Goal: Task Accomplishment & Management: Manage account settings

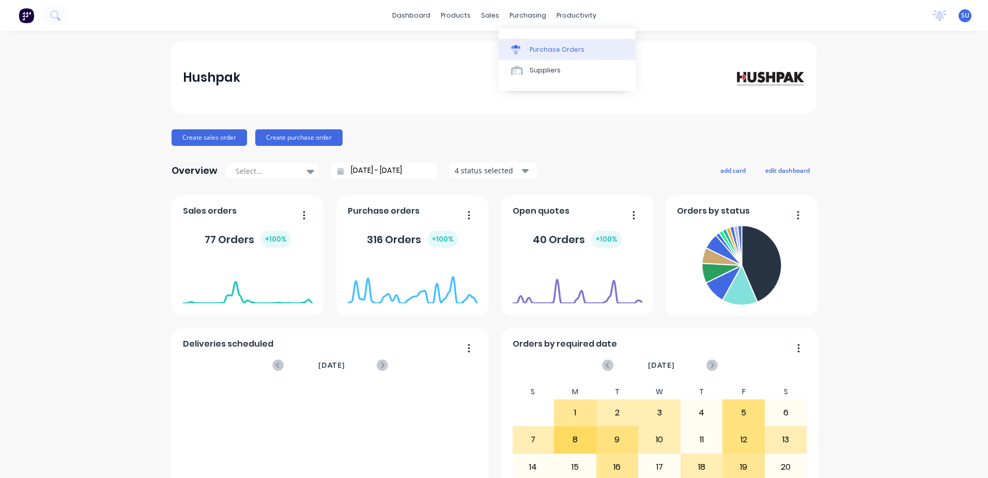
click at [536, 51] on div "Purchase Orders" at bounding box center [557, 49] width 55 height 9
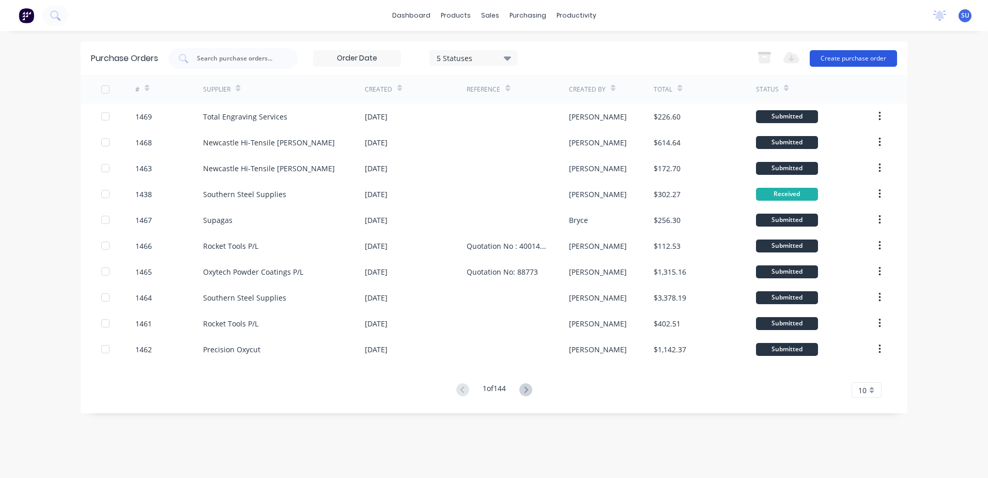
click at [844, 55] on button "Create purchase order" at bounding box center [853, 58] width 87 height 17
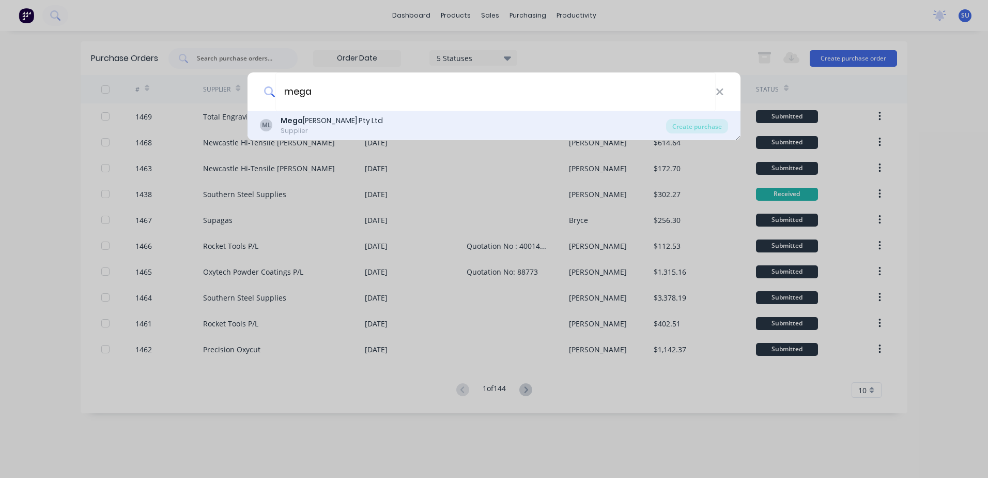
type input "mega"
click at [348, 129] on div "Supplier" at bounding box center [332, 130] width 102 height 9
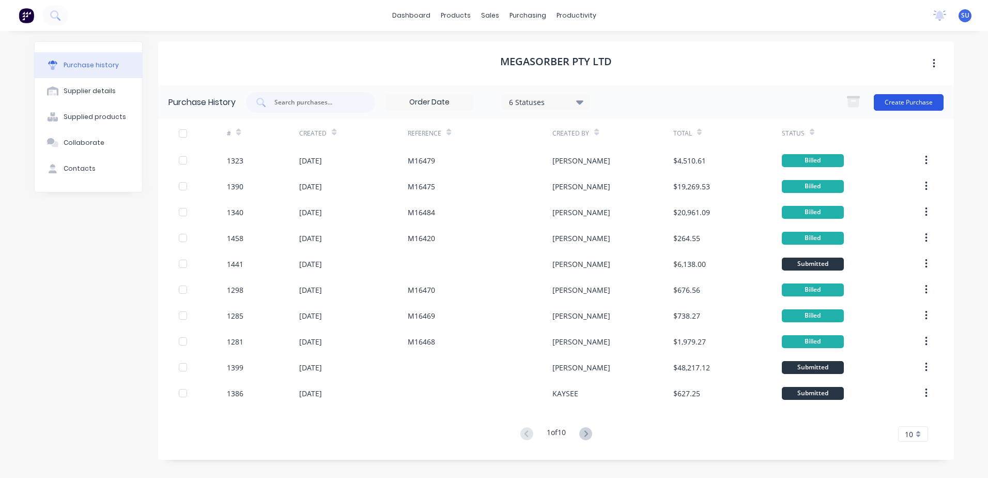
click at [898, 101] on button "Create Purchase" at bounding box center [909, 102] width 70 height 17
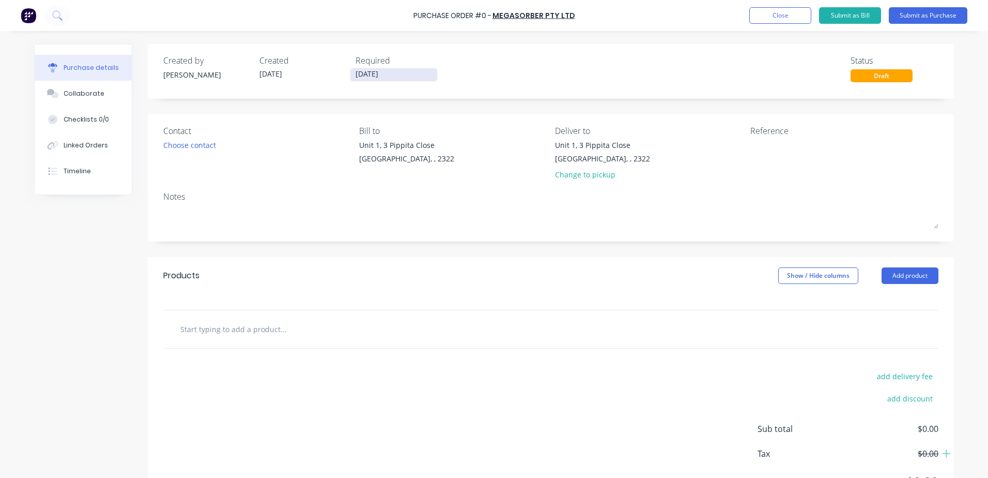
click at [404, 73] on input "[DATE]" at bounding box center [393, 74] width 87 height 13
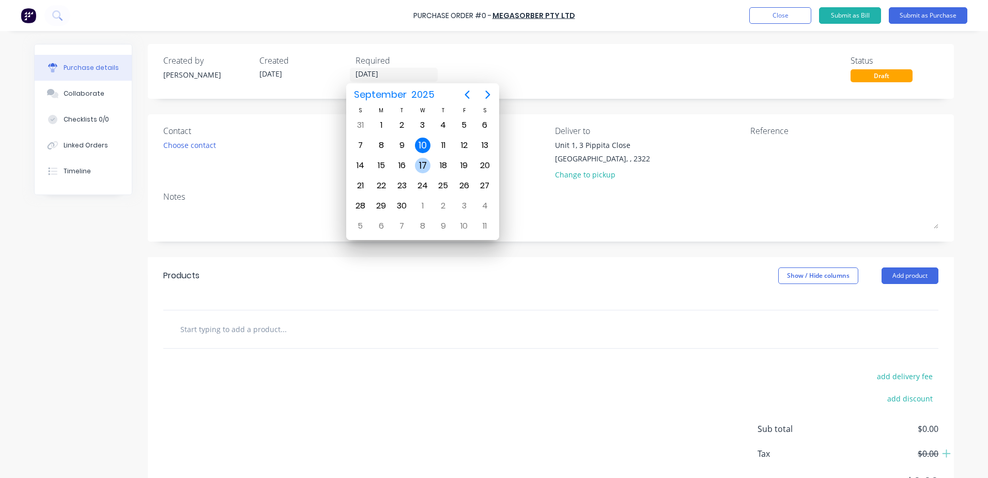
click at [426, 169] on div "17" at bounding box center [423, 166] width 16 height 16
type input "[DATE]"
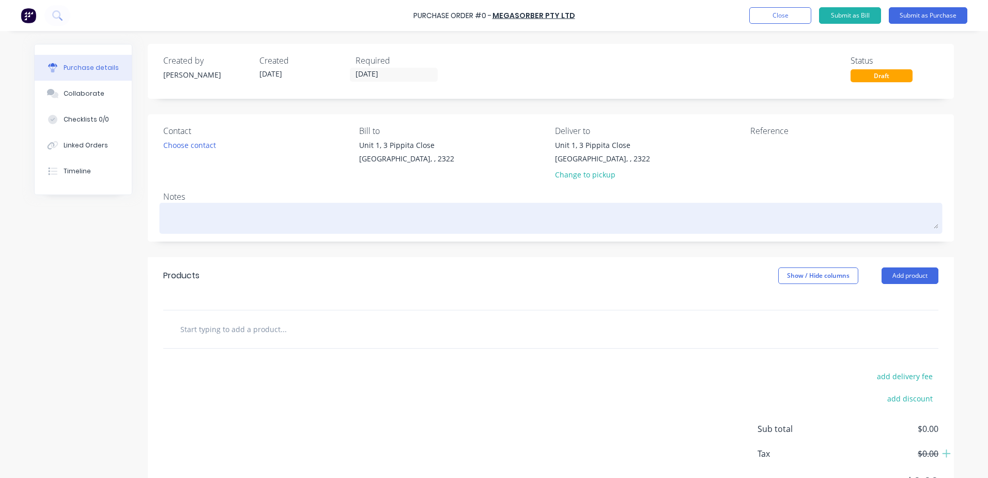
click at [224, 212] on textarea at bounding box center [550, 216] width 775 height 23
click at [191, 209] on textarea at bounding box center [550, 216] width 775 height 23
type textarea "x"
type textarea "S"
type textarea "x"
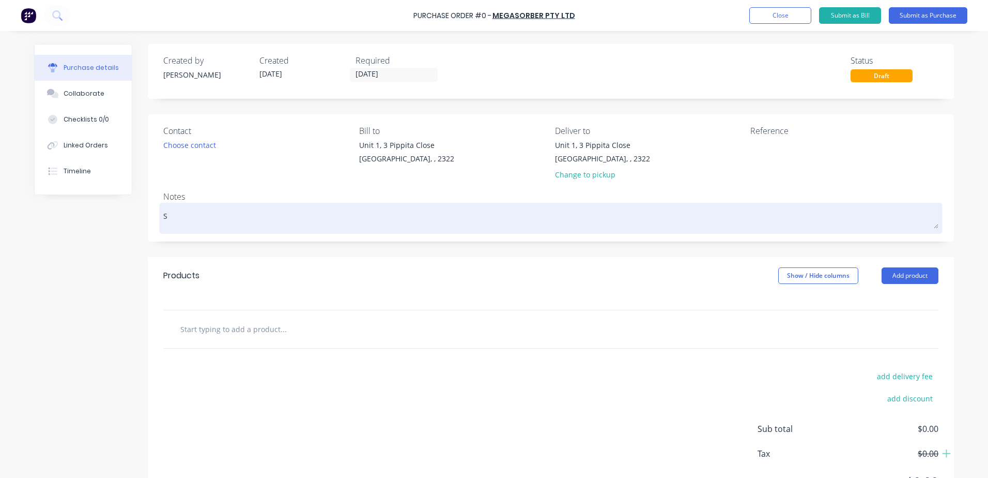
type textarea "So"
type textarea "x"
type textarea "Sou"
type textarea "x"
type textarea "Soun"
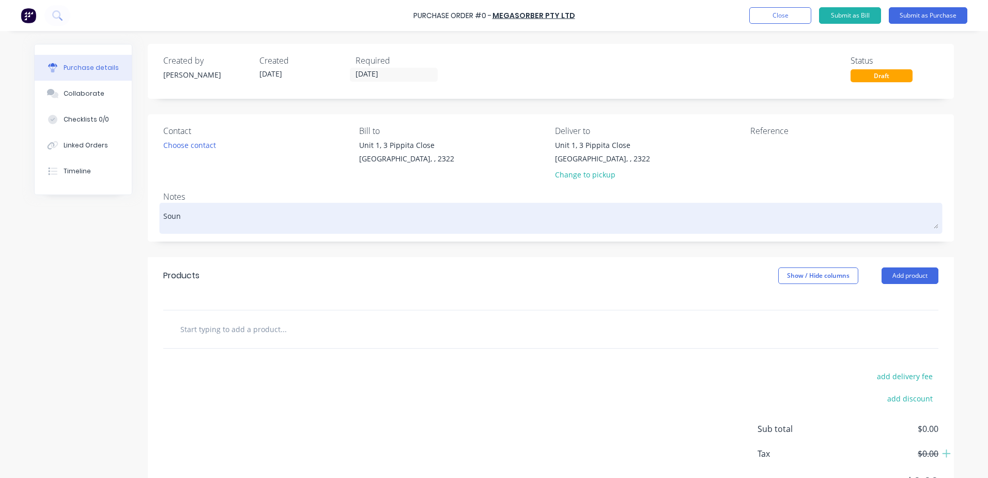
type textarea "x"
type textarea "Sound"
type textarea "x"
type textarea "Sound"
type textarea "x"
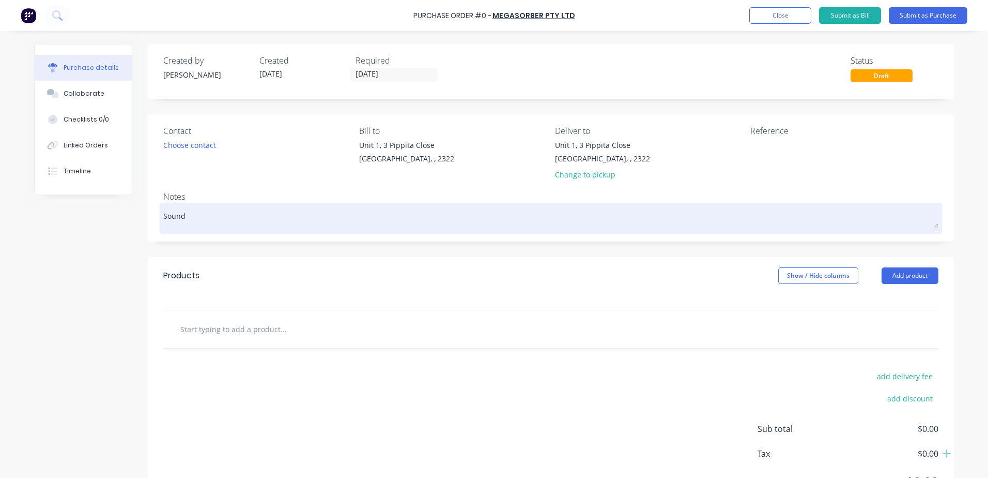
type textarea "Sound K"
type textarea "x"
type textarea "Sound Ki"
type textarea "x"
type textarea "Sound Kit"
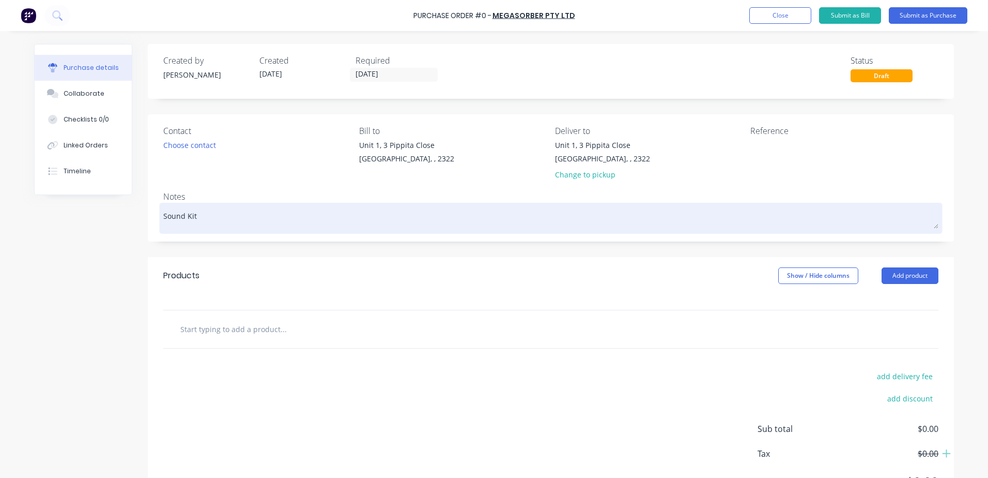
type textarea "x"
type textarea "Sound Kit"
type textarea "x"
type textarea "Sound Kit f"
type textarea "x"
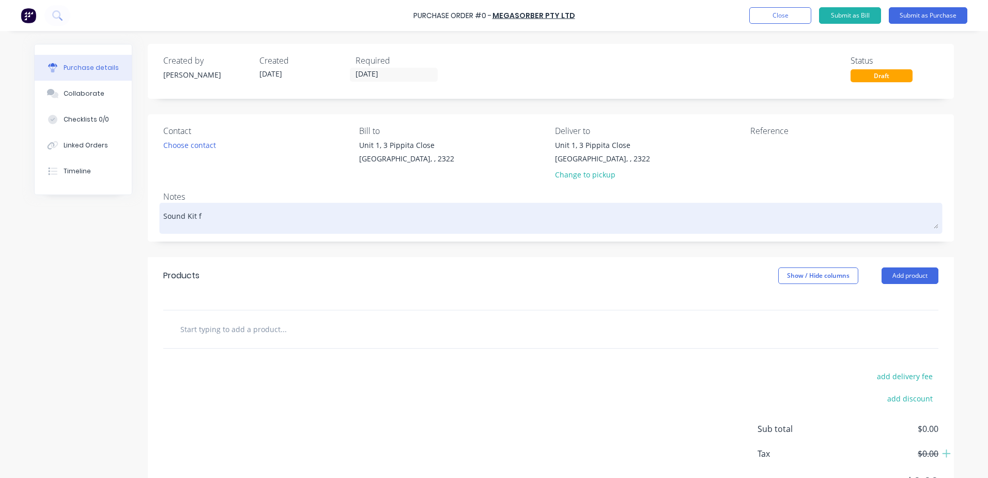
type textarea "Sound Kit fo"
type textarea "x"
type textarea "Sound Kit for"
type textarea "x"
type textarea "Sound Kit for"
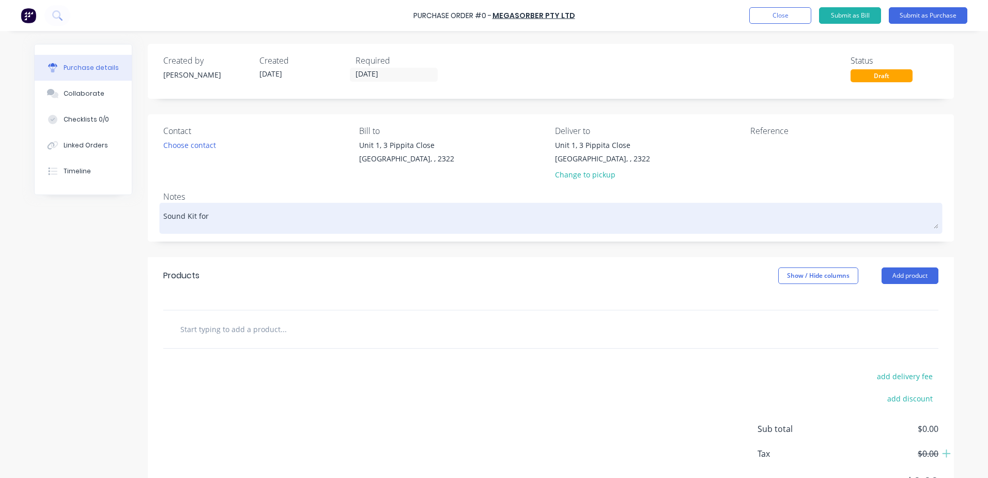
type textarea "x"
type textarea "Sound Kit for a"
type textarea "x"
type textarea "Sound Kit for a"
type textarea "x"
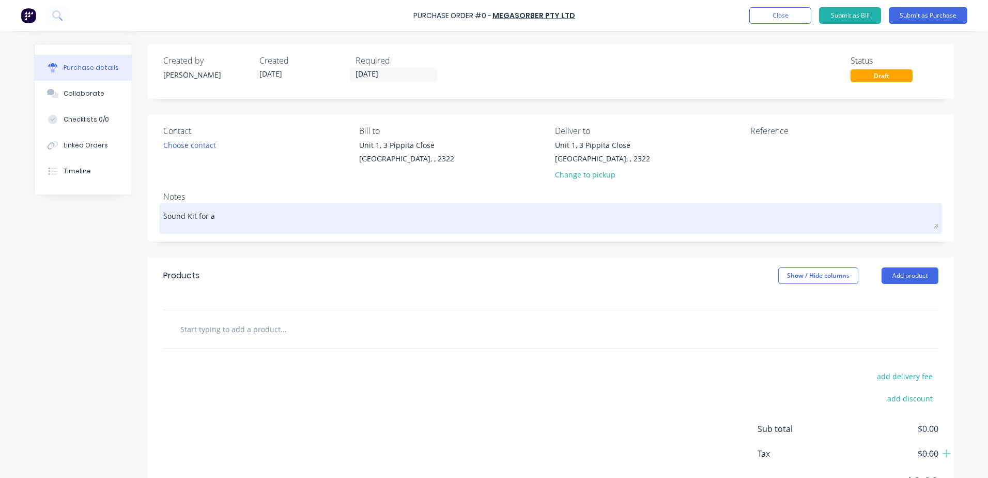
type textarea "Sound Kit for a 2"
type textarea "x"
type textarea "Sound Kit for a 27"
type textarea "x"
type textarea "Sound Kit for a 275"
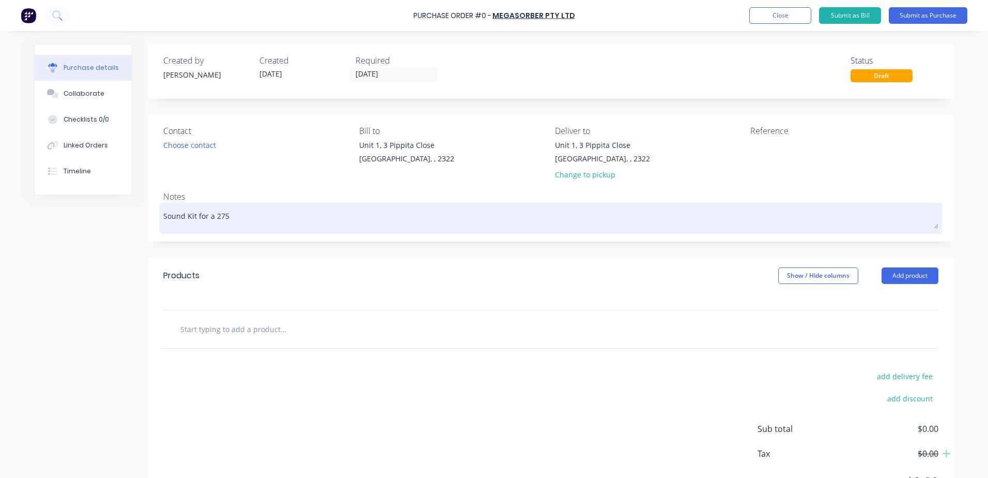
type textarea "x"
type textarea "Sound Kit for a 275"
type textarea "x"
type textarea "Sound Kit for a 275 m"
type textarea "x"
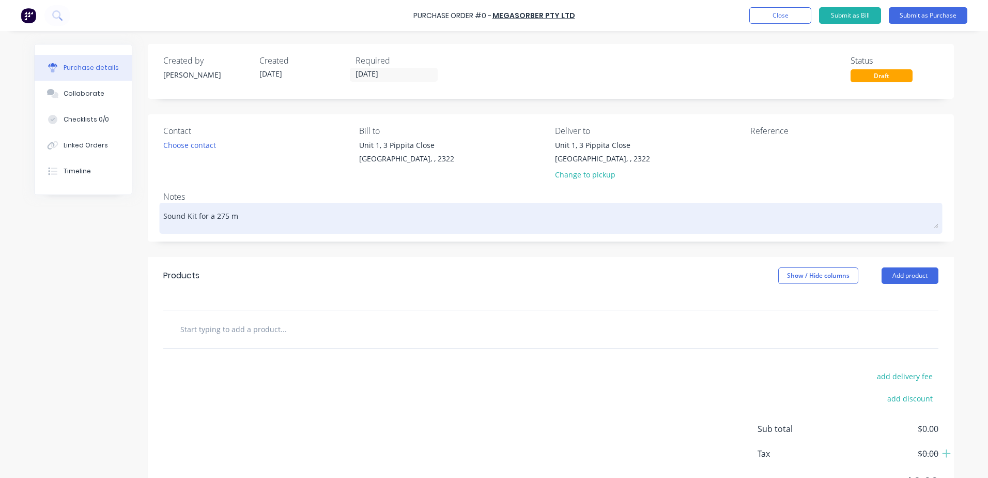
type textarea "Sound Kit for a 275 ma"
type textarea "x"
type textarea "Sound Kit for a 275 mac"
type textarea "x"
type textarea "Sound Kit for a 275 mach"
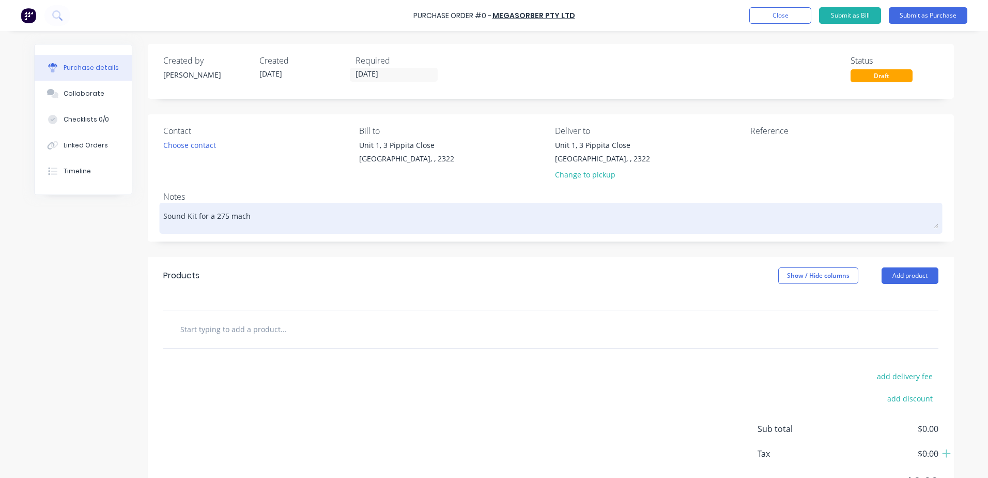
type textarea "x"
type textarea "Sound Kit for a 275 machi"
type textarea "x"
type textarea "Sound Kit for a 275 machin"
type textarea "x"
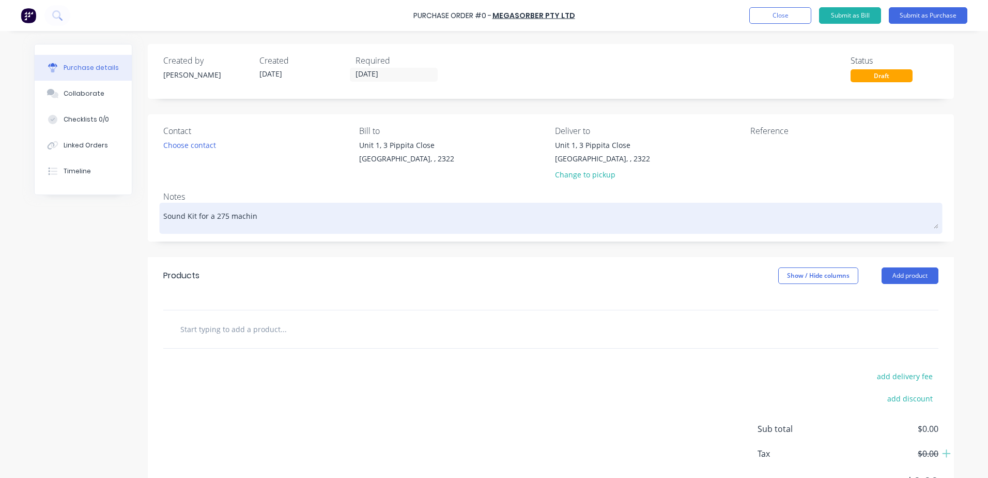
type textarea "Sound Kit for a 275 machine"
type textarea "x"
type textarea "Sound Kit for a 275 machine"
type textarea "x"
type textarea "Sound Kit for a 275 machine J"
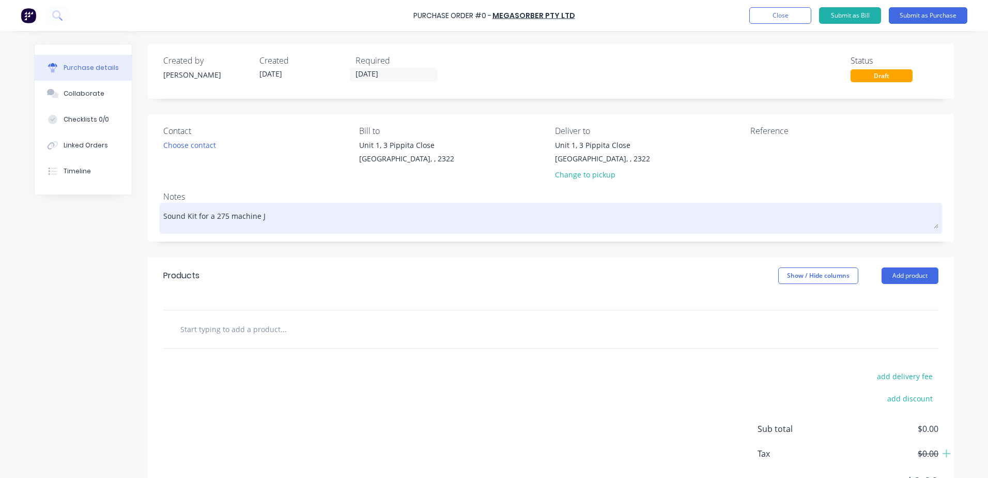
type textarea "x"
type textarea "Sound Kit for a 275 machine J/"
type textarea "x"
type textarea "Sound Kit for a 275 machine J/B"
type textarea "x"
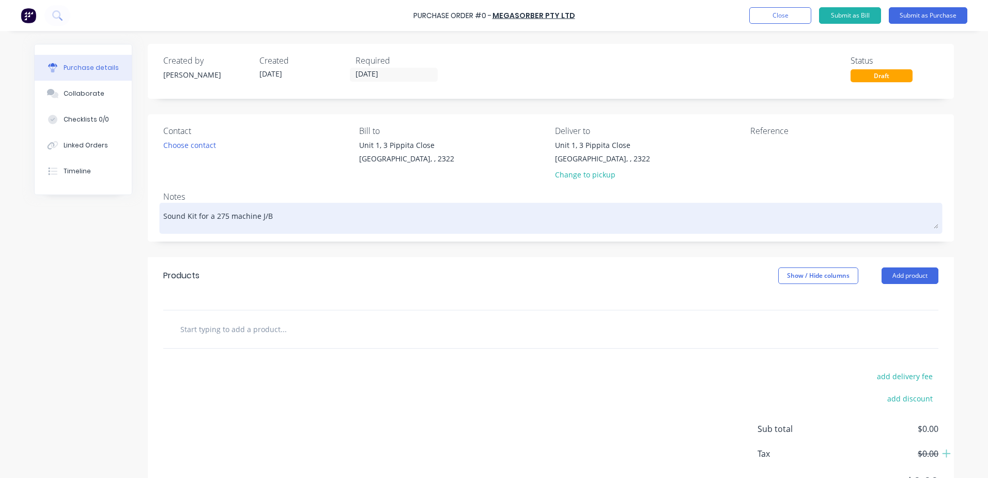
type textarea "Sound Kit for a 275 machine J/B"
type textarea "x"
type textarea "Sound Kit for a 275 machine J/B 1"
type textarea "x"
type textarea "Sound Kit for a 275 machine J/B 17"
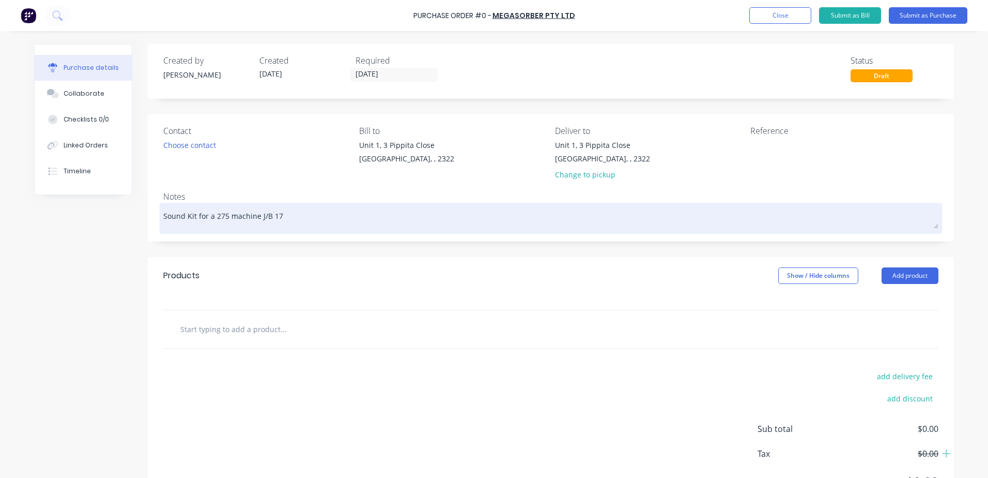
type textarea "x"
type textarea "Sound Kit for a 275 machine J/B 179"
type textarea "x"
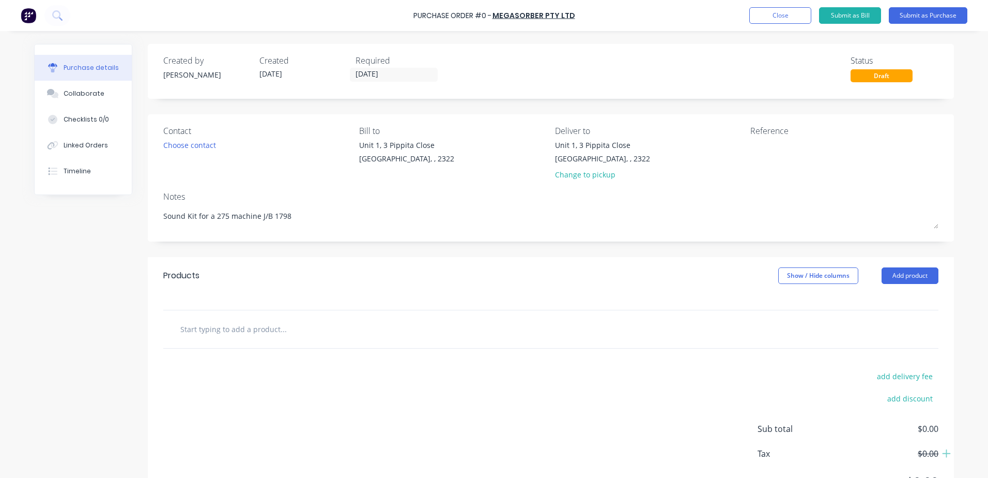
type textarea "Sound Kit for a 275 machine J/B 1798"
type textarea "x"
type textarea "Sound Kit for a 275 machine J/B 1798"
click at [380, 241] on div "Created by [PERSON_NAME] Created [DATE] Required [DATE] Status Draft Contact Ch…" at bounding box center [551, 281] width 806 height 474
click at [250, 330] on input "text" at bounding box center [283, 328] width 207 height 21
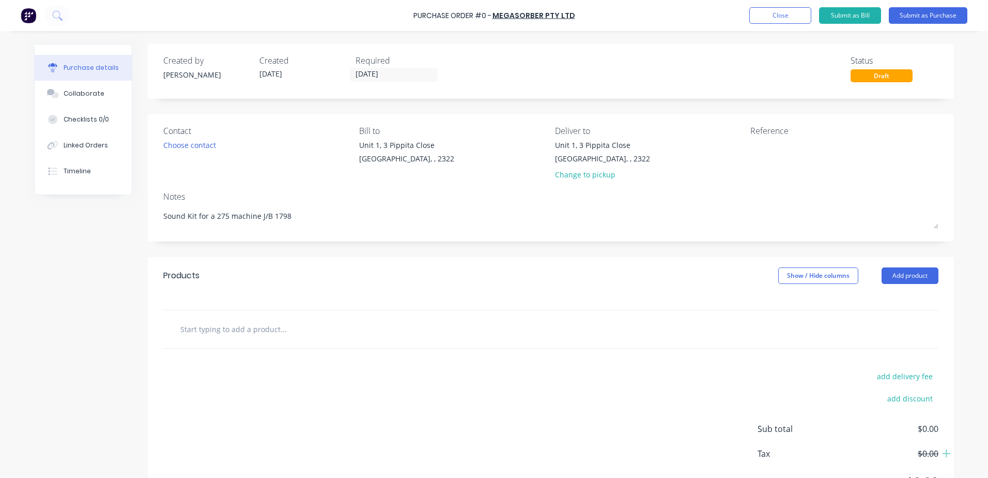
type textarea "x"
type input "s"
type textarea "x"
type input "sU"
type textarea "x"
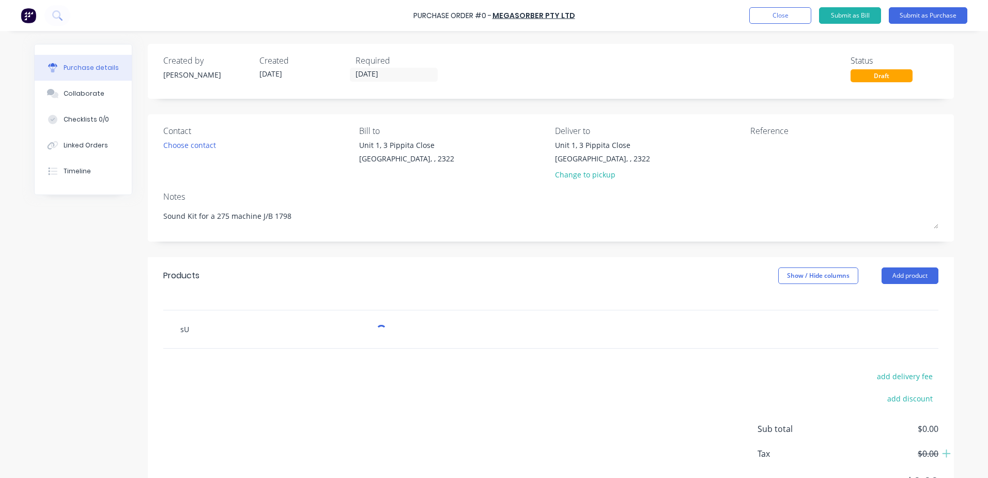
type input "sUP"
type textarea "x"
type input "sUPP"
type textarea "x"
type input "sUPPL"
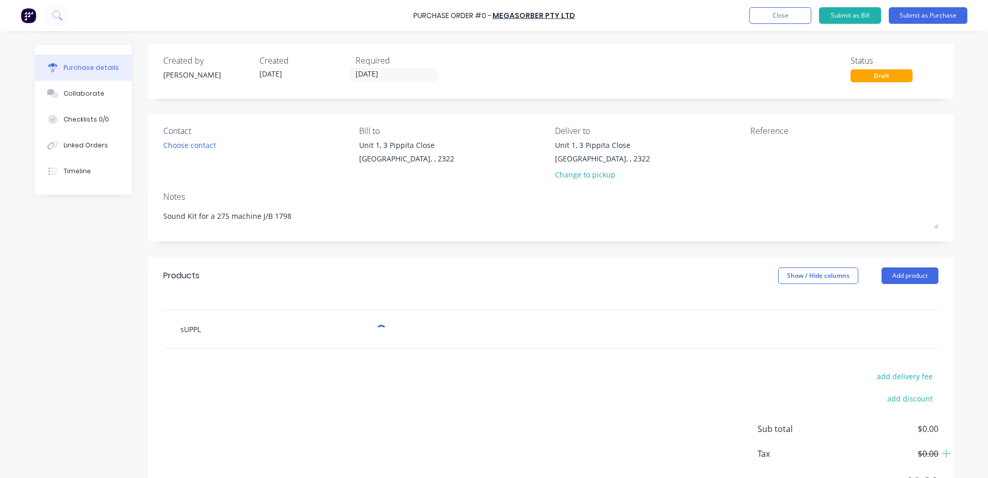
type textarea "x"
type input "sUPPLY"
type textarea "x"
type input "sUPPLY"
type textarea "x"
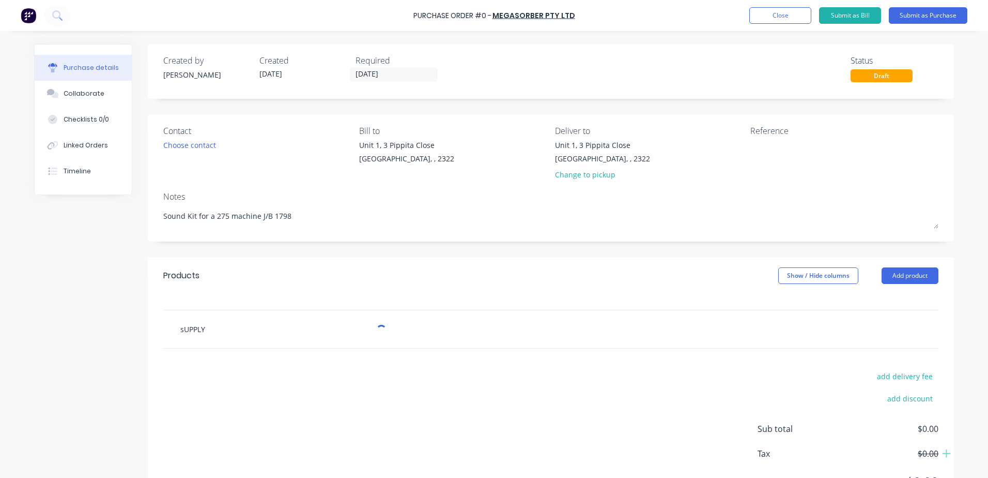
type input "sUPPLY A"
type textarea "x"
type input "sUPPLY AS"
type textarea "x"
type input "sUPPLY AS"
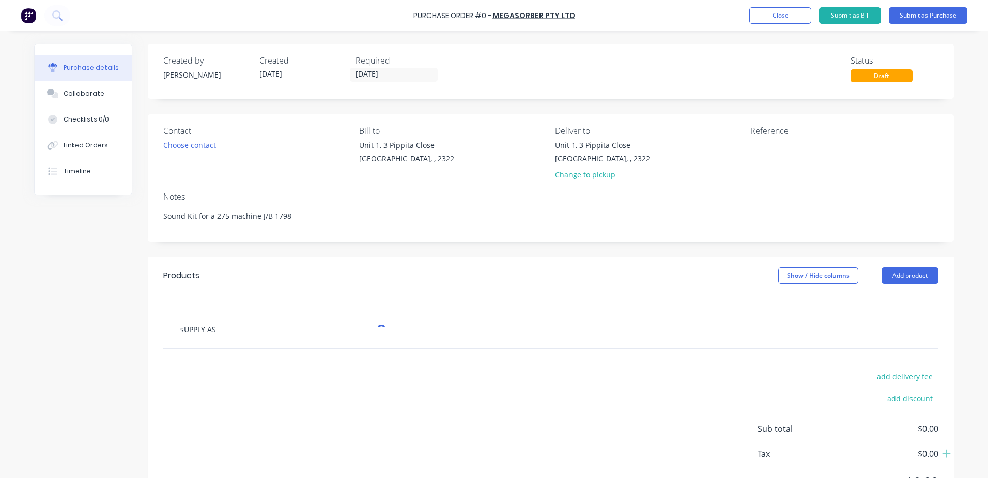
type textarea "x"
type input "sUPPLY AS P"
type textarea "x"
type input "sUPPLY AS PE"
type textarea "x"
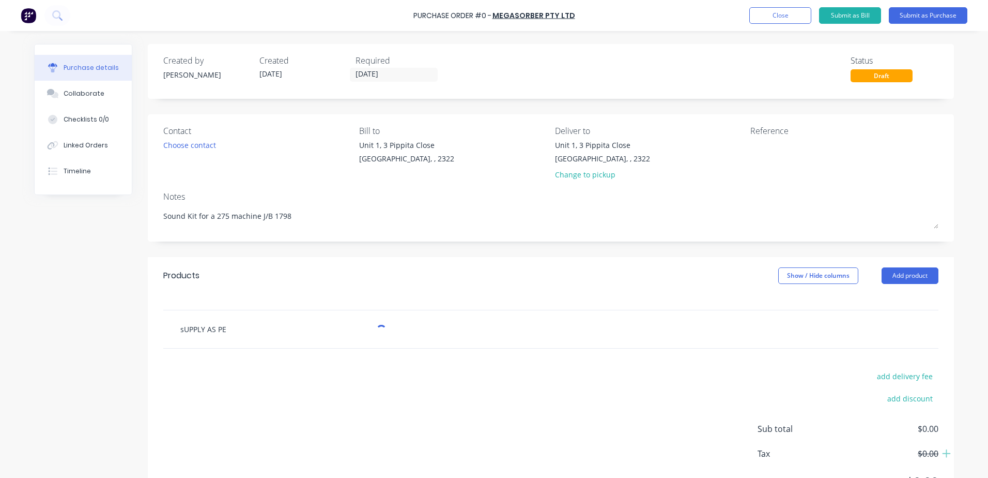
type input "sUPPLY AS PER"
type textarea "x"
type input "sUPPLY AS PER"
type textarea "x"
type input "sUPPLY AS PER Q"
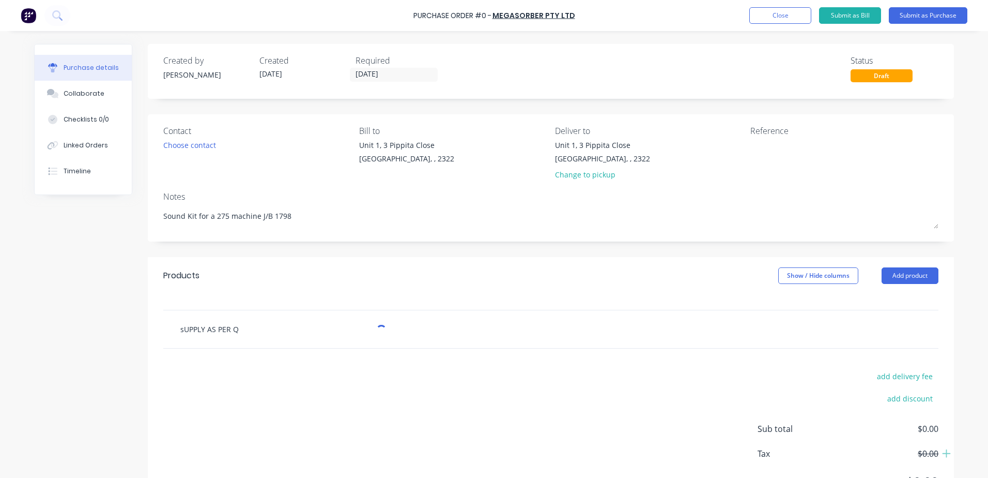
type textarea "x"
type input "sUPPLY AS PER QU"
type textarea "x"
type input "sUPPLY AS PER QUO"
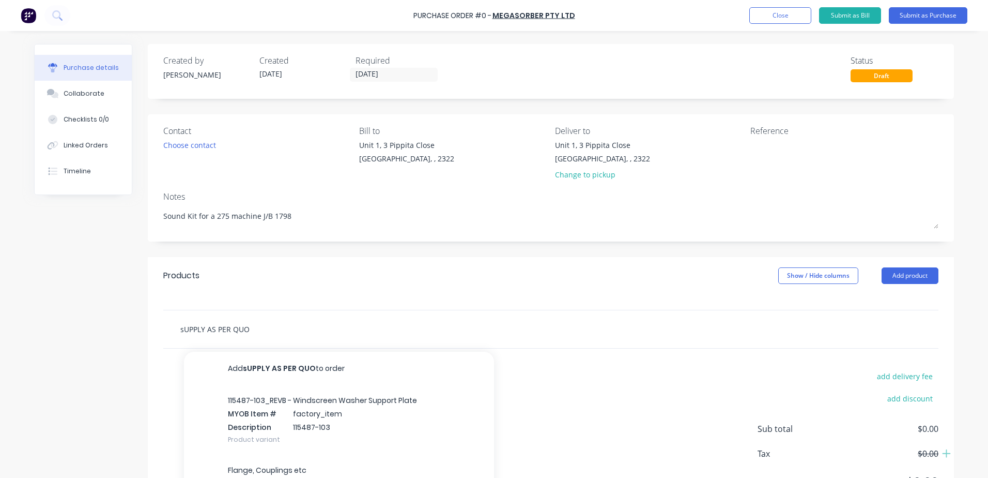
type textarea "x"
type input "sUPPLY AS PER QUOT"
type textarea "x"
type input "sUPPLY AS PER QUOTE"
type textarea "x"
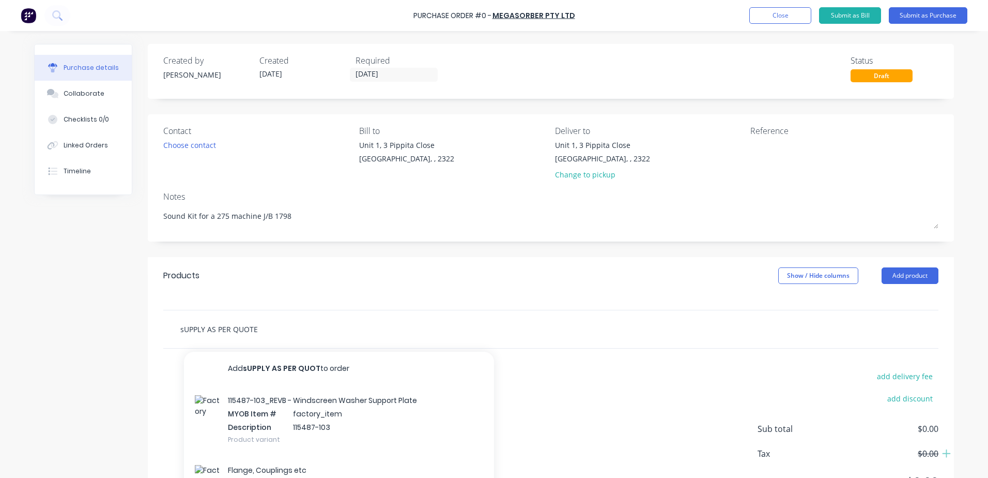
type input "sUPPLY AS PER QUOTE"
drag, startPoint x: 252, startPoint y: 329, endPoint x: 181, endPoint y: 332, distance: 71.4
click at [181, 332] on input "sUPPLY AS PER QUOTE" at bounding box center [283, 328] width 207 height 21
type textarea "x"
type input "s"
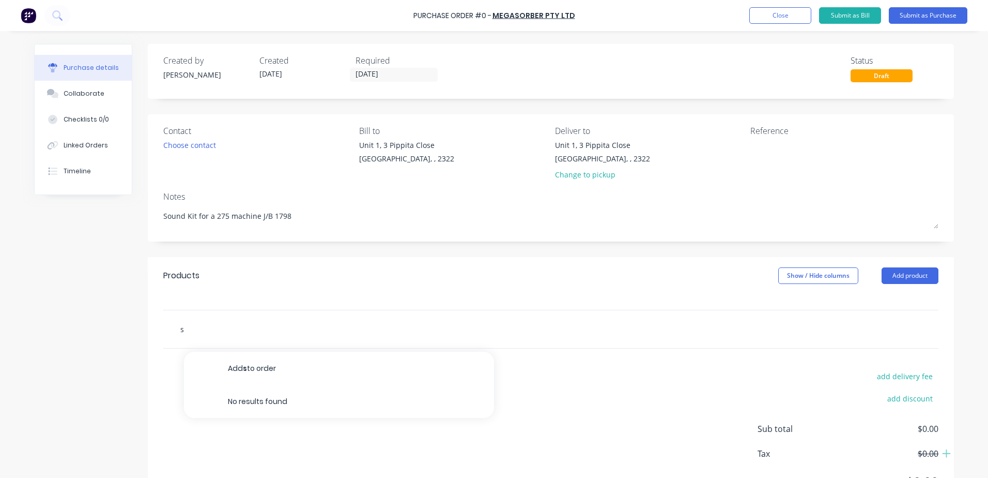
type textarea "x"
type input "S"
type textarea "x"
type input "Su"
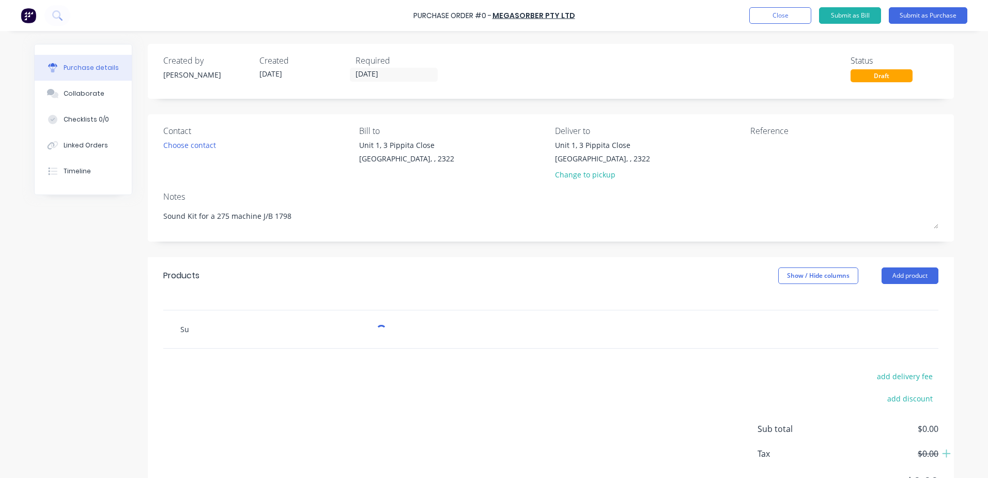
type textarea "x"
type input "Sup"
type textarea "x"
type input "Supp"
type textarea "x"
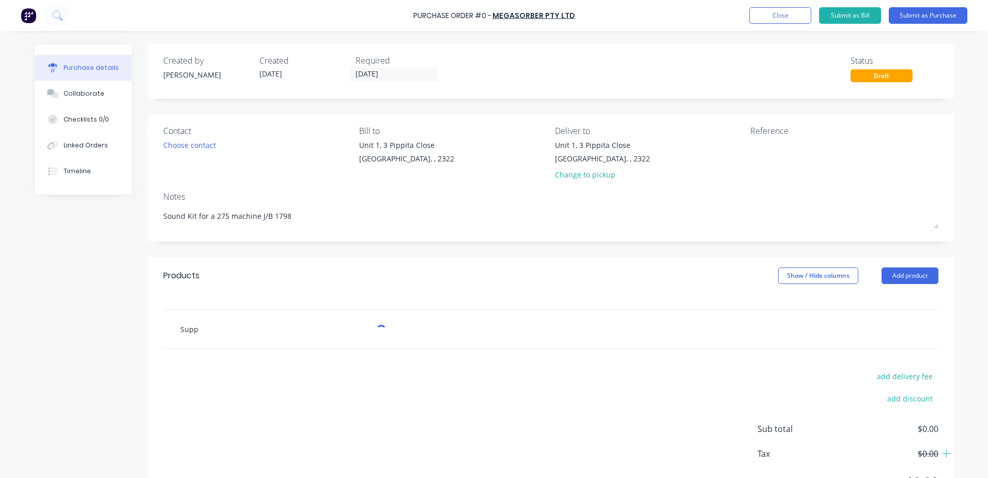
type input "Suppl"
type textarea "x"
type input "Supply a"
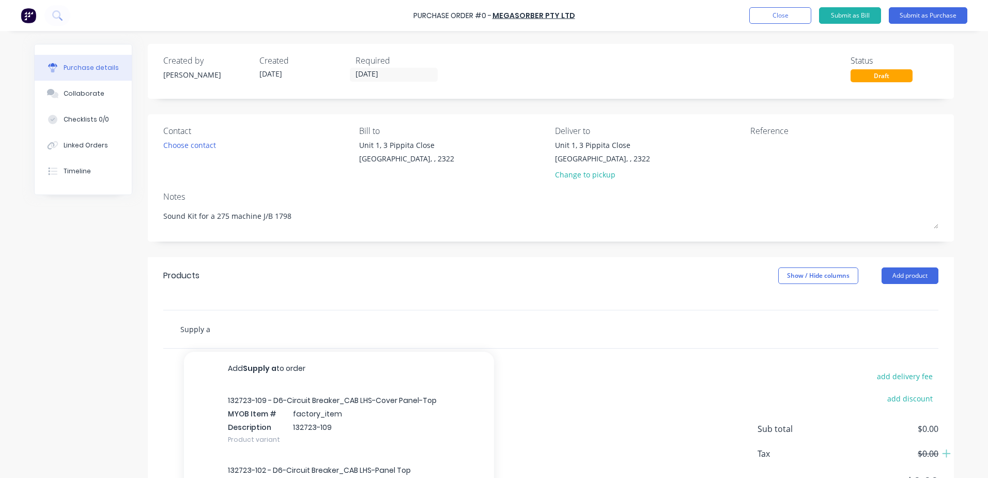
type textarea "x"
type input "Supply as"
type textarea "x"
type input "Supply as p"
type textarea "x"
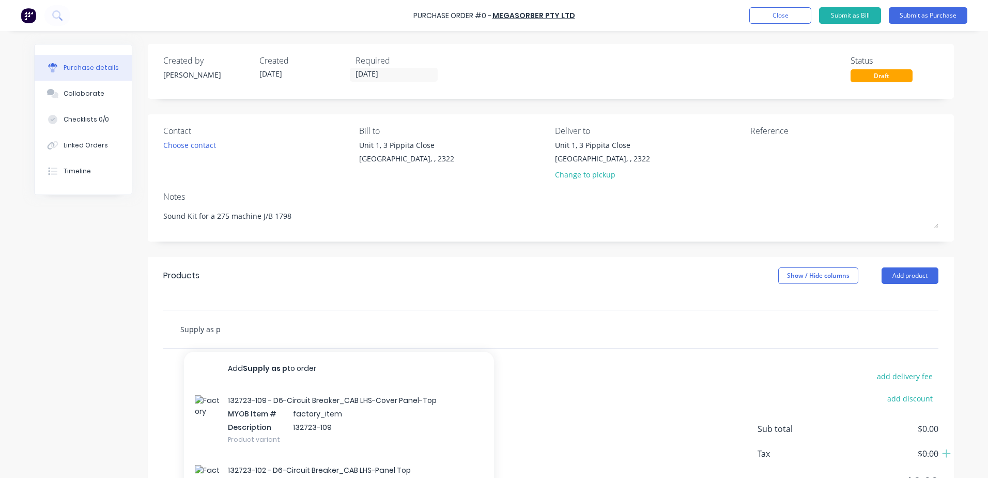
type input "Supply as pe"
type textarea "x"
type input "Supply as per"
type textarea "x"
type input "Supply as per q"
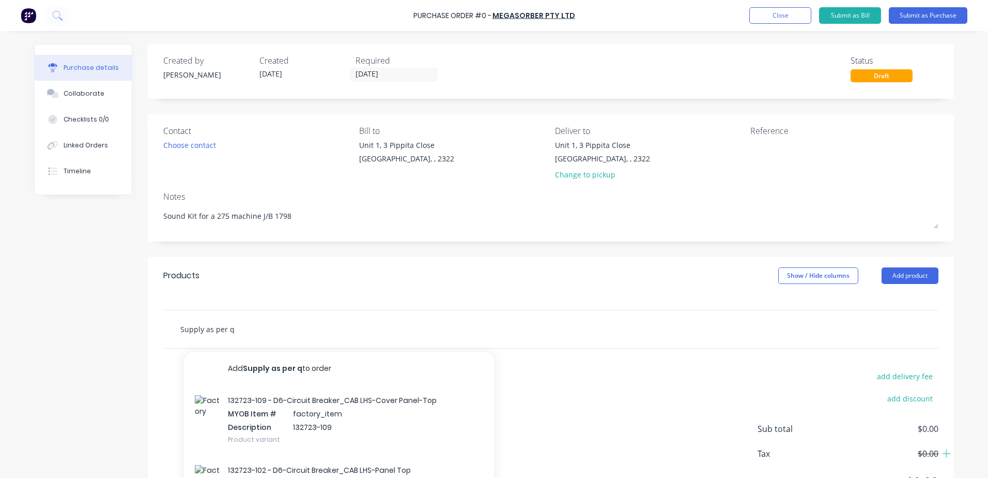
type textarea "x"
type input "Supply as per qu"
type textarea "x"
type input "Supply as per quo"
type textarea "x"
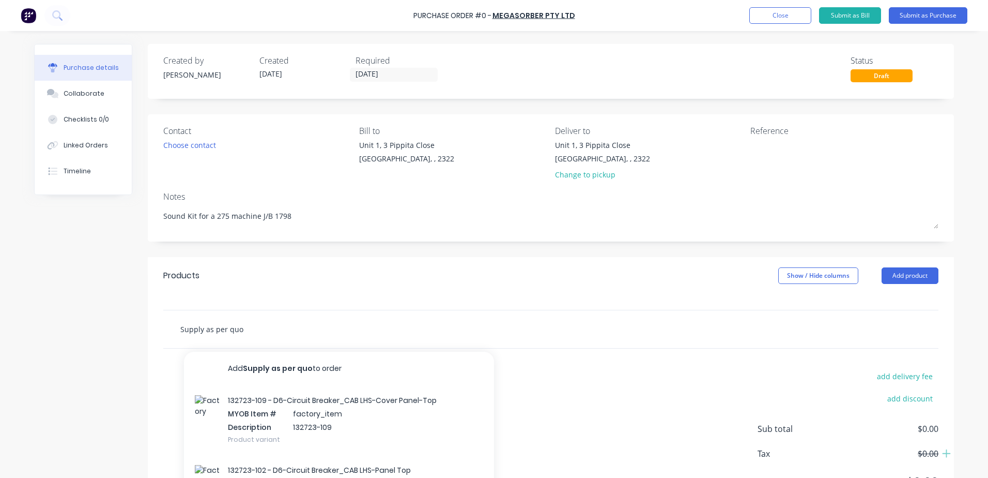
type input "Supply as per quot"
type textarea "x"
type input "Supply as per quote"
type textarea "x"
type input "Supply as per quote"
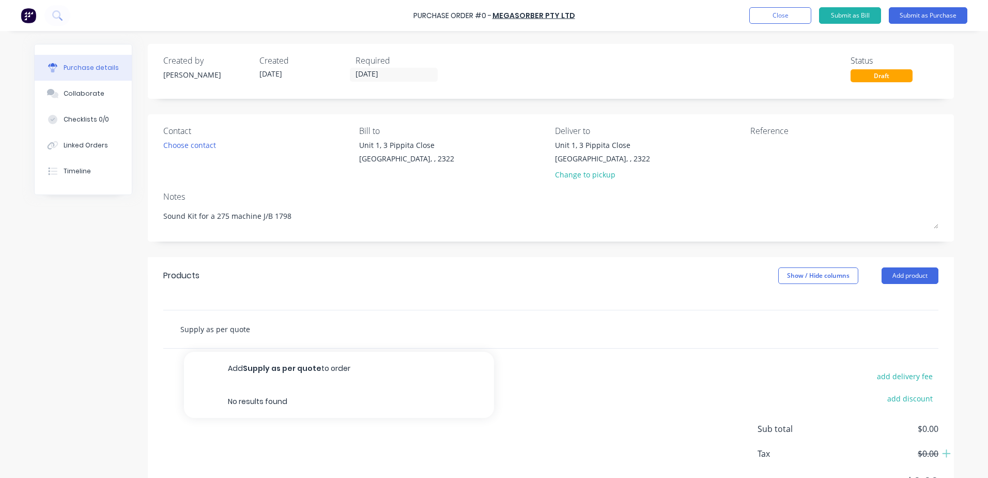
type textarea "x"
type input "Supply as per quote n"
type textarea "x"
type input "Supply as per quote noted"
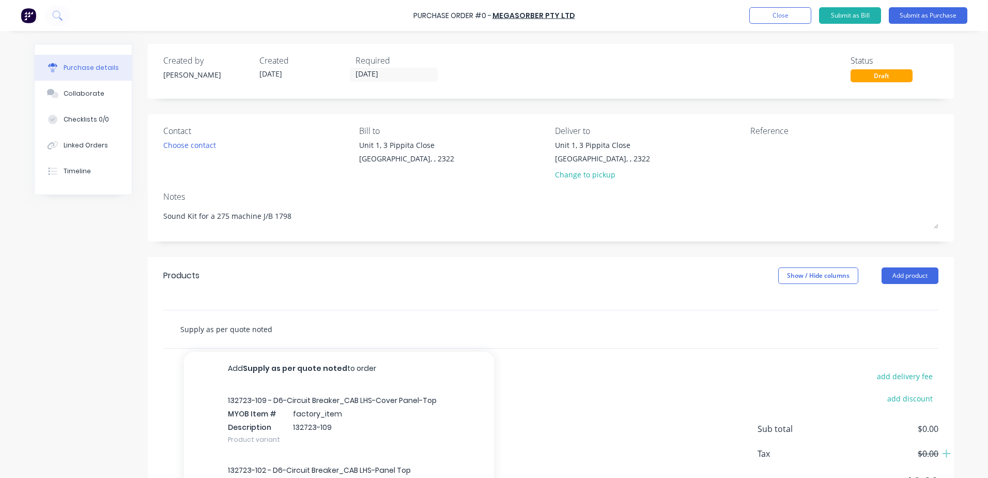
type textarea "x"
type input "Supply as per quote noted i"
type textarea "x"
type input "Supply as per quote noted in"
type textarea "x"
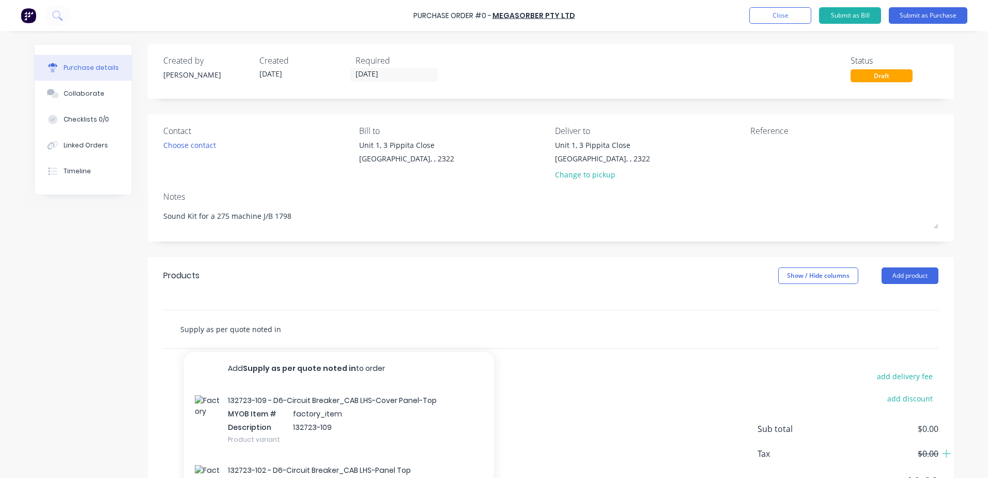
type input "Supply as per quote noted in e"
type textarea "x"
type input "Supply as per quote noted in em"
type textarea "x"
type input "Supply as per quote noted in ema"
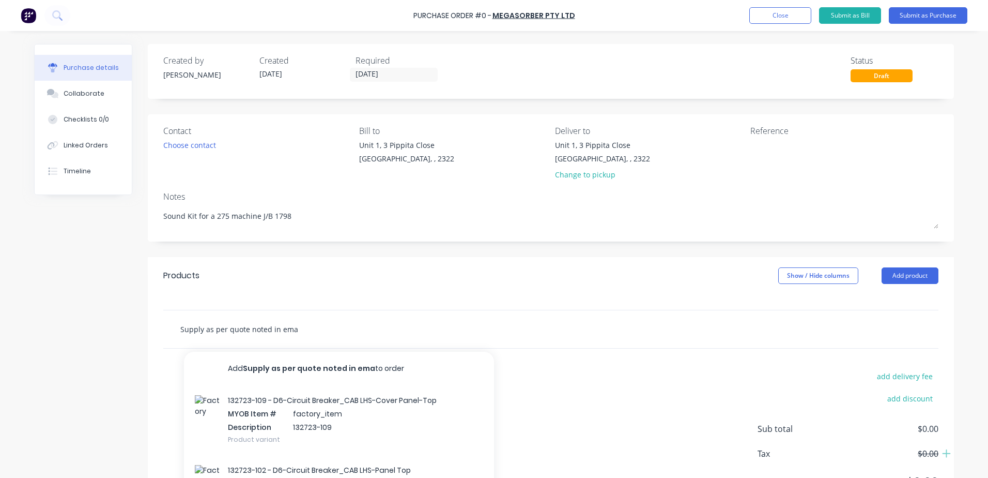
type textarea "x"
type input "Supply as per quote noted in emai"
type textarea "x"
type input "Supply as per quote noted in email"
type textarea "x"
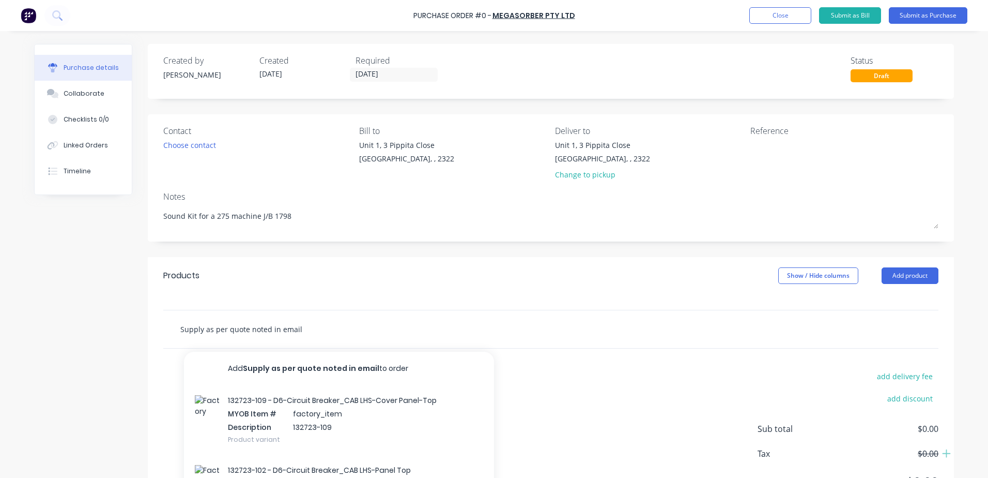
type input "Supply as per quote noted in email"
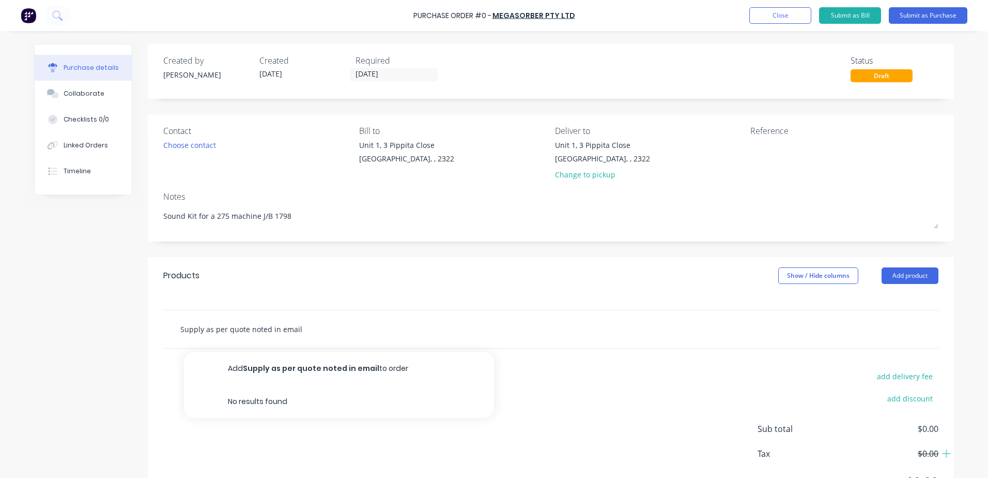
type textarea "x"
type input "Supply as per quote noted in email"
click at [313, 331] on input "Supply as per quote noted in email" at bounding box center [283, 328] width 207 height 21
click at [293, 328] on input "Supply as per quote noted in email" at bounding box center [283, 328] width 207 height 21
type textarea "x"
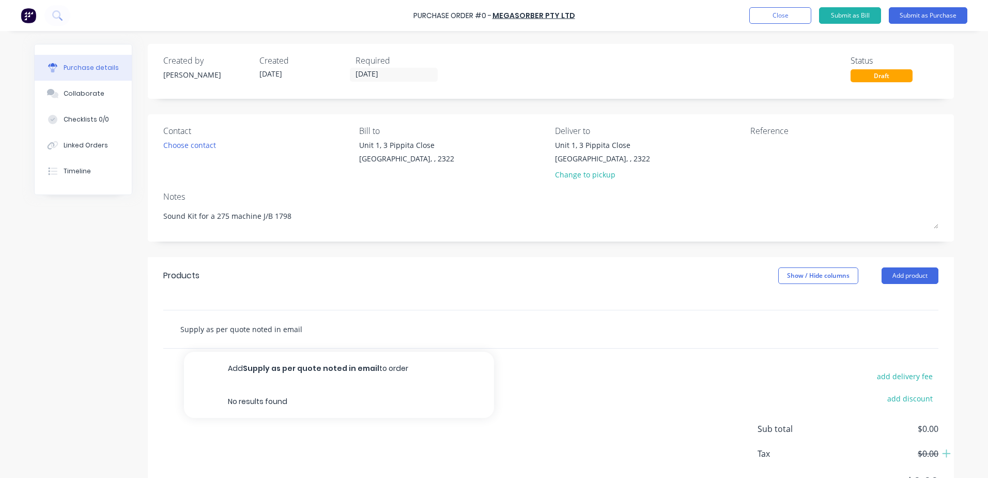
type input "Supply as per quote noted in email"
paste input "[DATE] 8:47 AM"
type textarea "x"
type input "Supply as per quote noted in email [DATE] 8:47 AM"
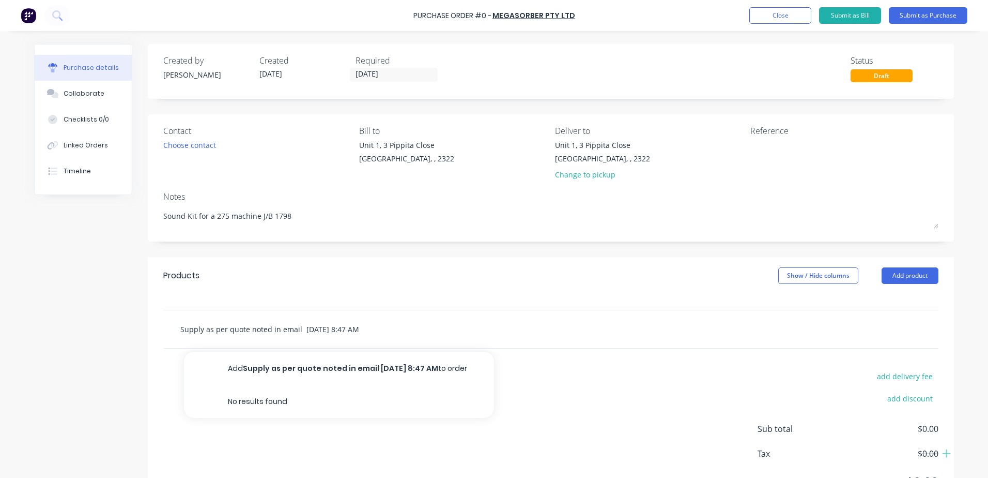
type textarea "x"
type input "Supply as per quote noted in email [DATE] 8:47 AM"
type textarea "x"
type input "Supply as per quote noted in email [DATE] 8:47 AM f"
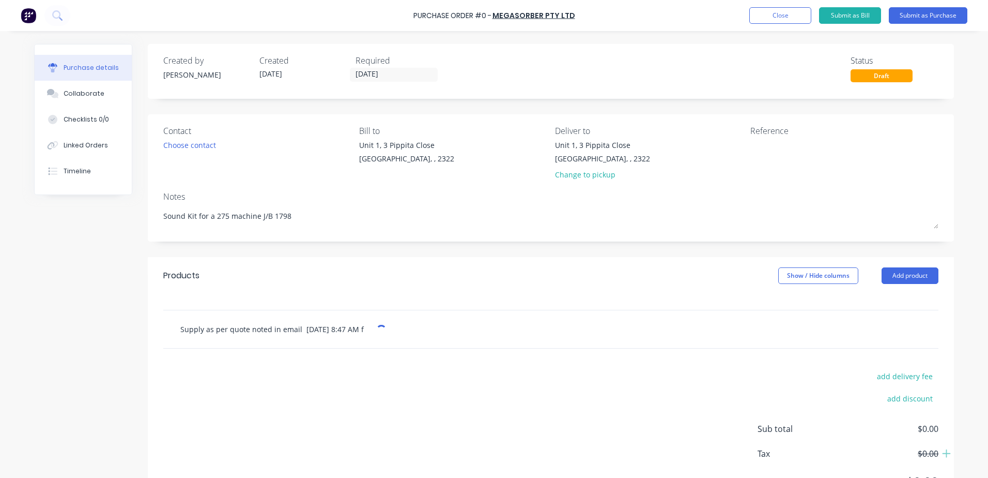
type textarea "x"
type input "Supply as per quote noted in email [DATE] 8:47 AM fr"
type textarea "x"
type input "Supply as per quote noted in email [DATE] 8:47 AM fro"
type textarea "x"
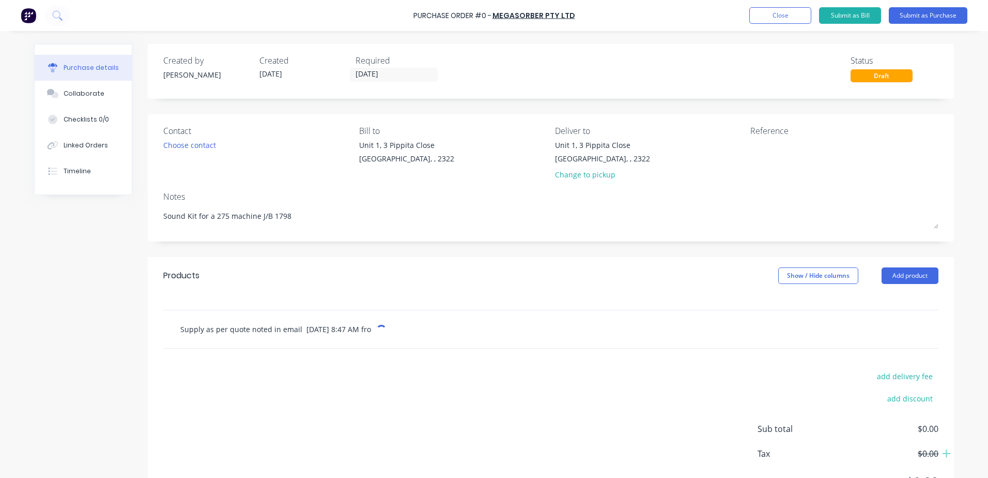
type input "Supply as per quote noted in email [DATE] 8:47 AM from"
type textarea "x"
type input "Supply as per quote noted in email [DATE] 8:47 AM from"
type textarea "x"
type input "Supply as per quote noted in email [DATE] 8:47 AM from V"
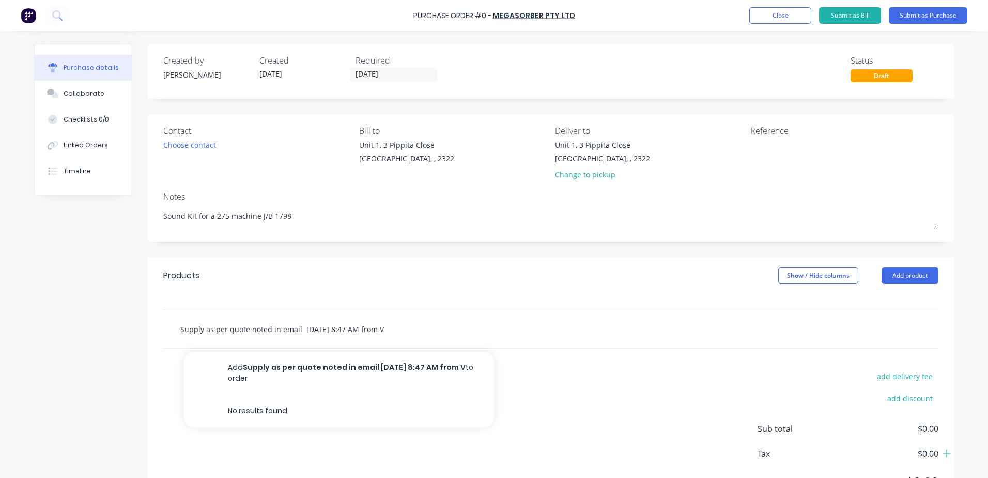
type textarea "x"
type input "Supply as per quote noted in email [DATE] 8:47 AM from [GEOGRAPHIC_DATA]"
type textarea "x"
type input "Supply as per quote noted in email [DATE] 8:47 AM from [GEOGRAPHIC_DATA]"
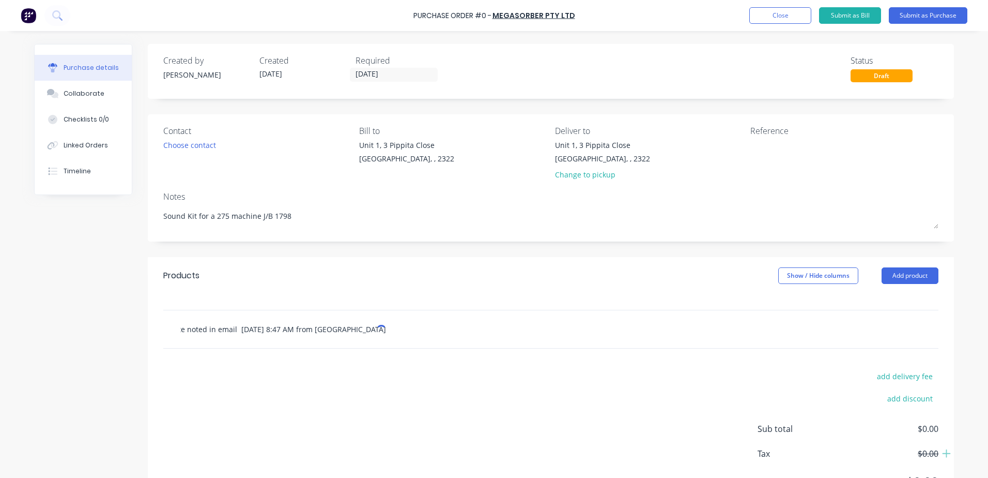
type textarea "x"
type input "Supply as per quote noted in email [DATE] 8:47 AM from [GEOGRAPHIC_DATA]"
type textarea "x"
type input "Supply as per quote noted in email [DATE] 8:47 AM from Vahid"
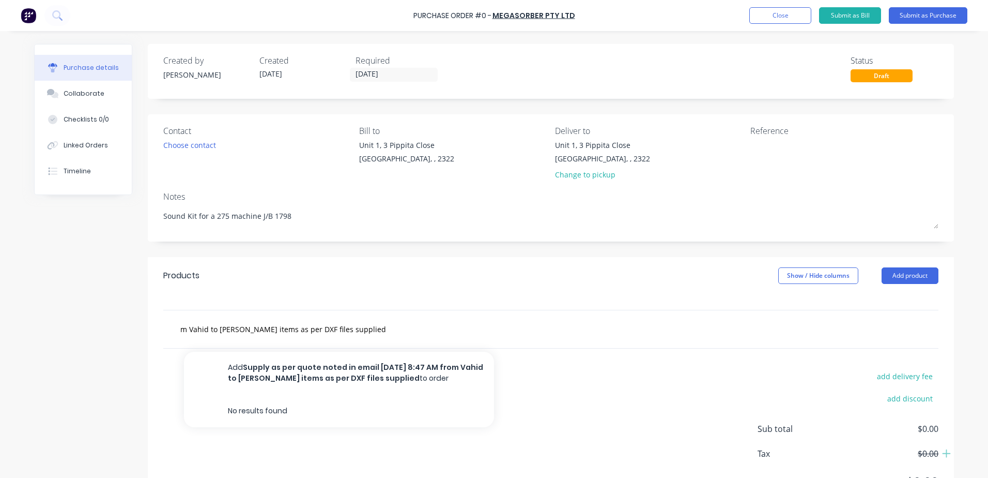
click at [440, 290] on div "Products Show / Hide columns Add product" at bounding box center [551, 275] width 806 height 37
click at [404, 330] on div "Supply as per quote noted in email [DATE] 8:47 AM from Vahid to [PERSON_NAME] i…" at bounding box center [327, 328] width 310 height 21
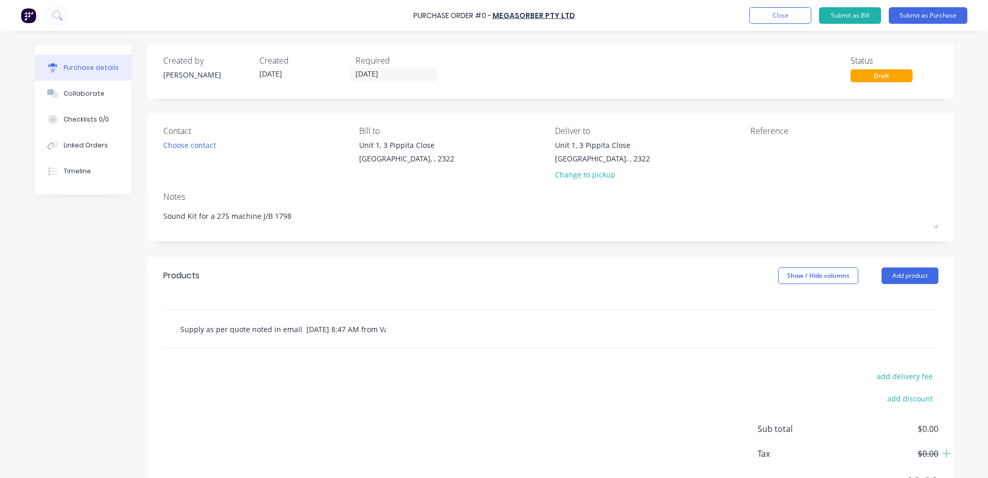
click at [373, 331] on input "Supply as per quote noted in email [DATE] 8:47 AM from Vahid to [PERSON_NAME] i…" at bounding box center [283, 328] width 207 height 21
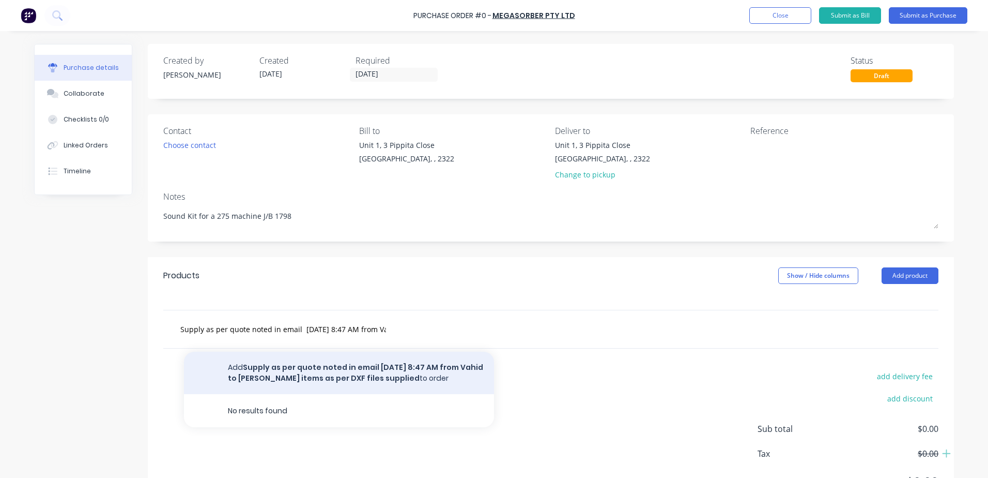
click at [396, 372] on button "Add Supply as per quote noted in email [DATE] 8:47 AM from Vahid to [PERSON_NAM…" at bounding box center [339, 372] width 310 height 42
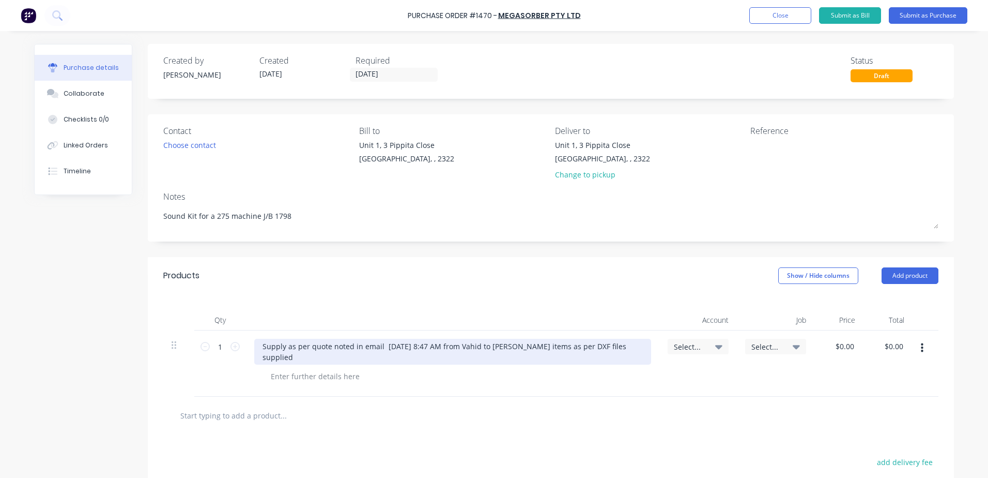
click at [339, 360] on div "Supply as per quote noted in email [DATE] 8:47 AM from Vahid to [PERSON_NAME] i…" at bounding box center [452, 352] width 397 height 26
click at [319, 356] on div "Supply as per quote noted in email [DATE] 8:47 AM from Vahid to [PERSON_NAME] i…" at bounding box center [452, 352] width 397 height 26
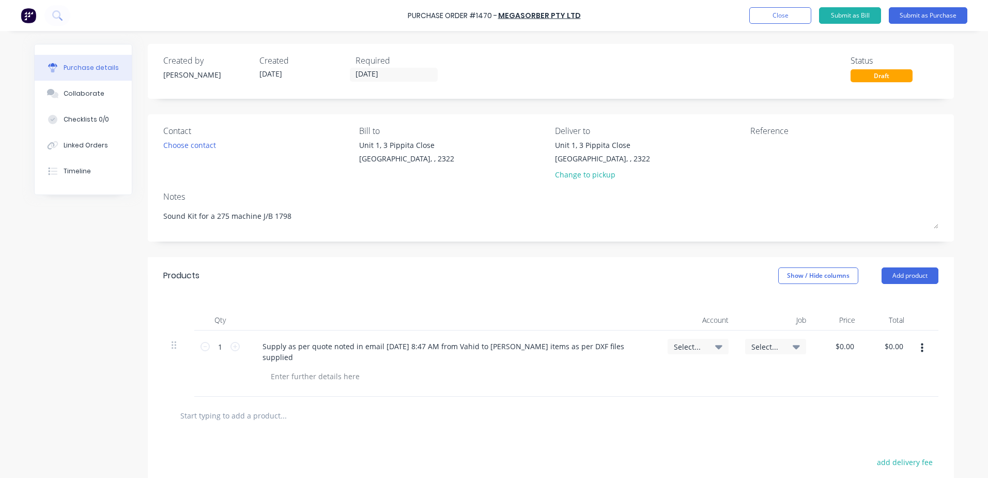
click at [715, 346] on icon at bounding box center [718, 346] width 7 height 11
click at [674, 376] on input at bounding box center [664, 377] width 106 height 21
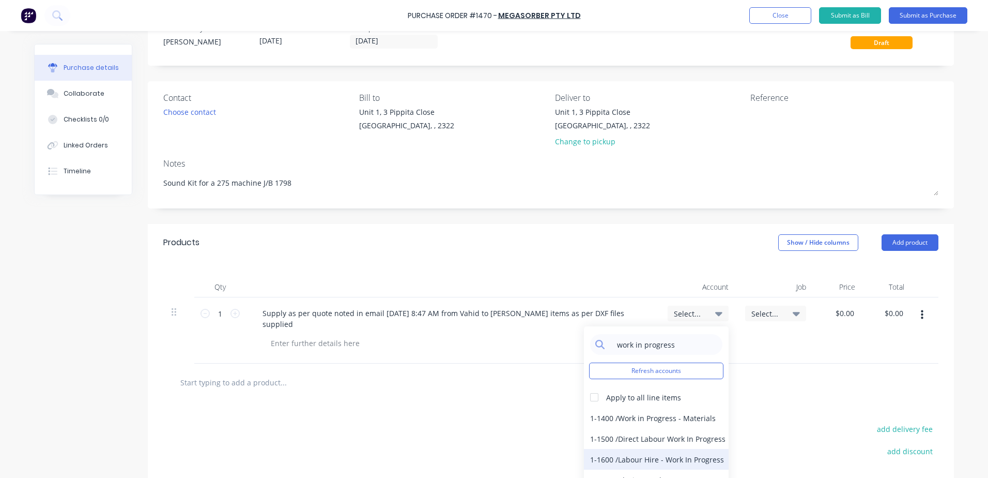
scroll to position [52, 0]
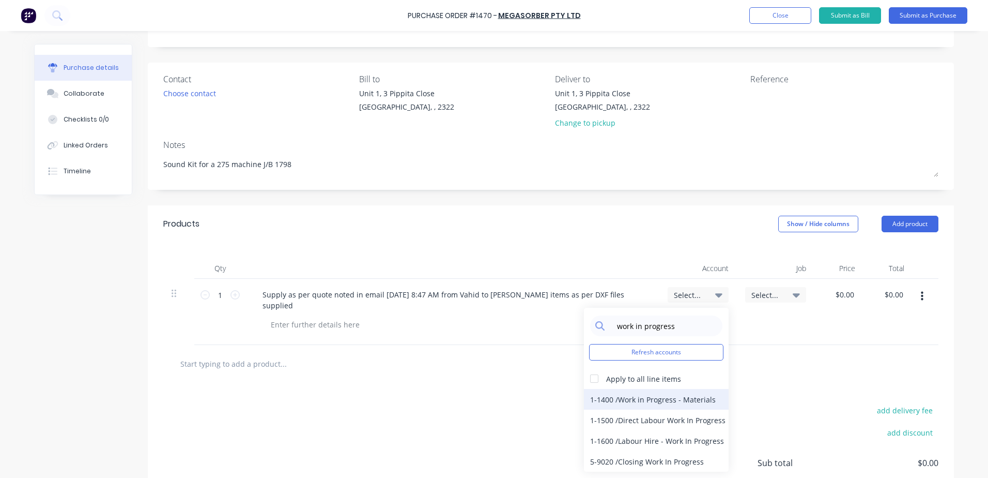
click at [660, 399] on div "1-1400 / Work in Progress - Materials" at bounding box center [656, 399] width 145 height 21
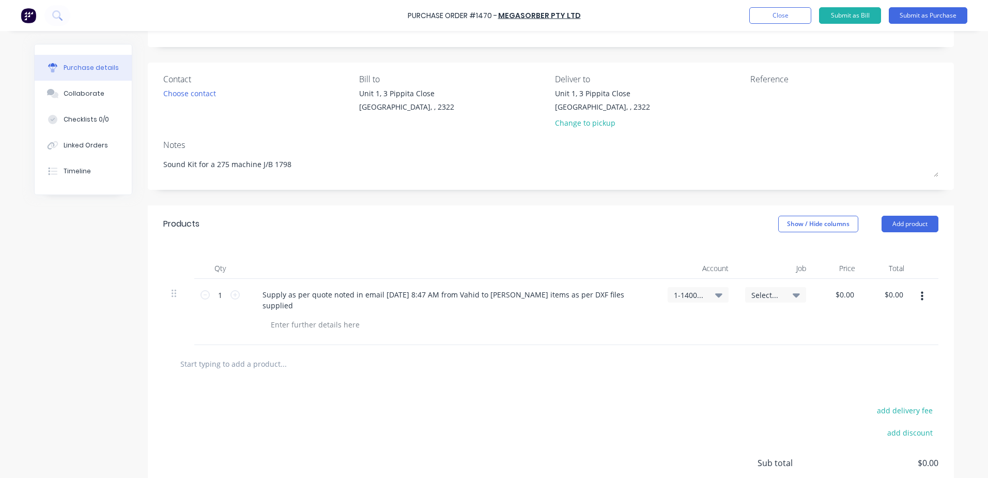
click at [780, 289] on div "Select..." at bounding box center [775, 295] width 61 height 16
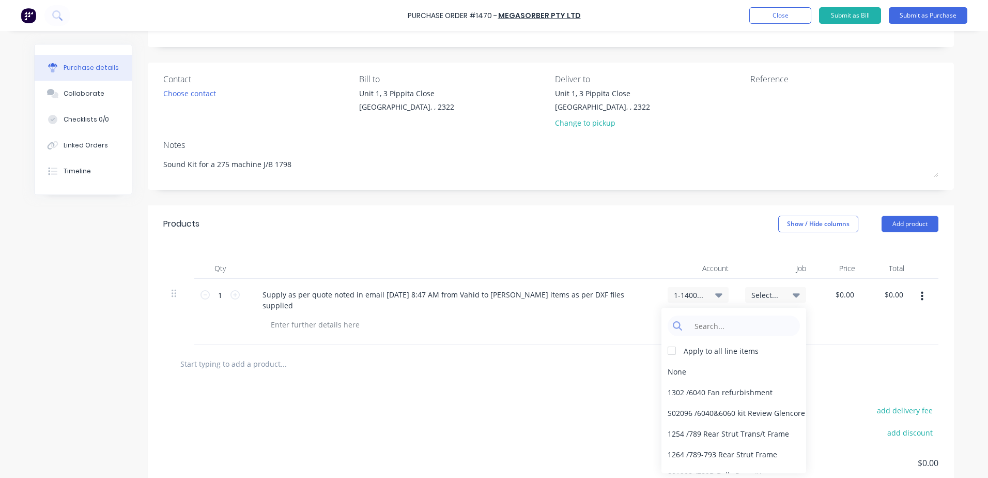
click at [769, 294] on span "Select..." at bounding box center [766, 294] width 31 height 11
click at [735, 324] on input at bounding box center [742, 325] width 106 height 21
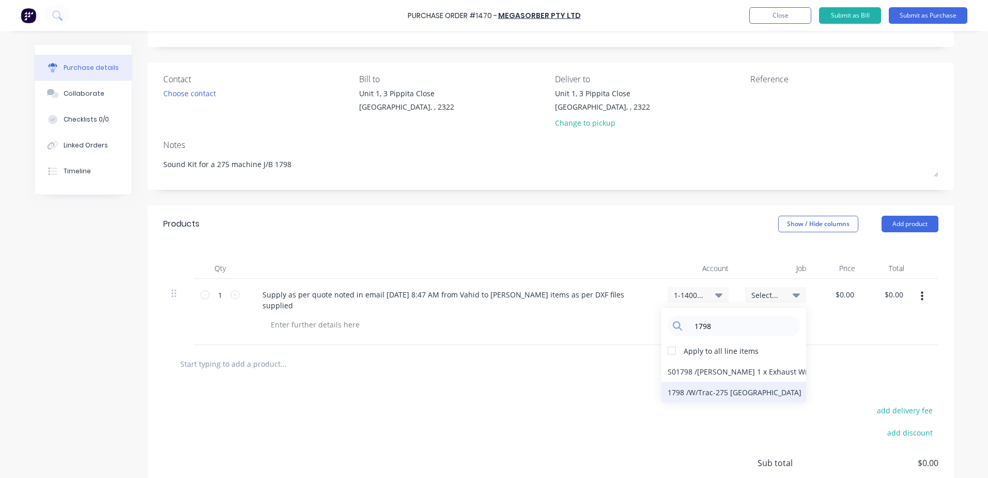
click at [742, 395] on div "1798 / W/Trac-275 Grafton" at bounding box center [734, 391] width 145 height 21
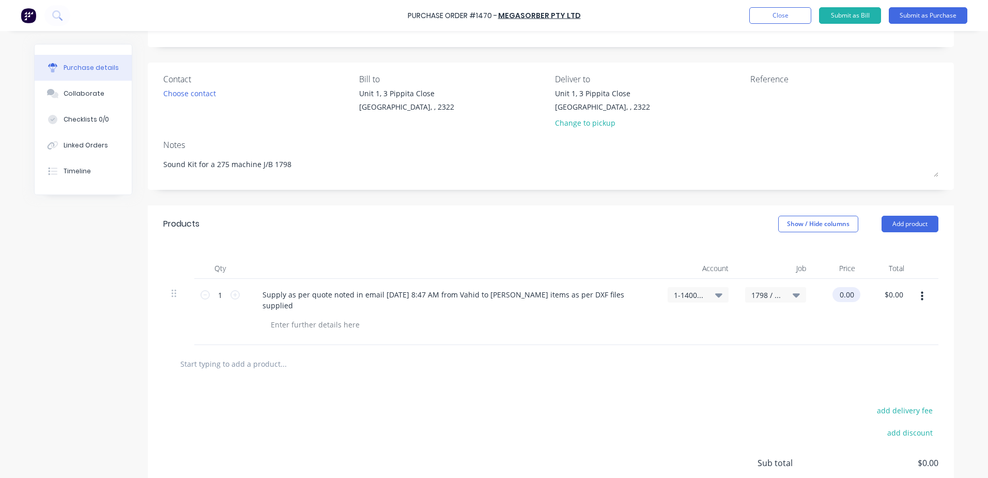
click at [850, 295] on input "0.00" at bounding box center [845, 294] width 24 height 15
click at [511, 318] on div at bounding box center [457, 324] width 389 height 15
click at [255, 364] on input "text" at bounding box center [283, 363] width 207 height 21
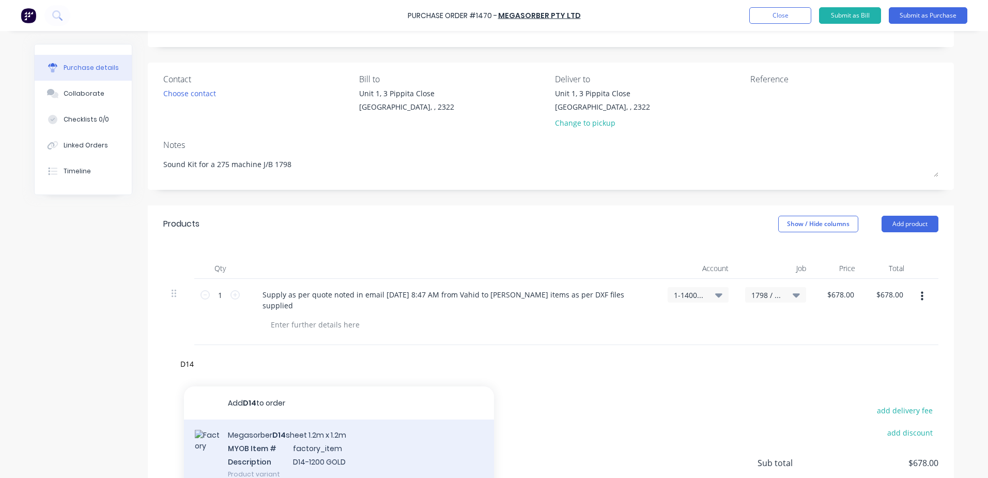
click at [271, 438] on div "Megasorber D14 sheet 1.2m x 1.2m MYOB Item # factory_item Description D14-1200 …" at bounding box center [339, 454] width 310 height 70
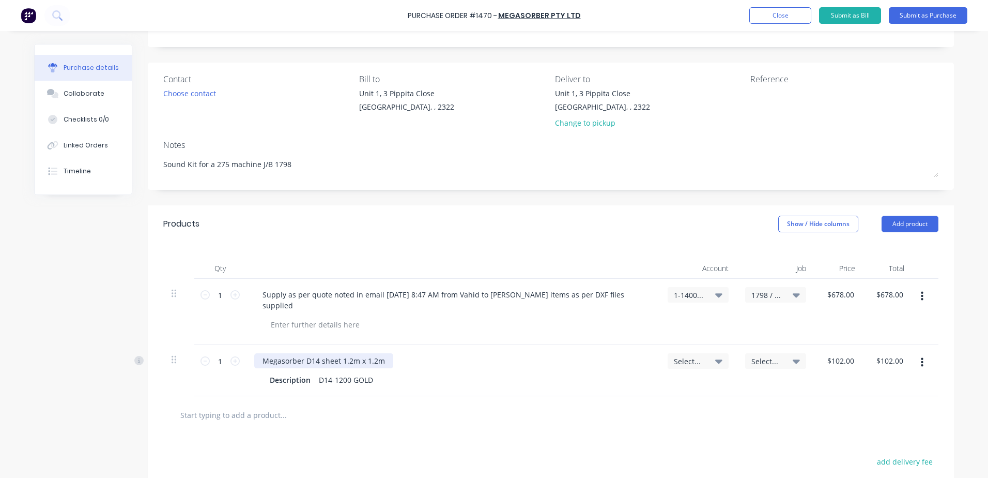
click at [351, 366] on div "Megasorber D14 sheet 1.2m x 1.2m" at bounding box center [323, 360] width 139 height 15
click at [700, 292] on span "1-1400 / Work in Progress - Materials" at bounding box center [689, 294] width 31 height 11
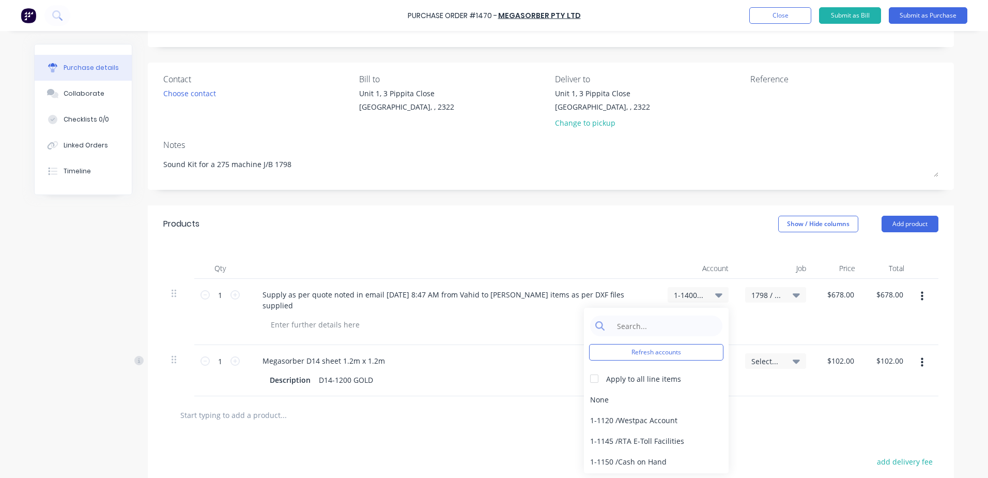
click at [768, 328] on div "1798 / W/Trac-275 Grafton" at bounding box center [776, 312] width 78 height 66
click at [747, 392] on div "Select..." at bounding box center [776, 370] width 78 height 51
click at [715, 361] on icon at bounding box center [718, 361] width 7 height 4
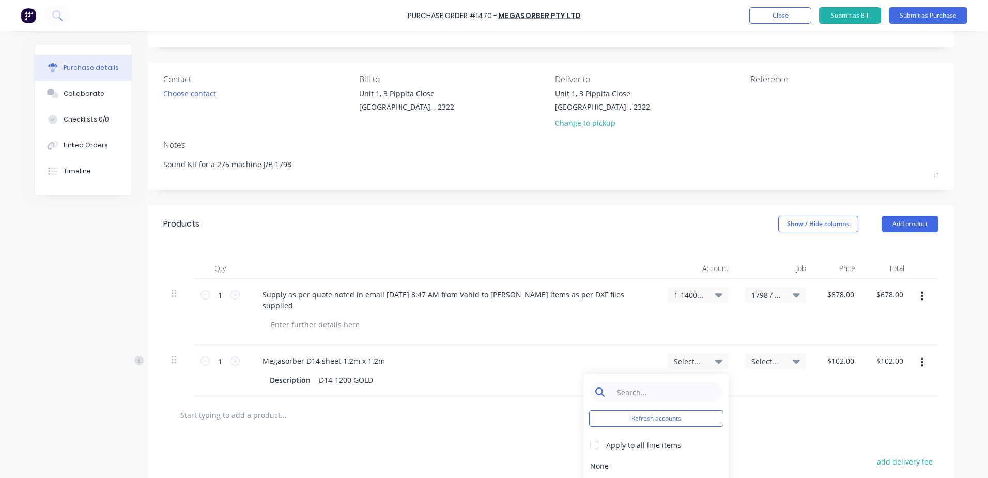
click at [675, 394] on input at bounding box center [664, 391] width 106 height 21
click at [682, 466] on div "1-1400 / Work in Progress - Materials" at bounding box center [656, 465] width 145 height 21
click at [772, 362] on span "Select..." at bounding box center [766, 361] width 31 height 11
click at [738, 397] on input at bounding box center [742, 391] width 106 height 21
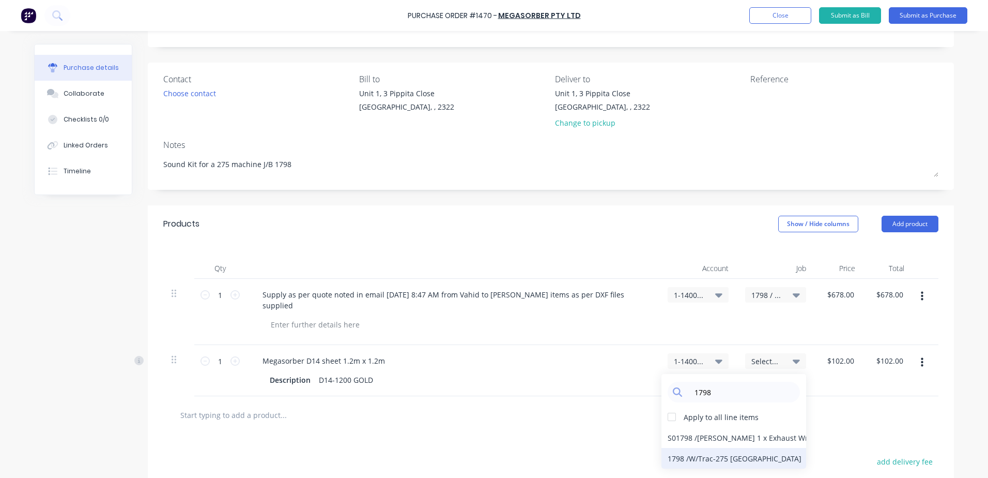
click at [725, 463] on div "1798 / W/Trac-275 Grafton" at bounding box center [734, 458] width 145 height 21
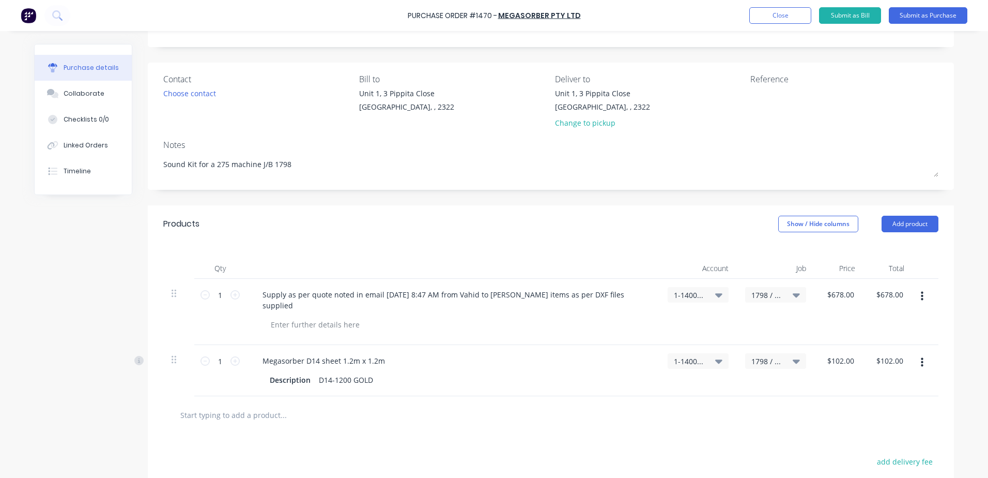
click at [609, 404] on div at bounding box center [550, 415] width 775 height 38
click at [348, 408] on input "text" at bounding box center [283, 414] width 207 height 21
click at [305, 409] on input "text" at bounding box center [283, 414] width 207 height 21
click at [315, 412] on input "text" at bounding box center [283, 414] width 207 height 21
click at [316, 425] on div at bounding box center [550, 415] width 775 height 38
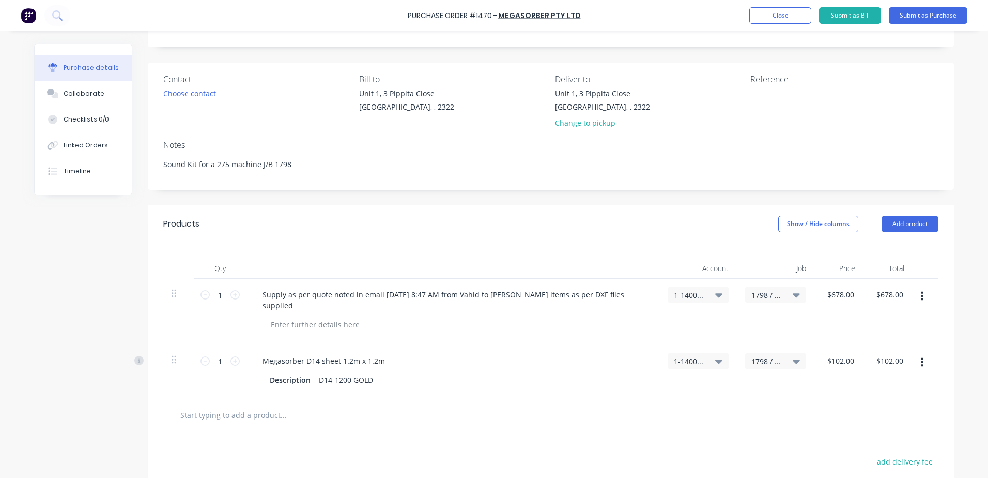
click at [268, 418] on input "text" at bounding box center [283, 414] width 207 height 21
click at [229, 410] on input "text" at bounding box center [283, 414] width 207 height 21
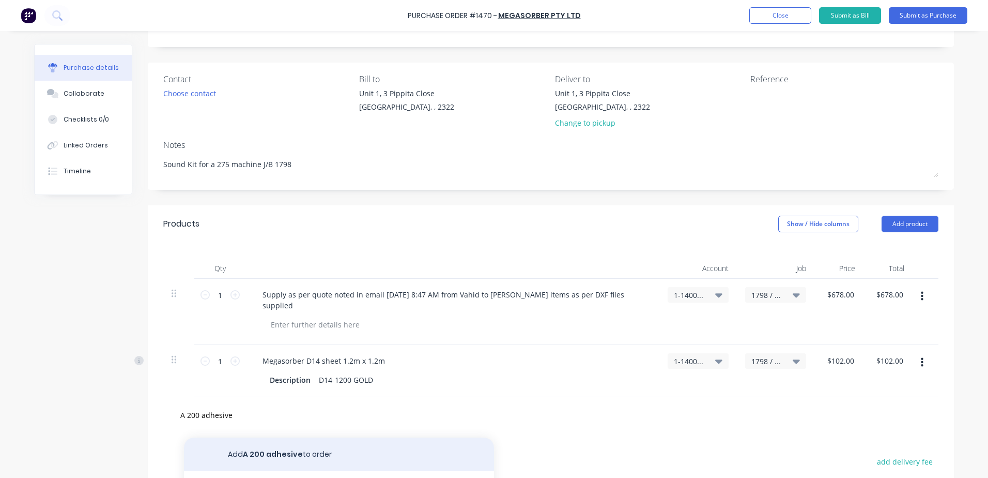
click at [279, 459] on button "Add A 200 adhesive to order" at bounding box center [339, 453] width 310 height 33
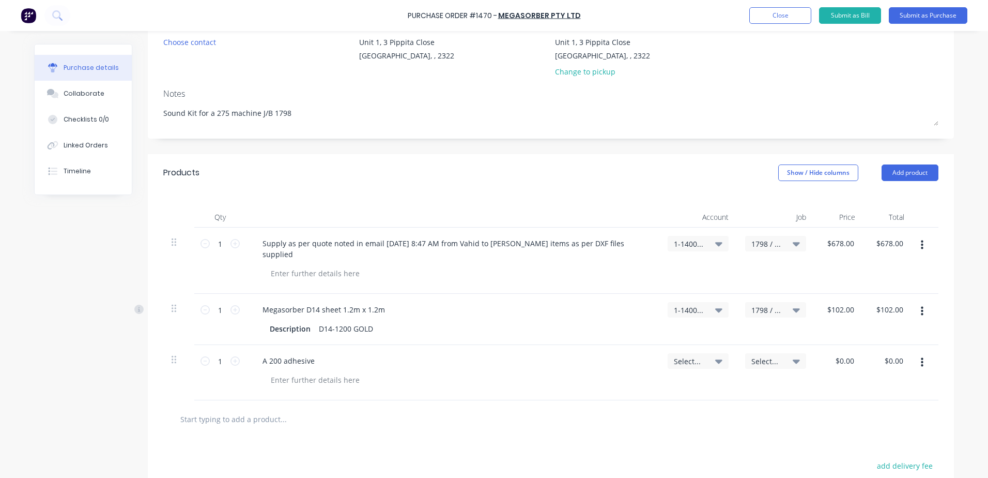
scroll to position [207, 0]
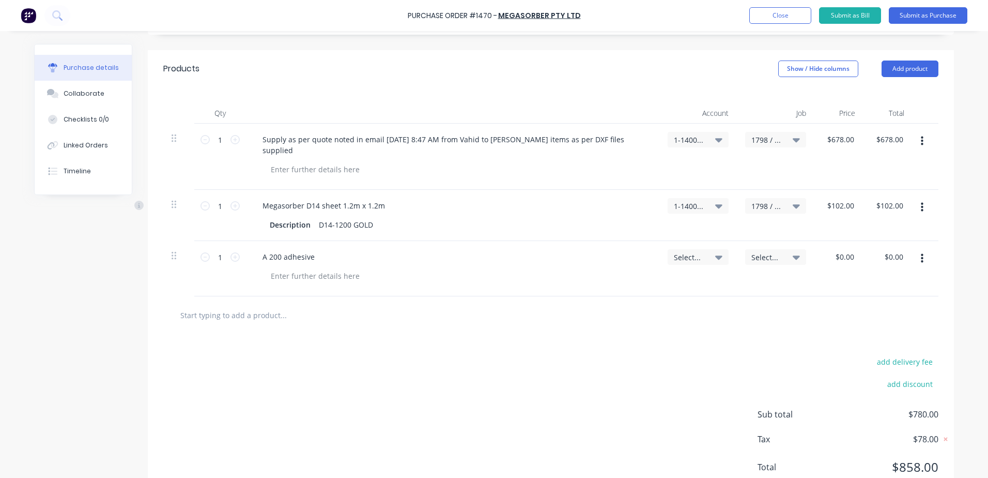
click at [241, 316] on input "text" at bounding box center [283, 314] width 207 height 21
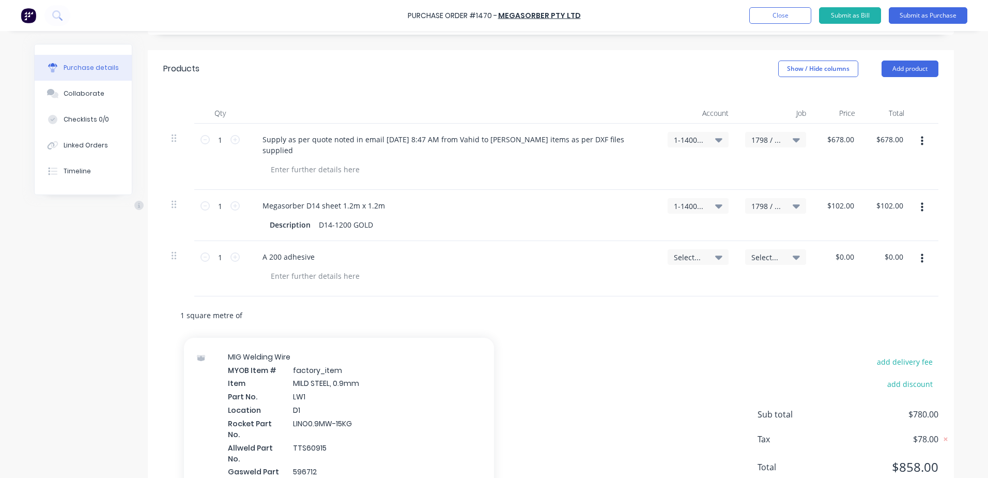
scroll to position [9148, 0]
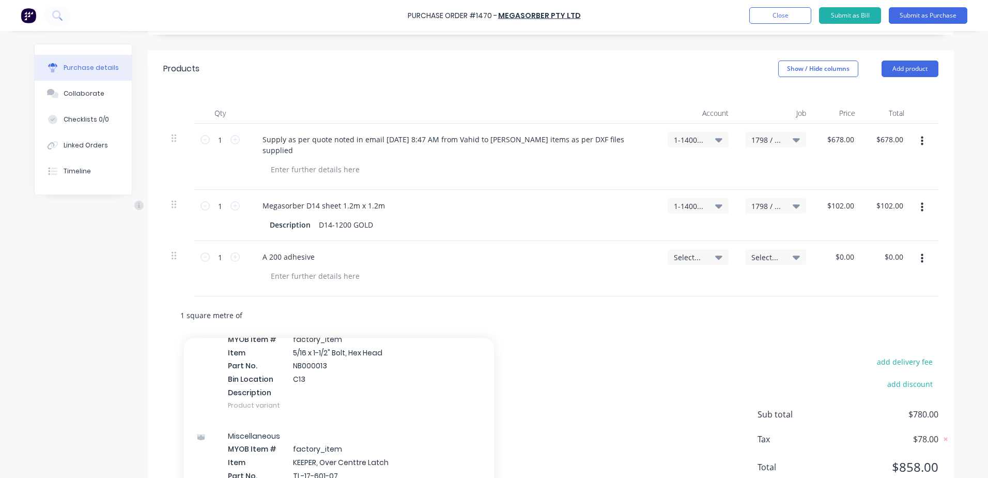
click at [263, 312] on input "1 square metre of" at bounding box center [283, 314] width 207 height 21
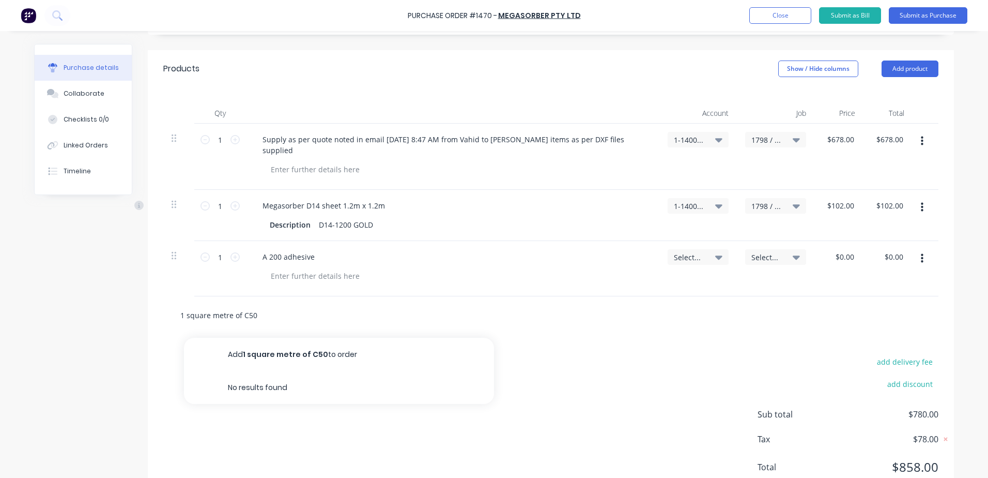
click at [229, 314] on input "1 square metre of C50" at bounding box center [283, 314] width 207 height 21
click at [182, 310] on input "1 1X1.25 of C50" at bounding box center [283, 314] width 207 height 21
click button "Add X 1 C50 1 X 1.25 Metres to order" at bounding box center [339, 353] width 310 height 33
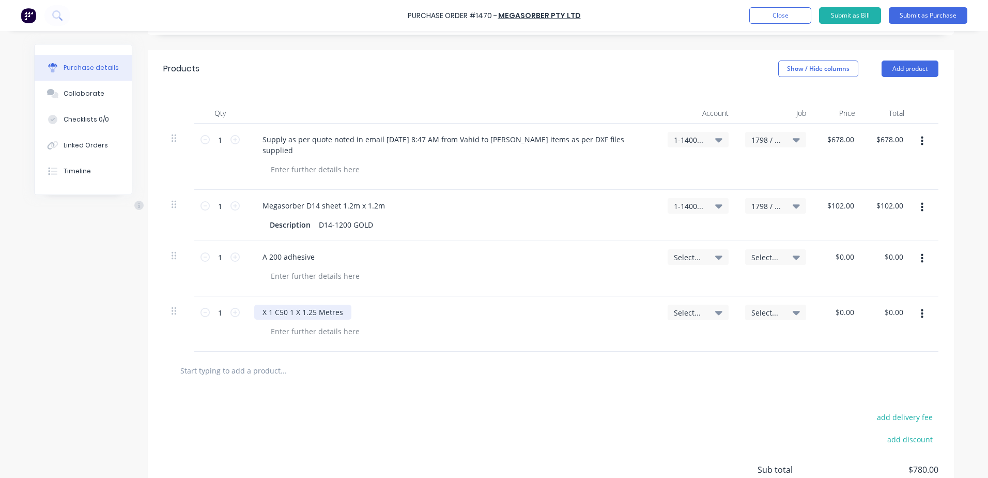
click at [271, 311] on div "X 1 C50 1 X 1.25 Metres" at bounding box center [302, 311] width 97 height 15
click at [704, 256] on div "Select..." at bounding box center [698, 256] width 49 height 9
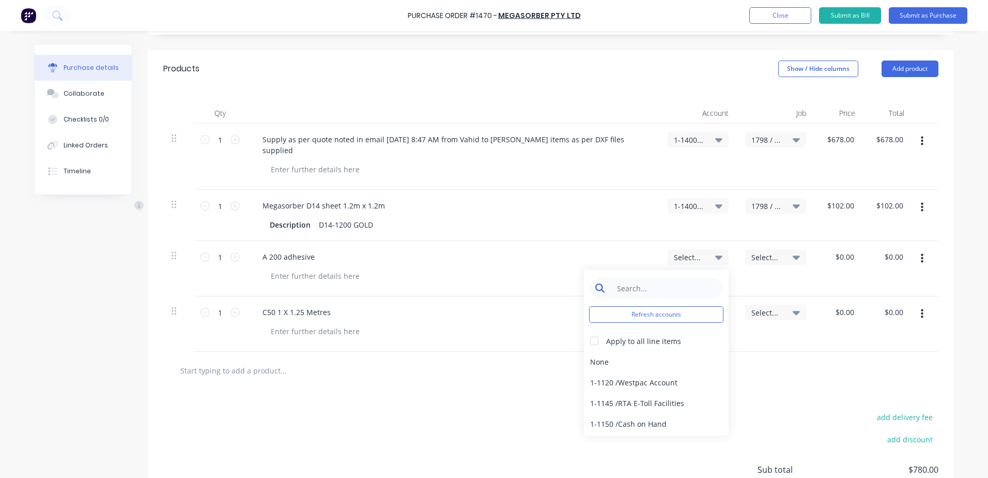
click at [657, 293] on input at bounding box center [664, 288] width 106 height 21
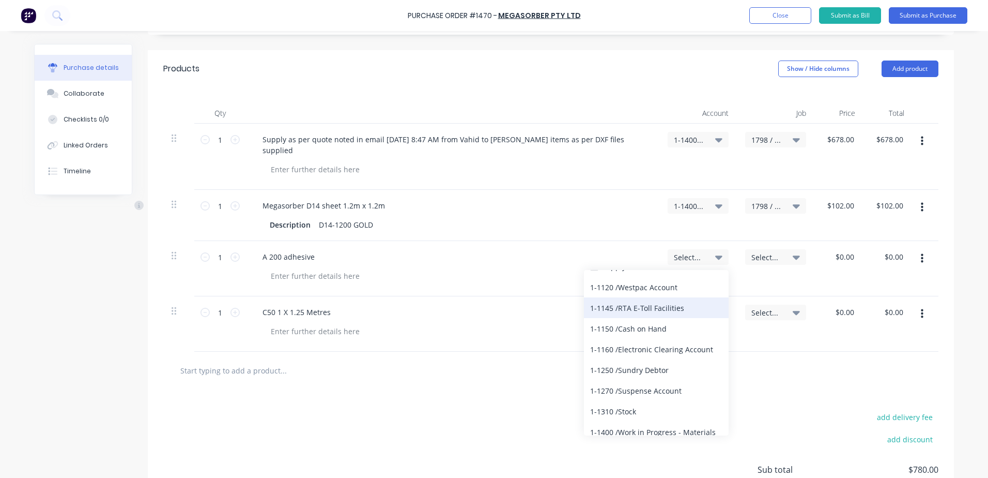
scroll to position [0, 0]
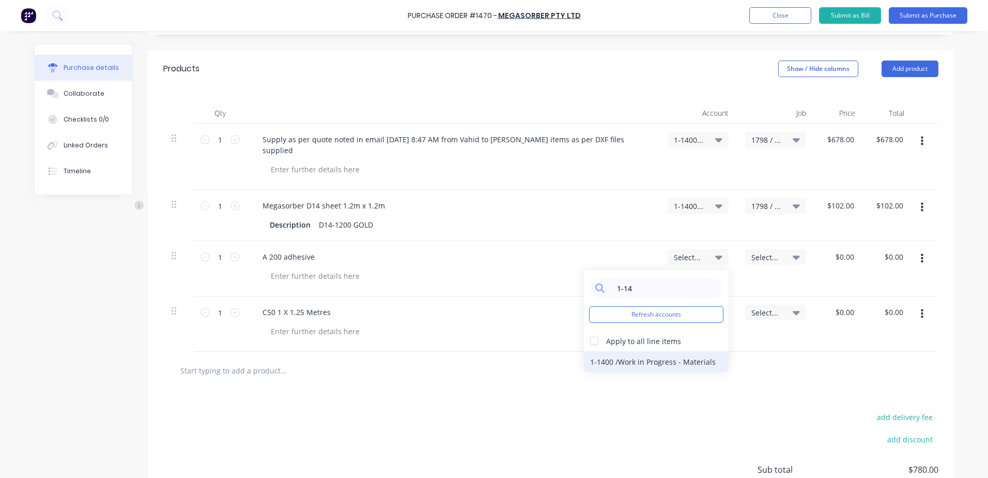
click at [655, 365] on div "1-1400 / Work in Progress - Materials" at bounding box center [656, 361] width 145 height 21
click at [693, 308] on span "Select..." at bounding box center [689, 312] width 31 height 11
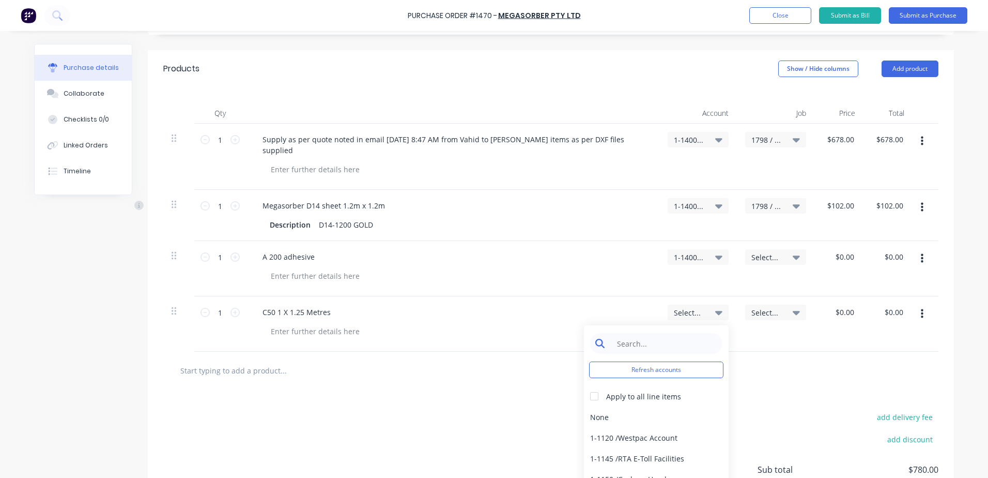
click at [651, 344] on input at bounding box center [664, 343] width 106 height 21
click at [648, 419] on div "1-1400 / Work in Progress - Materials" at bounding box center [656, 416] width 145 height 21
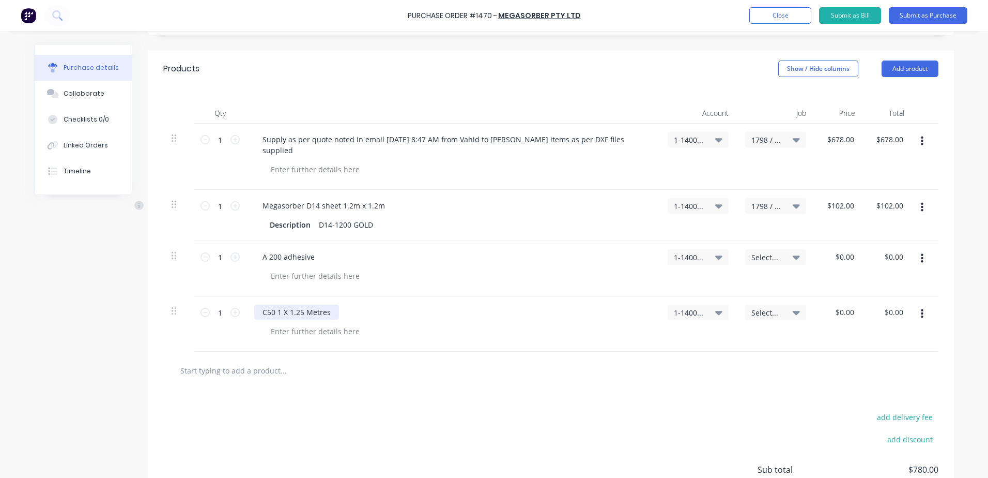
click at [272, 310] on div "C50 1 X 1.25 Metres" at bounding box center [296, 311] width 85 height 15
click at [485, 341] on div "C50-B 1 X 1.25 Metres" at bounding box center [452, 323] width 413 height 55
click at [774, 313] on span "Select..." at bounding box center [766, 312] width 31 height 11
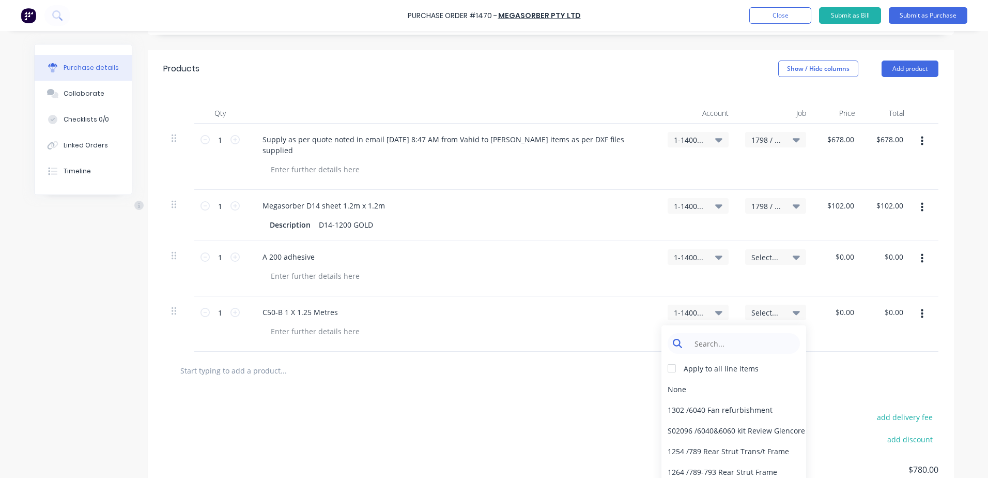
click at [737, 343] on input at bounding box center [742, 343] width 106 height 21
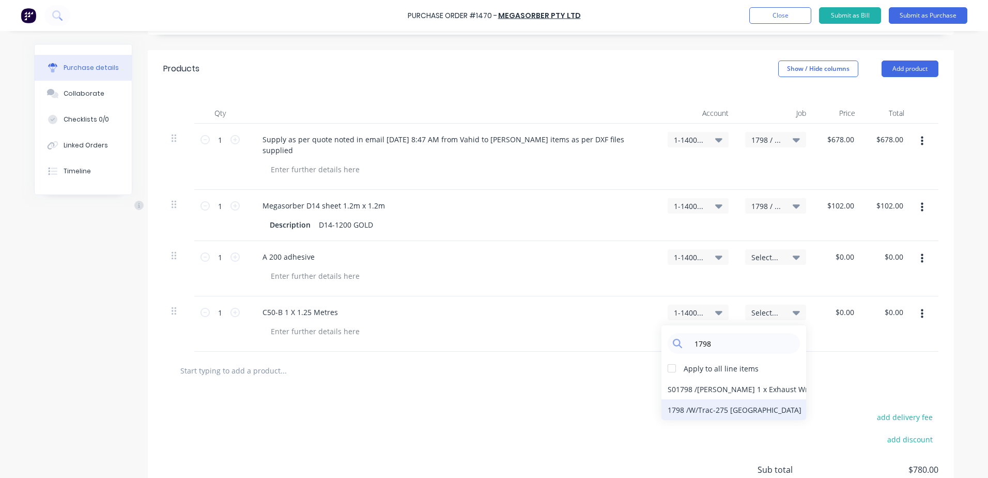
click at [706, 414] on div "1798 / W/Trac-275 Grafton" at bounding box center [734, 409] width 145 height 21
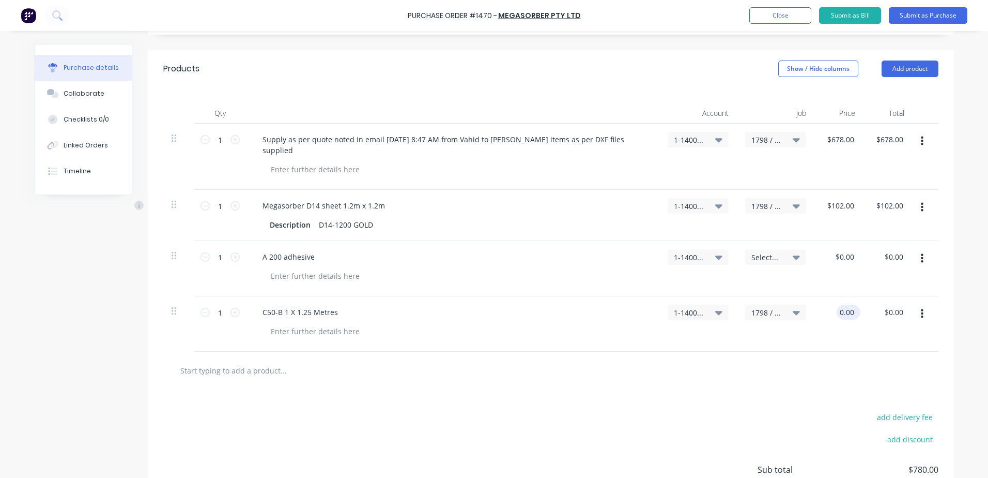
click at [850, 310] on input "0.00" at bounding box center [847, 311] width 20 height 15
click at [748, 368] on div at bounding box center [551, 370] width 759 height 21
click at [235, 207] on icon at bounding box center [234, 205] width 9 height 9
click at [528, 374] on div at bounding box center [551, 370] width 759 height 21
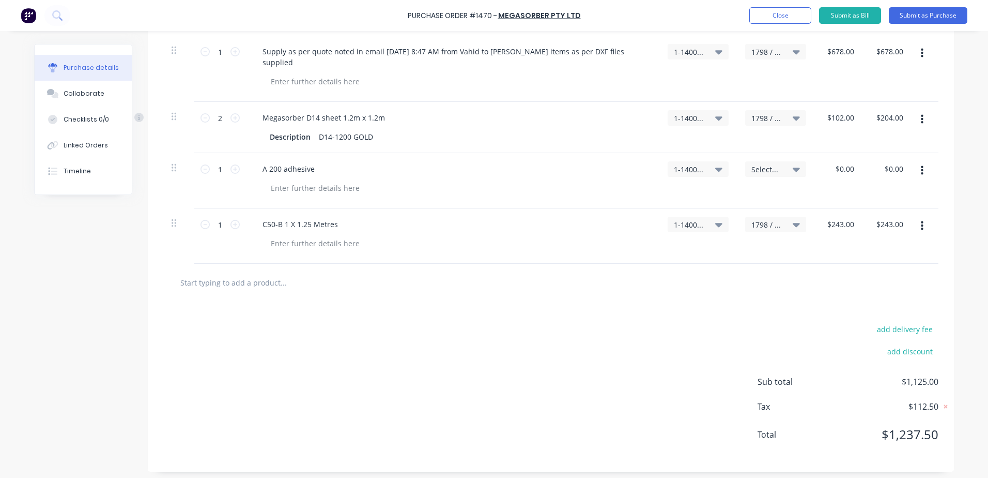
scroll to position [299, 0]
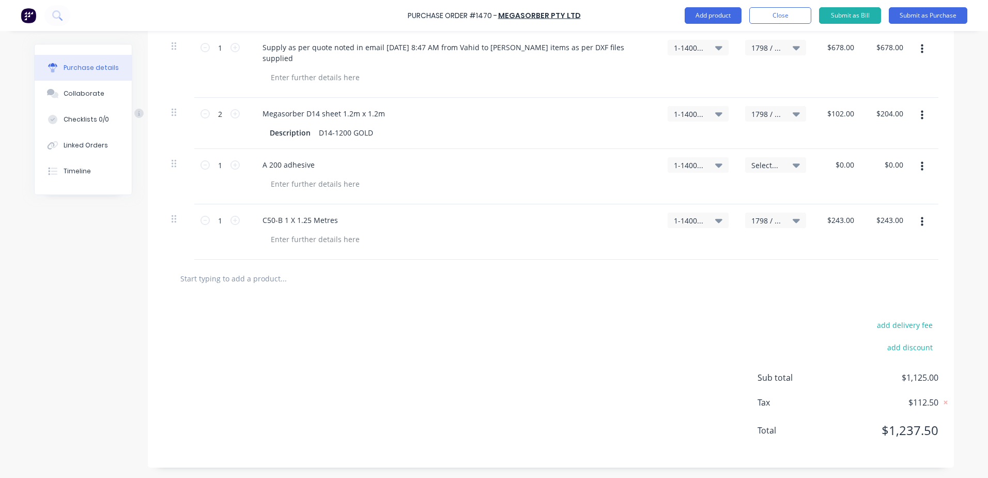
click at [529, 306] on div "add delivery fee add discount Sub total $1,125.00 Tax $112.50 Total $1,237.50" at bounding box center [551, 382] width 806 height 170
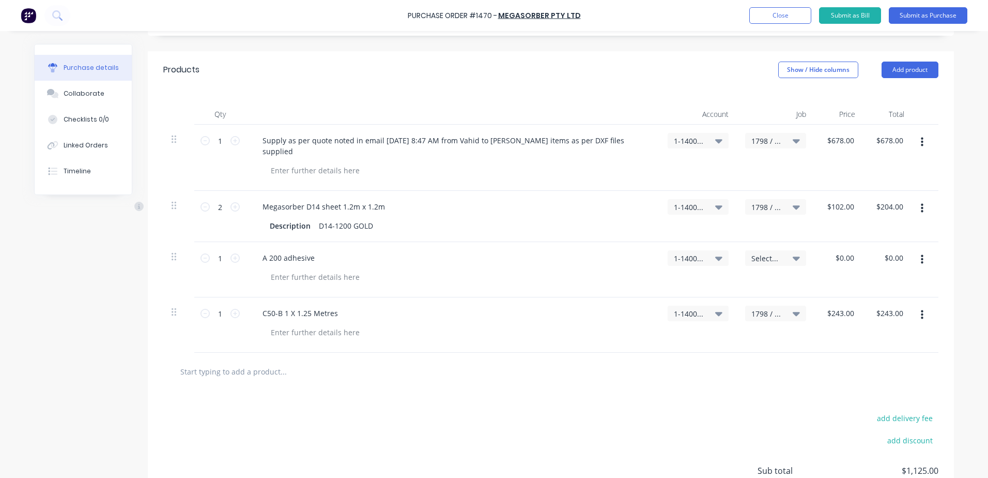
scroll to position [195, 0]
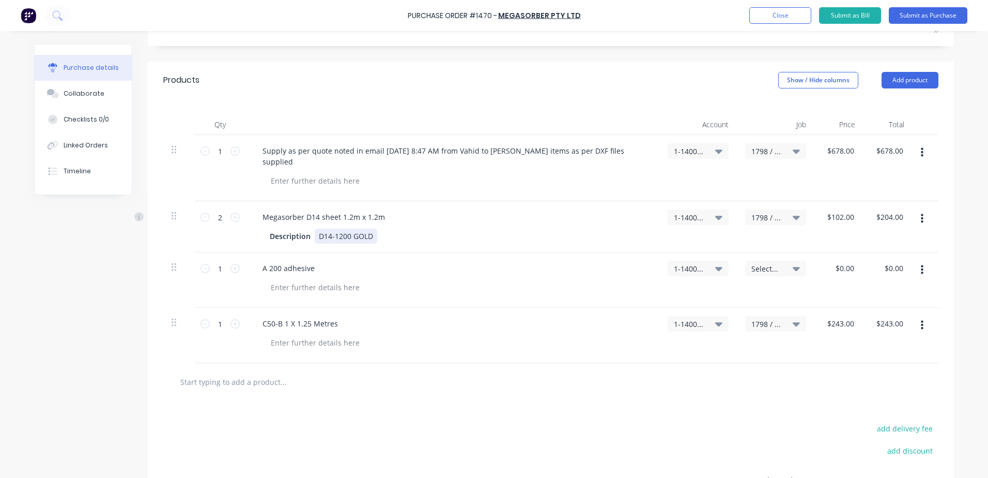
click at [554, 234] on div "Description D14-1200 GOLD" at bounding box center [451, 235] width 370 height 15
click at [776, 267] on span "Select..." at bounding box center [766, 268] width 31 height 11
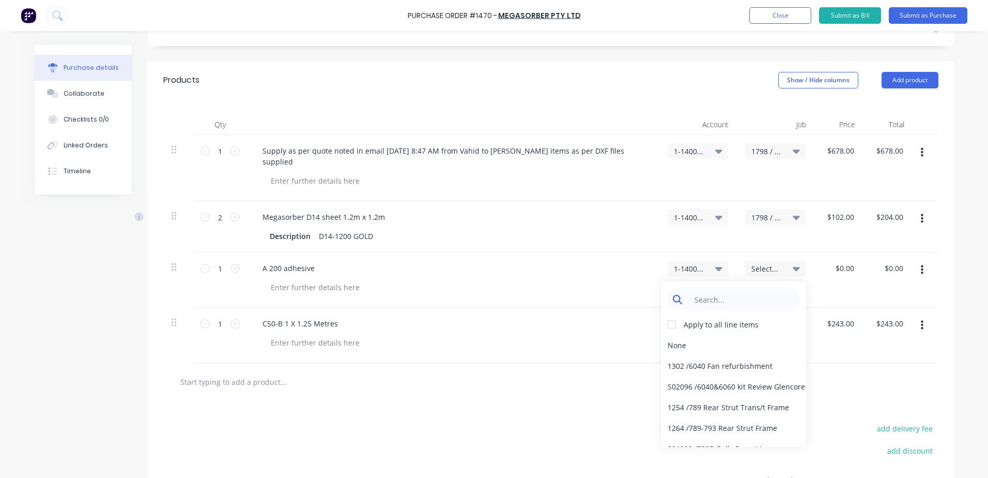
click at [716, 302] on input at bounding box center [742, 299] width 106 height 21
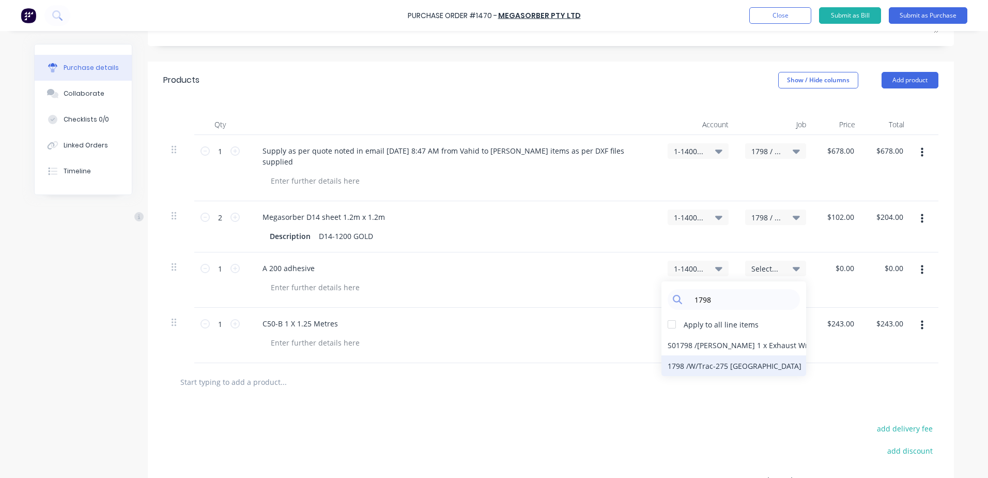
click at [707, 366] on div "1798 / W/Trac-275 Grafton" at bounding box center [734, 365] width 145 height 21
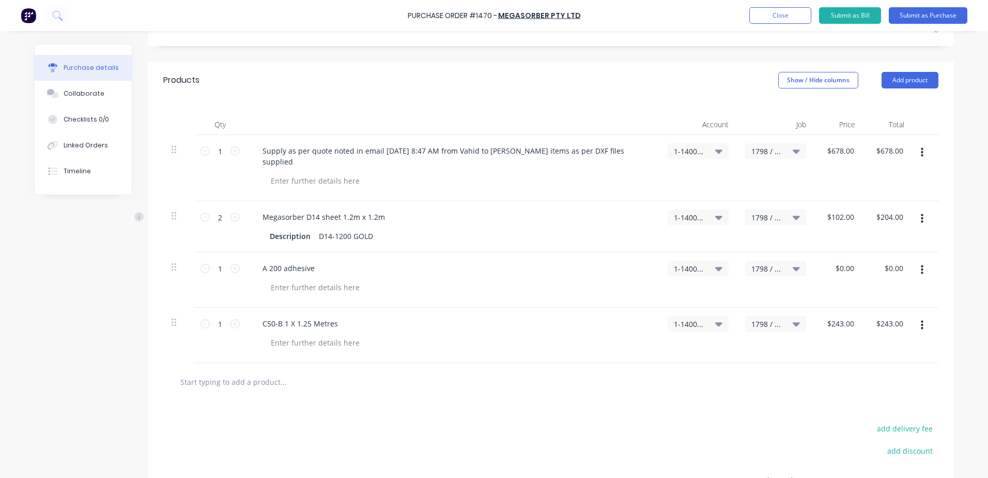
click at [443, 407] on div "add delivery fee add discount Sub total $1,125.00 Tax $112.50 Total $1,237.50" at bounding box center [551, 486] width 806 height 170
click at [944, 14] on button "Submit as Purchase" at bounding box center [928, 15] width 79 height 17
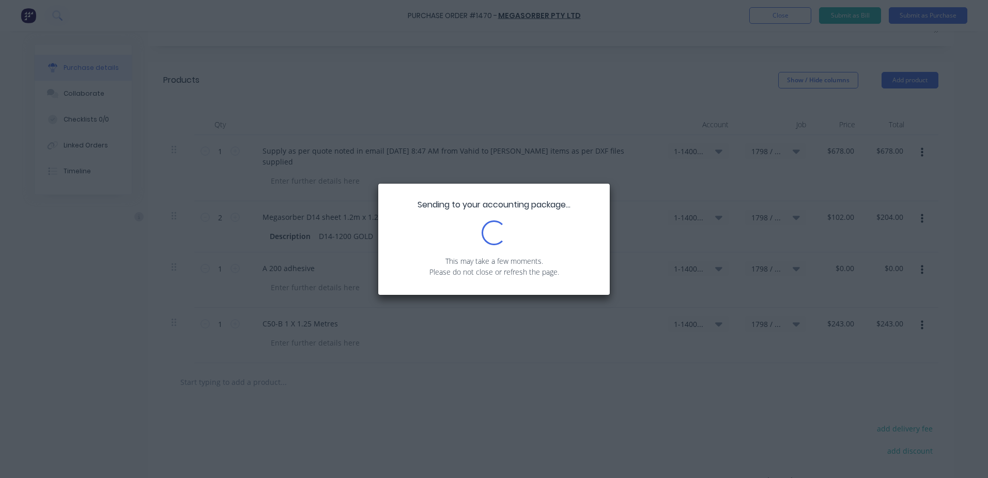
scroll to position [0, 0]
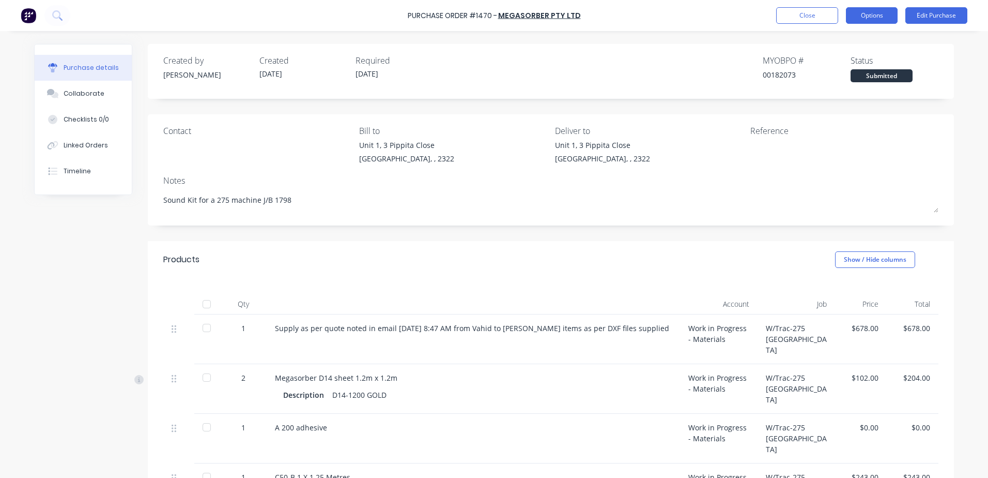
click at [883, 19] on button "Options" at bounding box center [872, 15] width 52 height 17
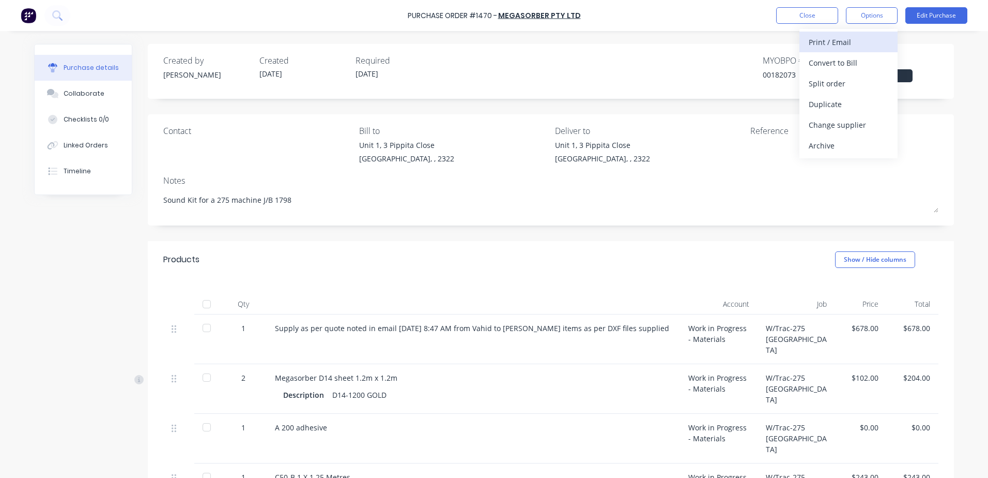
click at [843, 44] on div "Print / Email" at bounding box center [849, 42] width 80 height 15
click at [833, 63] on div "With pricing" at bounding box center [849, 62] width 80 height 15
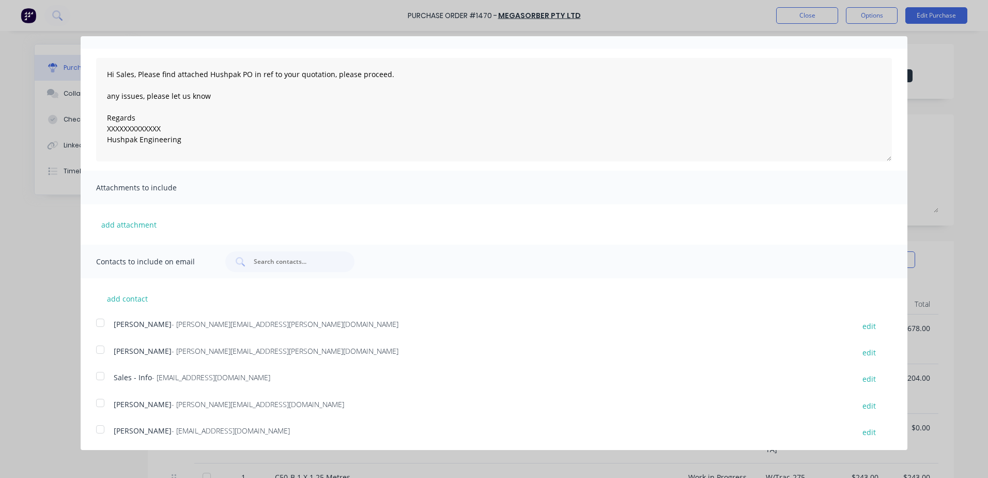
scroll to position [56, 0]
click at [100, 403] on div at bounding box center [100, 401] width 21 height 21
click at [100, 376] on div at bounding box center [100, 374] width 21 height 21
click at [101, 428] on div at bounding box center [100, 427] width 21 height 21
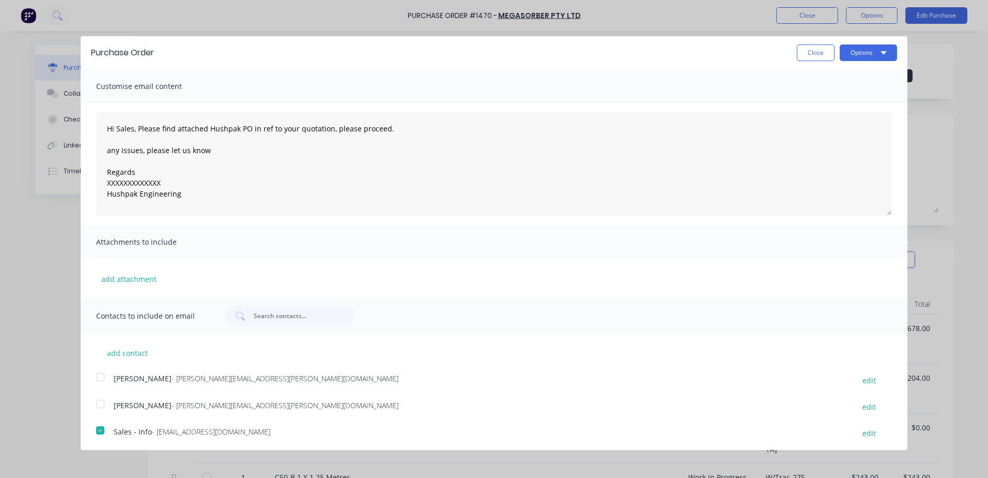
scroll to position [0, 0]
click at [852, 54] on button "Options" at bounding box center [868, 53] width 57 height 17
click at [822, 104] on div "Email" at bounding box center [848, 100] width 80 height 15
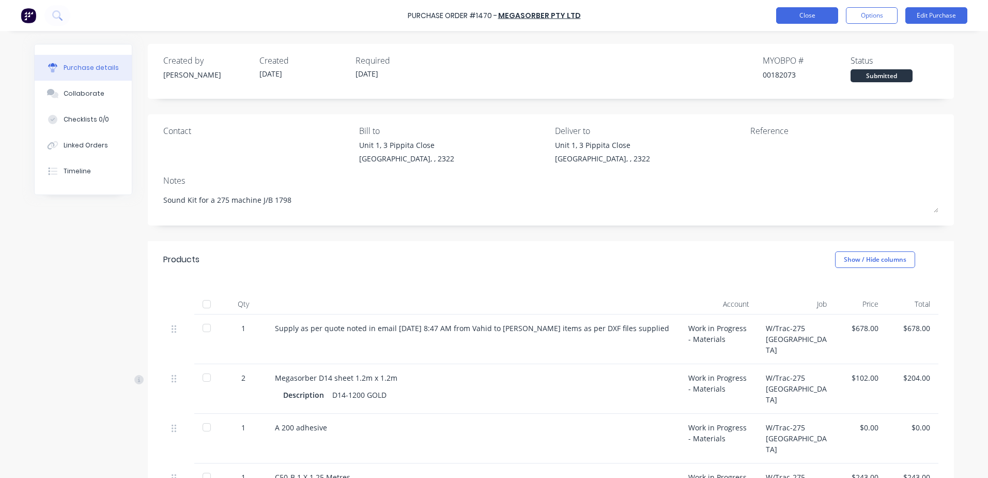
click at [811, 15] on button "Close" at bounding box center [807, 15] width 62 height 17
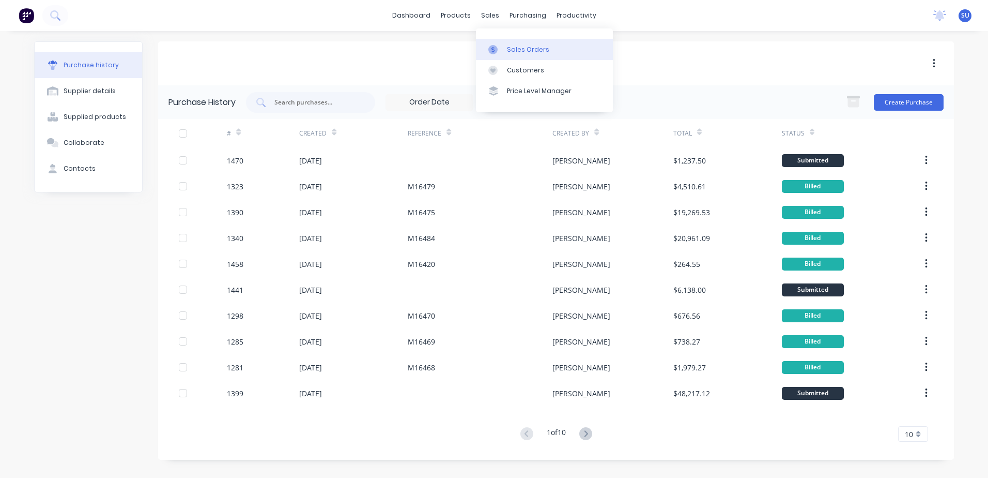
click at [512, 51] on div "Sales Orders" at bounding box center [528, 49] width 42 height 9
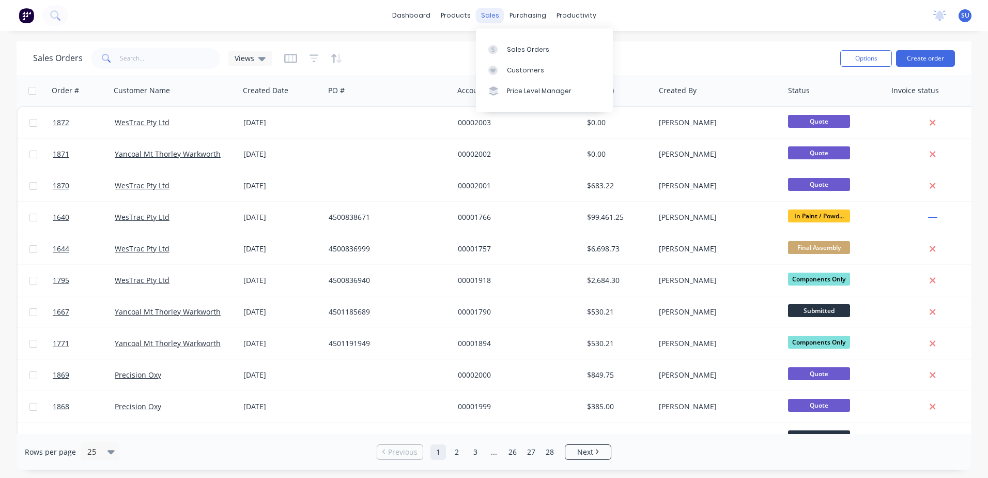
click at [493, 14] on div "sales" at bounding box center [490, 16] width 28 height 16
click at [131, 57] on input "text" at bounding box center [170, 58] width 101 height 21
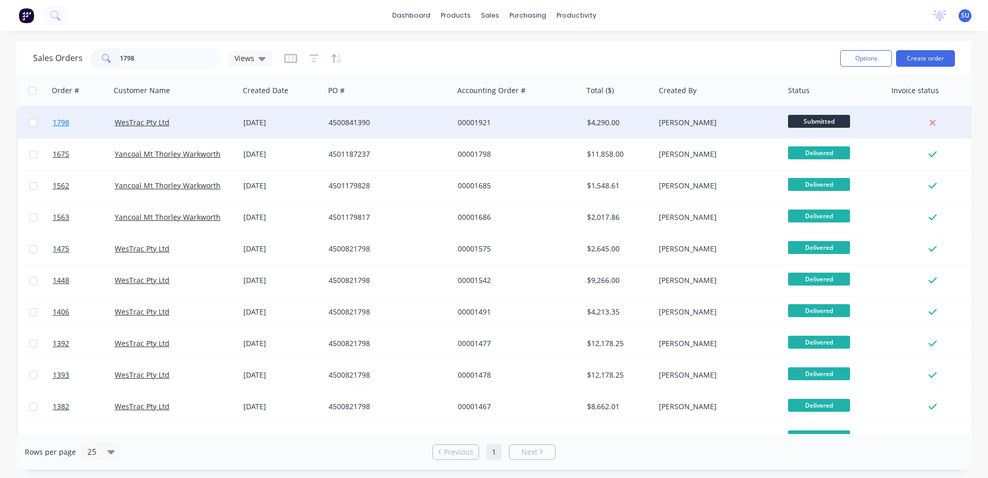
click at [56, 122] on span "1798" at bounding box center [61, 122] width 17 height 10
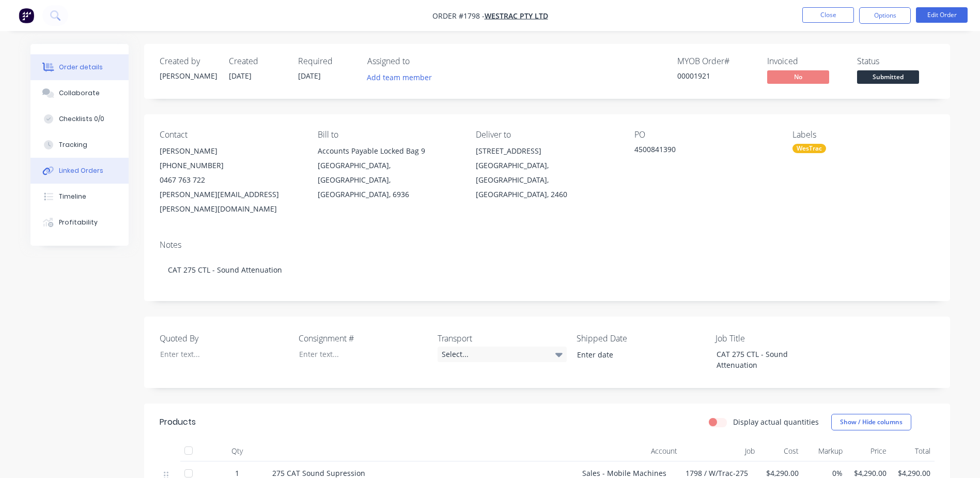
click at [83, 175] on div "Linked Orders" at bounding box center [81, 170] width 44 height 9
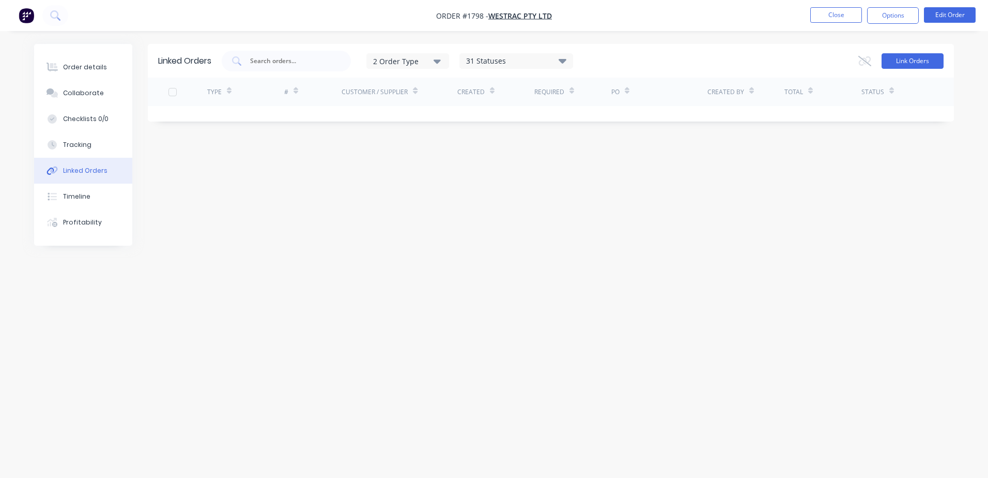
click at [896, 66] on button "Link Orders" at bounding box center [913, 61] width 62 height 16
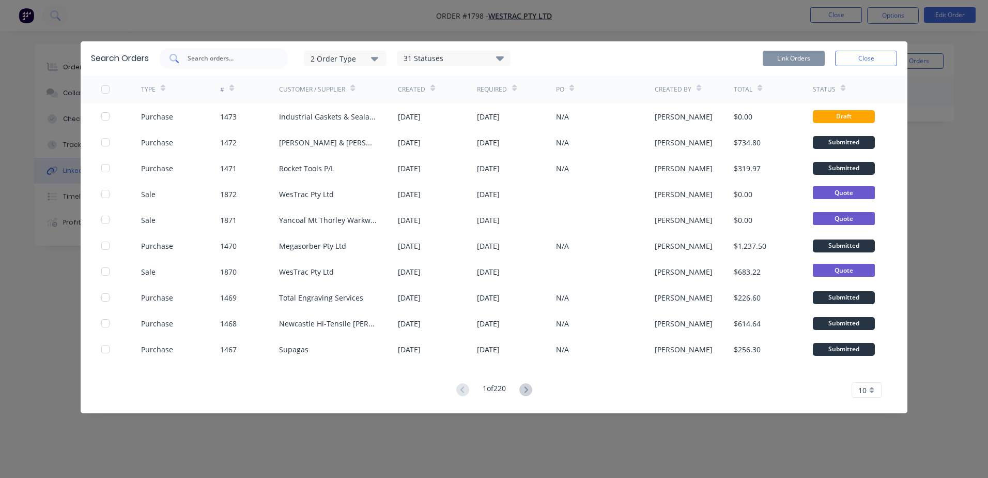
click at [215, 61] on input "text" at bounding box center [230, 58] width 86 height 10
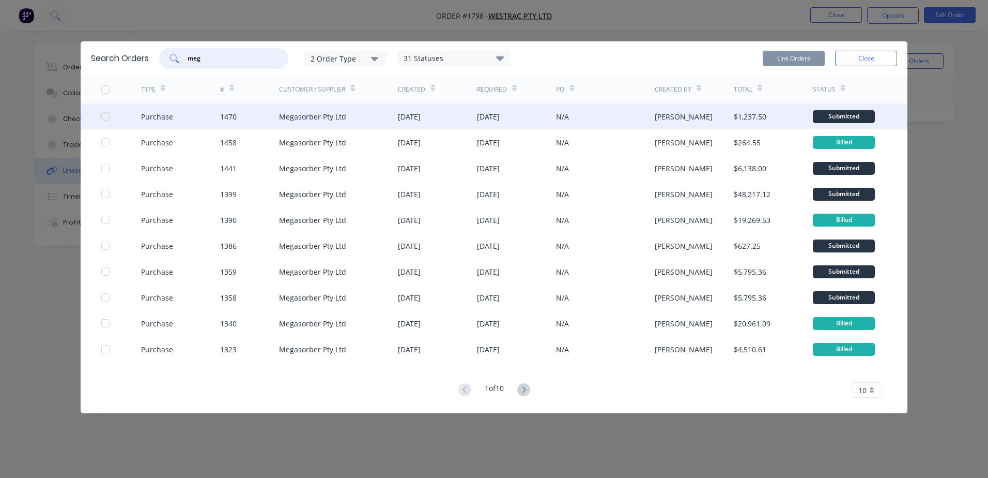
click at [102, 116] on div at bounding box center [105, 116] width 21 height 21
click at [795, 62] on button "Link Orders" at bounding box center [794, 59] width 62 height 16
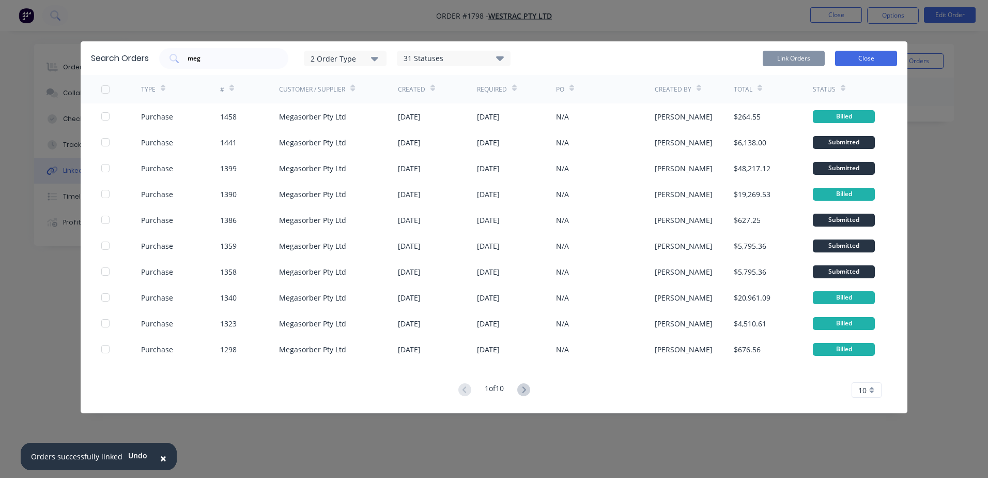
click at [863, 56] on button "Close" at bounding box center [866, 59] width 62 height 16
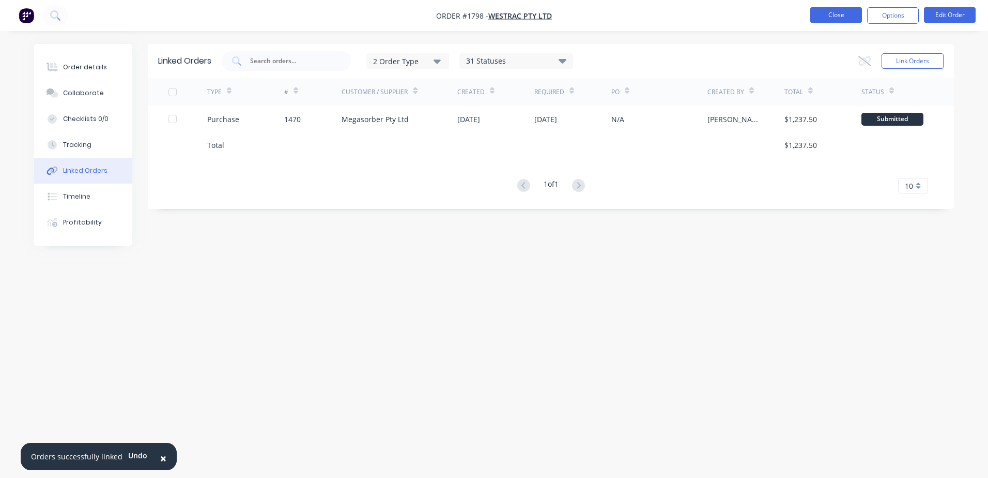
click at [837, 19] on button "Close" at bounding box center [836, 15] width 52 height 16
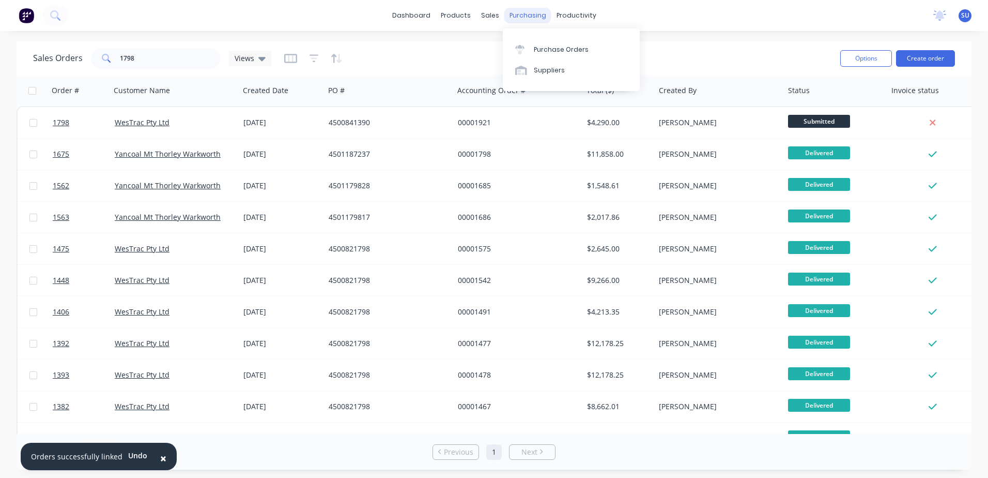
click at [536, 16] on div "purchasing" at bounding box center [527, 16] width 47 height 16
click at [544, 53] on div "Purchase Orders" at bounding box center [561, 49] width 55 height 9
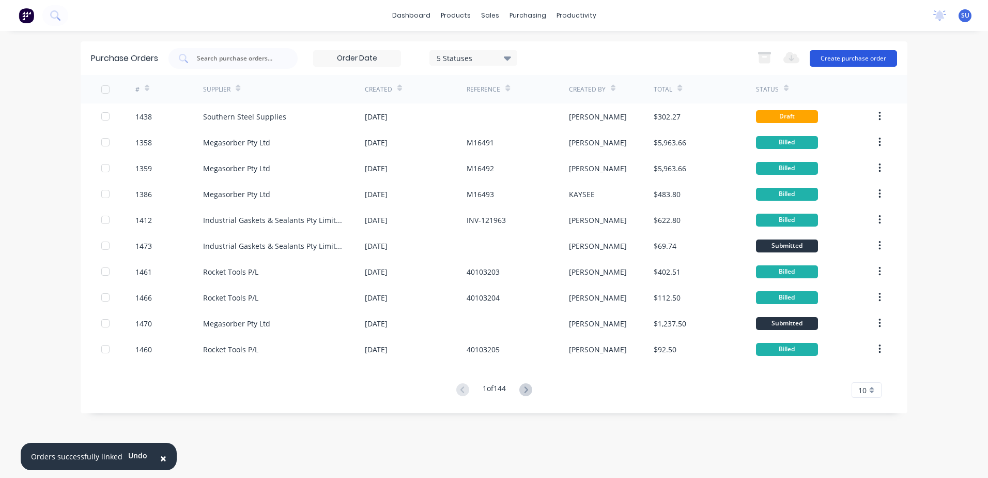
click at [860, 59] on button "Create purchase order" at bounding box center [853, 58] width 87 height 17
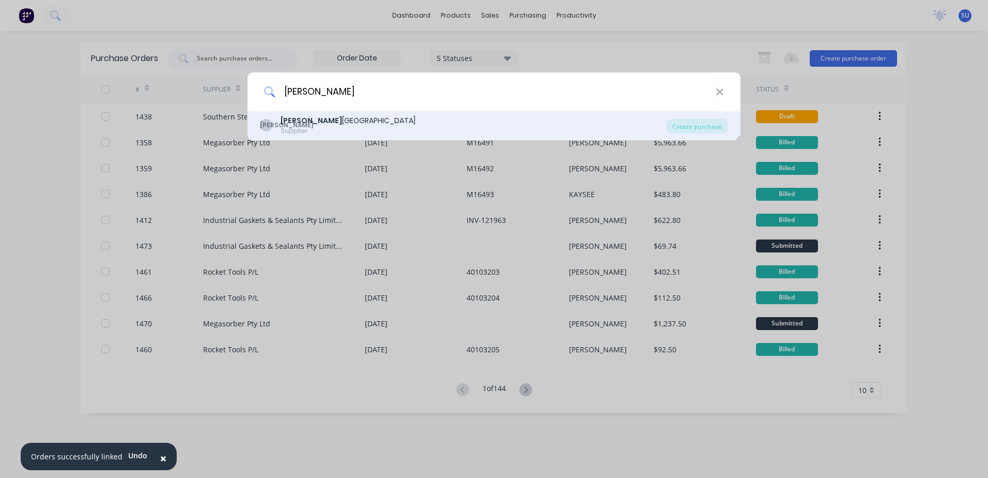
click at [330, 116] on b "[PERSON_NAME]" at bounding box center [312, 120] width 62 height 10
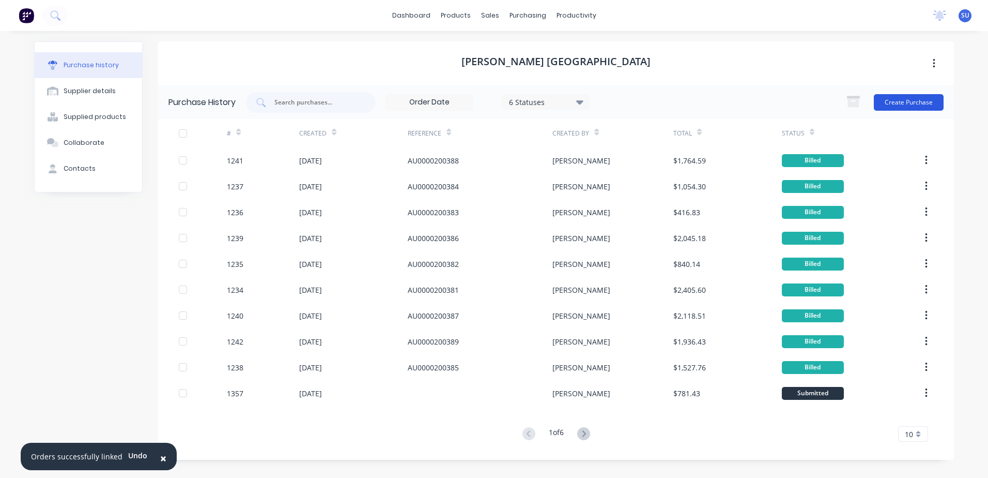
click at [893, 105] on button "Create Purchase" at bounding box center [909, 102] width 70 height 17
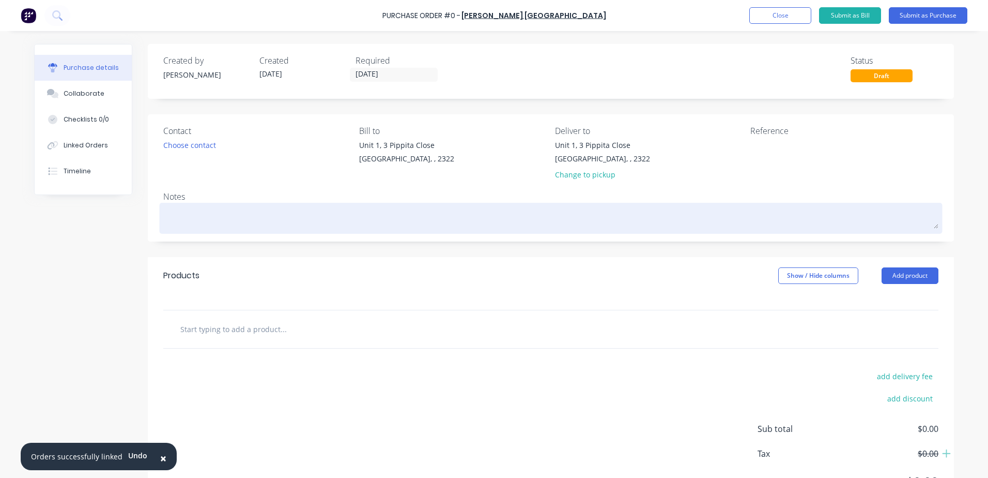
click at [216, 214] on textarea at bounding box center [550, 216] width 775 height 23
click at [269, 214] on textarea "Wraps for [STREET_ADDRESS]" at bounding box center [550, 216] width 775 height 23
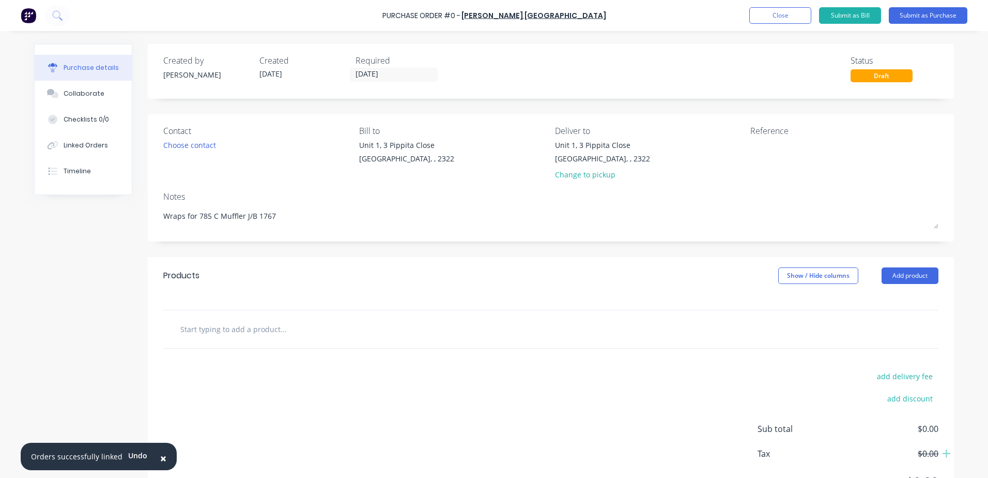
click at [229, 327] on input "text" at bounding box center [283, 328] width 207 height 21
click at [228, 330] on input "text" at bounding box center [283, 328] width 207 height 21
click at [227, 330] on input "text" at bounding box center [283, 328] width 207 height 21
click at [380, 69] on input "[DATE]" at bounding box center [393, 74] width 87 height 13
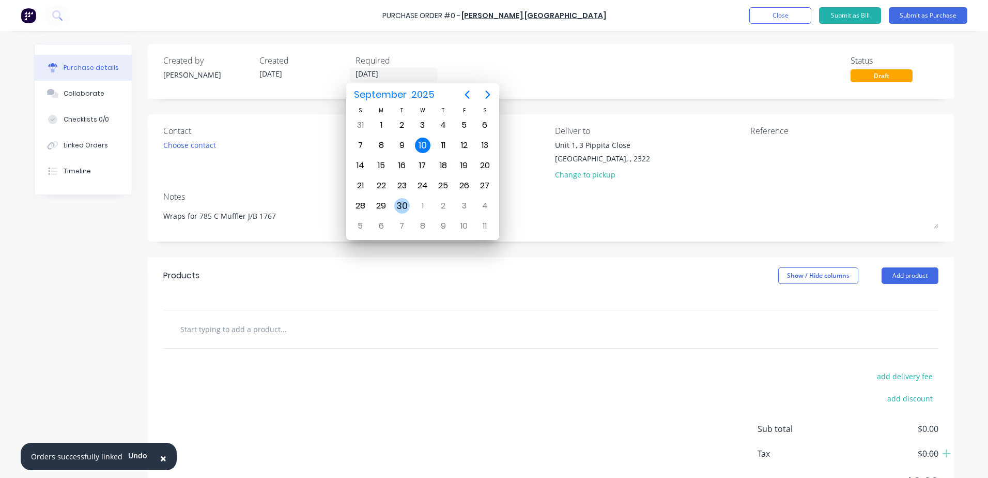
click at [402, 204] on div "30" at bounding box center [402, 206] width 16 height 16
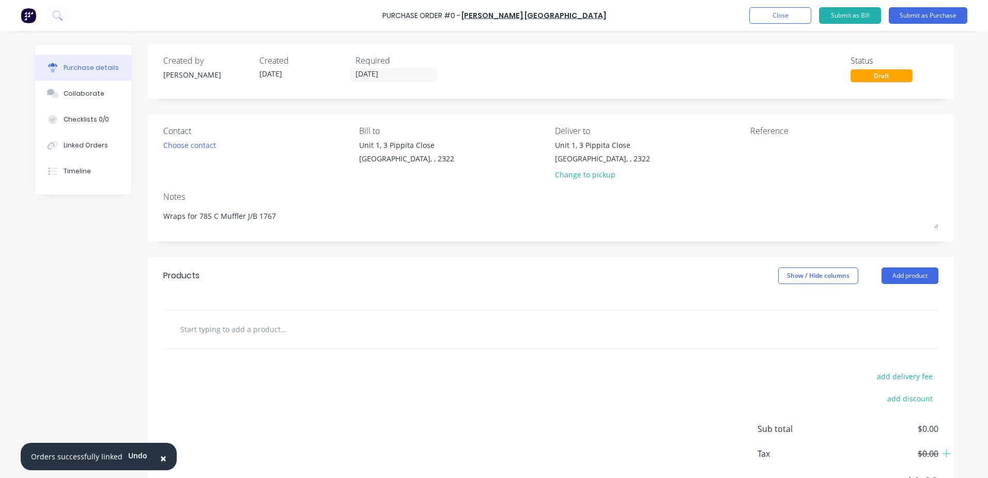
click at [240, 325] on input "text" at bounding box center [283, 328] width 207 height 21
click at [199, 326] on input "text" at bounding box center [283, 328] width 207 height 21
type input "Supply as per quote 118179 w"
type textarea "x"
type input "Supply as per quote 118179 wr"
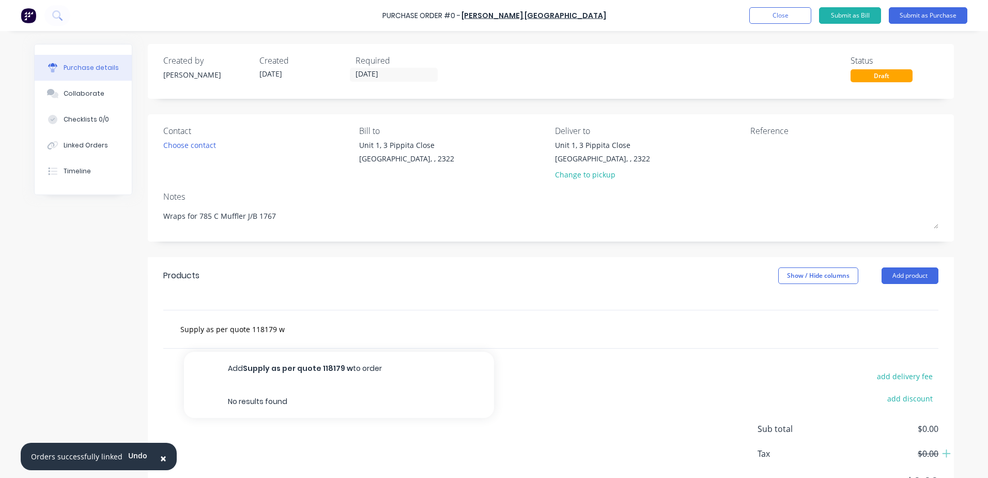
type textarea "x"
type input "Supply as per quote 118179 wra"
type textarea "x"
type input "Supply as per quote 118179 wrap"
type textarea "x"
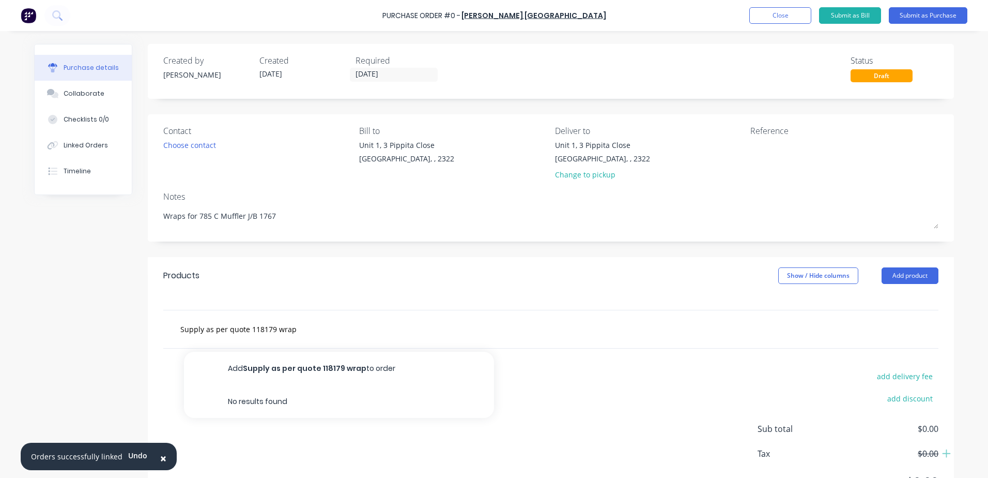
type input "Supply as per quote 118179 wrap"
type textarea "x"
type input "Supply as per quote 118179 wrap"
type textarea "x"
type input "Supply as per quote 118179 wra"
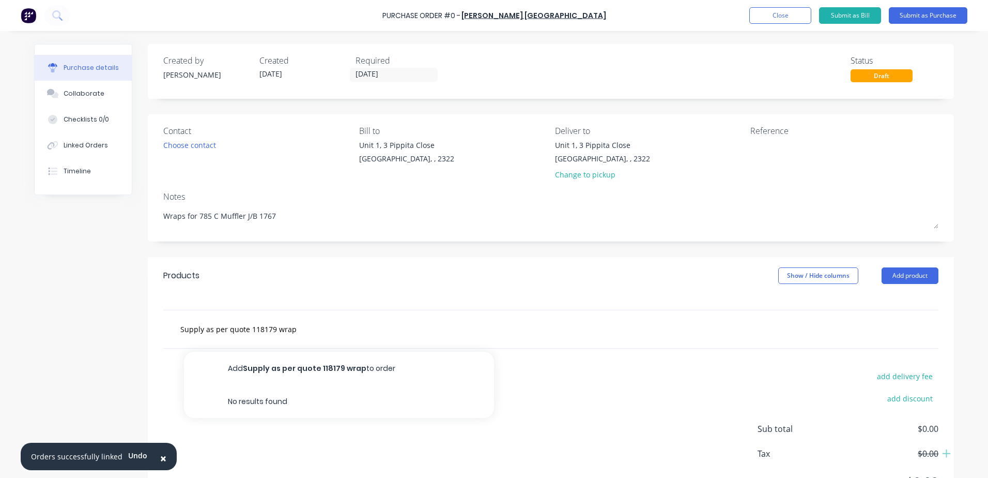
type textarea "x"
type input "Supply as per quote 118179 wr"
type textarea "x"
type input "Supply as per quote 118179 w"
type textarea "x"
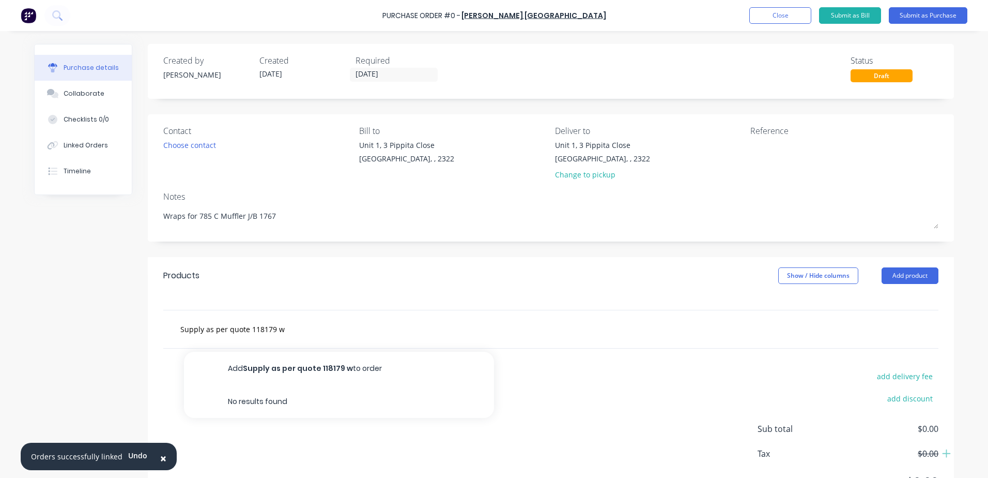
type input "Supply as per quote 118179"
type textarea "x"
type input "Supply as per quote 118179 7"
type textarea "x"
type input "Supply as per quote 118179 78"
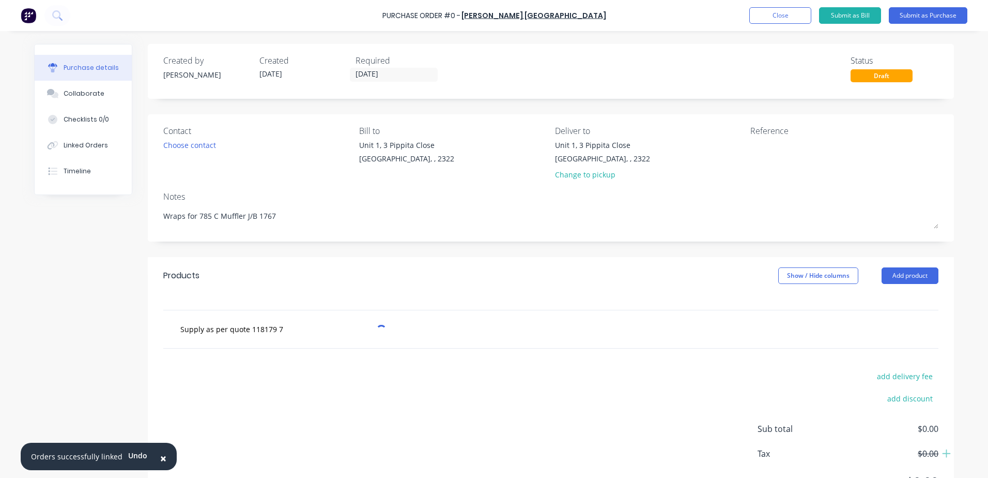
type textarea "x"
type input "Supply as per quote 118179 785"
type textarea "x"
type input "Supply as per quote 118179 785C"
type textarea "x"
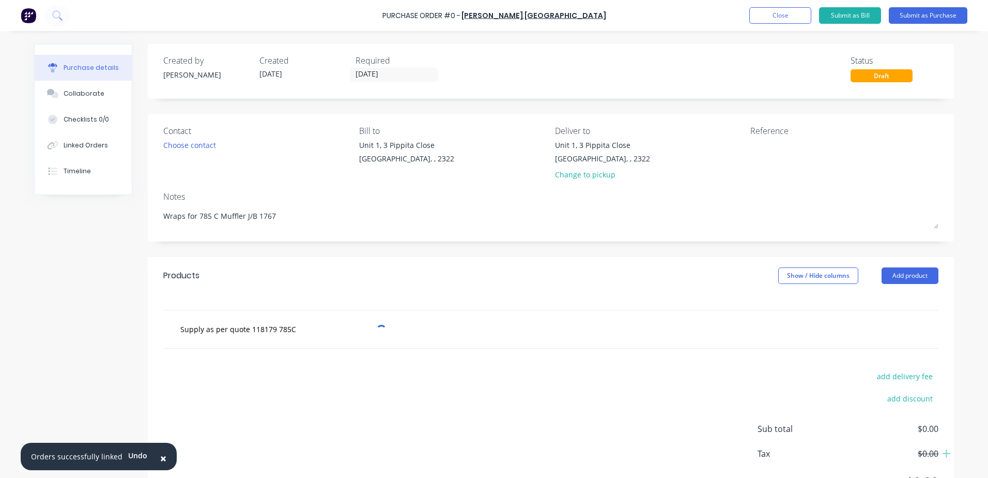
type input "Supply as per quote 118179 785C"
type textarea "x"
type input "Supply as per quote 118179 785C w"
type textarea "x"
type input "Supply as per quote 118179 785C wr"
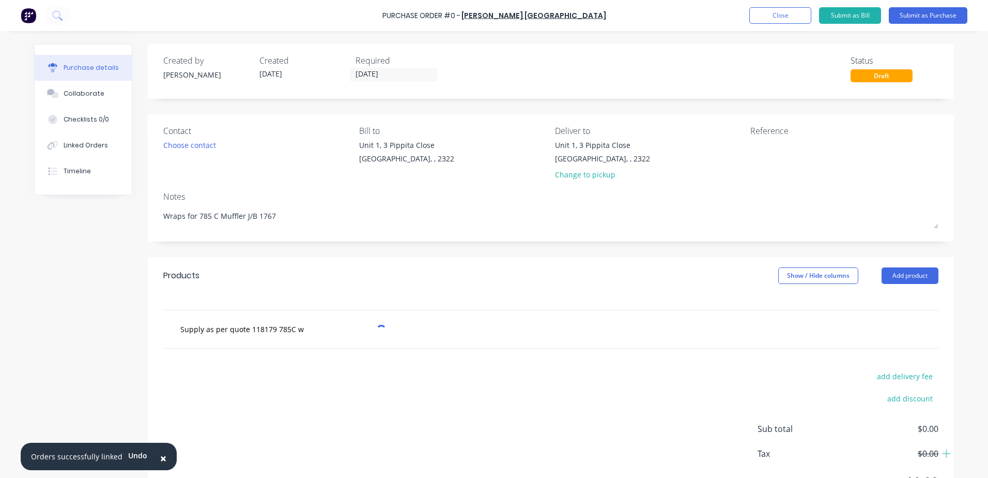
type textarea "x"
type input "Supply as per quote 118179 785C wra"
type textarea "x"
type input "Supply as per quote 118179 785C wrap"
type textarea "x"
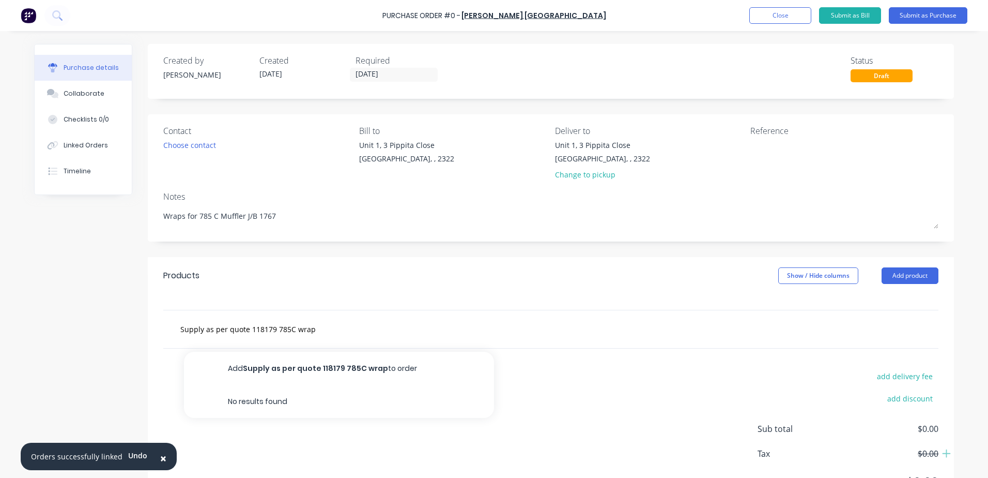
type input "Supply as per quote 118179 785C wrap"
type textarea "x"
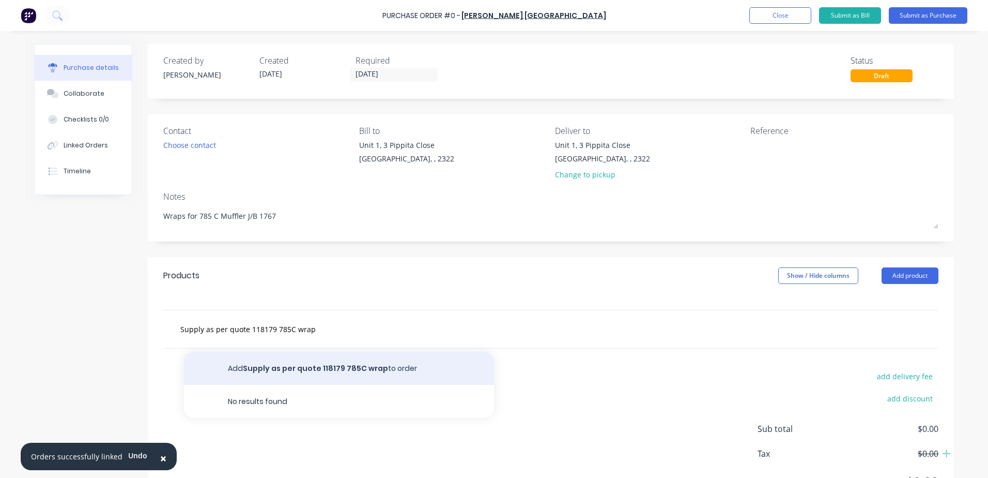
type input "Supply as per quote 118179 785C wrap"
click at [297, 369] on button "Add Supply as per quote 118179 785C wrap to order" at bounding box center [339, 367] width 310 height 33
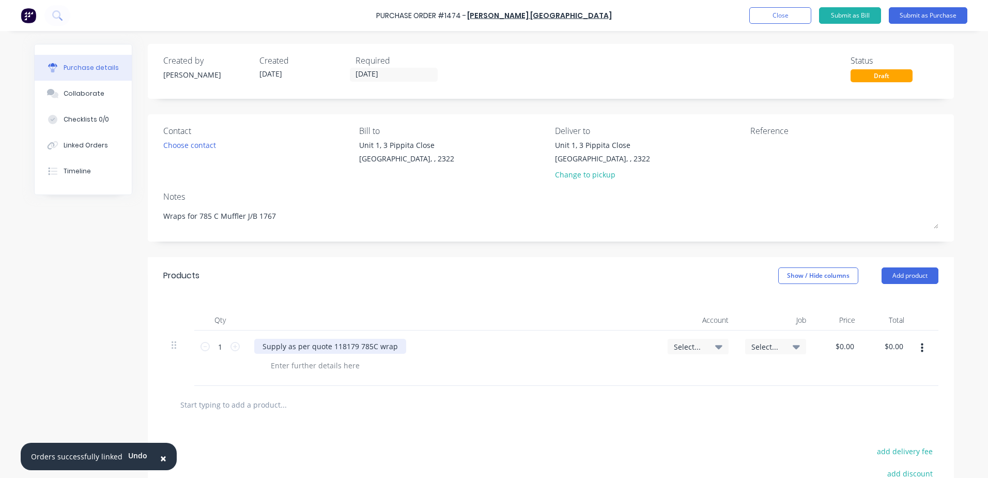
type textarea "x"
click at [394, 346] on div "Supply as per quote 118179 785C wrap" at bounding box center [330, 346] width 152 height 15
click at [427, 354] on div "Supply as per quote 118179 785C wrap Long" at bounding box center [452, 363] width 413 height 66
click at [688, 349] on span "Select..." at bounding box center [689, 346] width 31 height 11
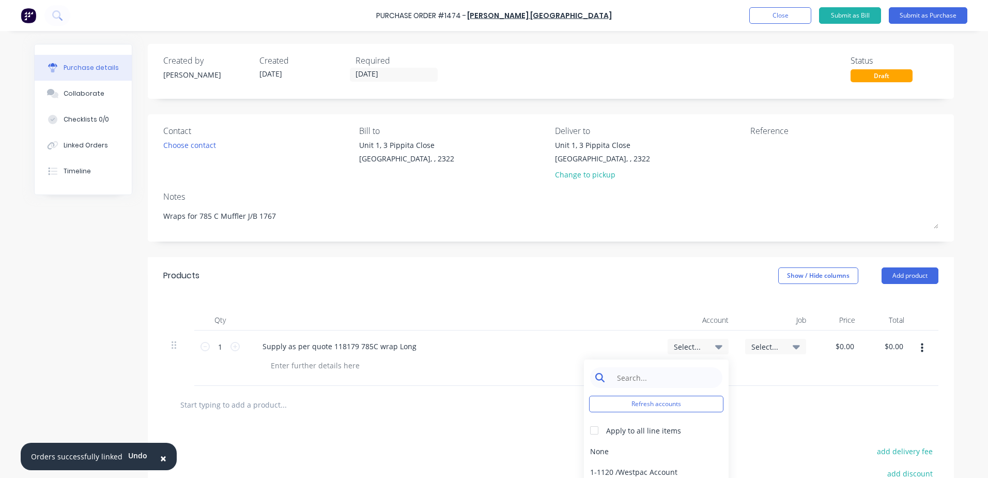
type textarea "x"
click at [656, 381] on input at bounding box center [664, 377] width 106 height 21
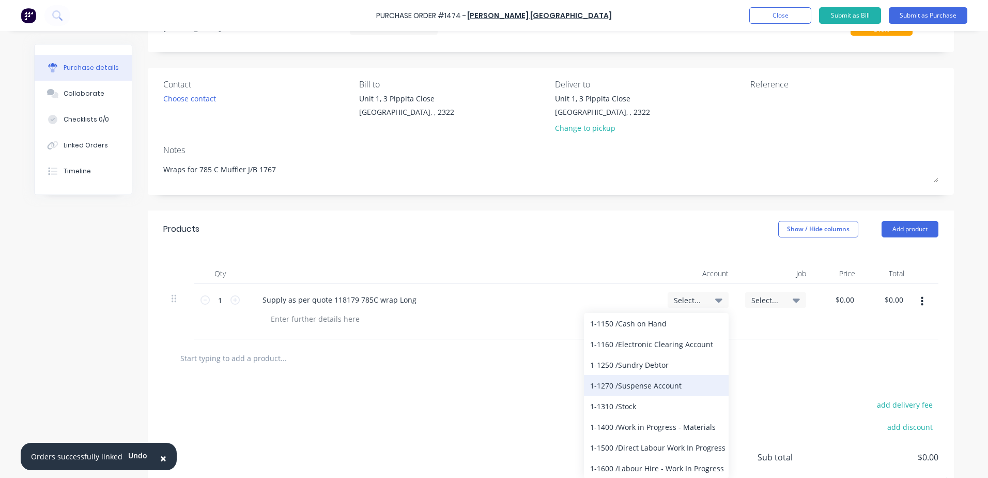
scroll to position [126, 0]
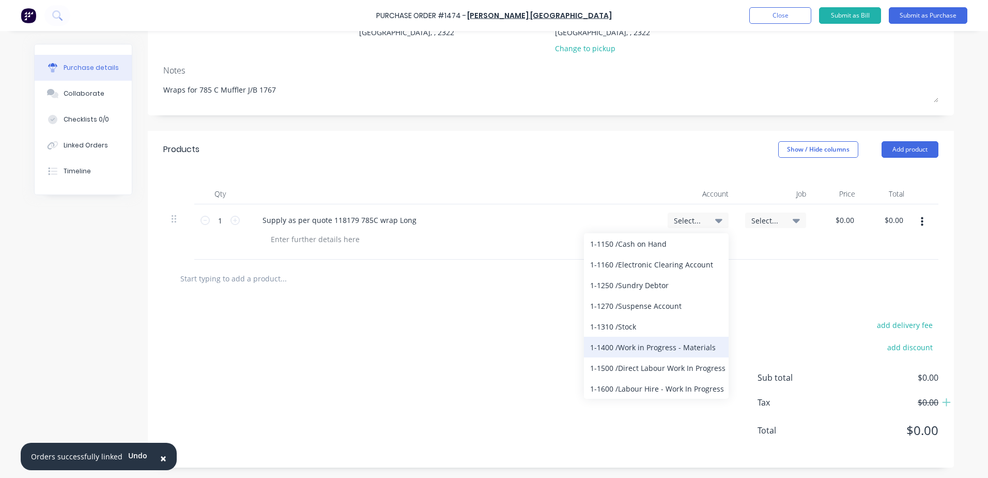
type input "1-1"
click at [653, 345] on div "1-1400 / Work in Progress - Materials" at bounding box center [656, 346] width 145 height 21
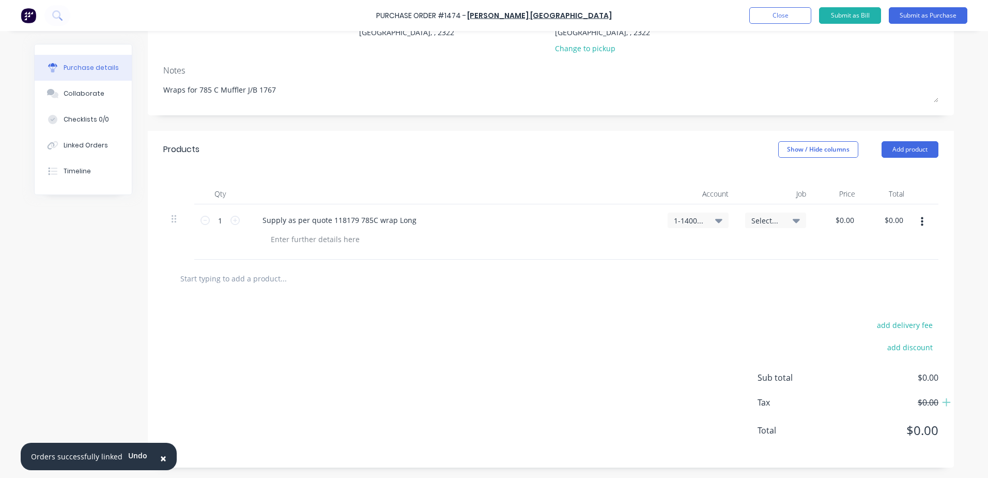
click at [771, 222] on span "Select..." at bounding box center [766, 220] width 31 height 11
type textarea "x"
click at [731, 255] on input at bounding box center [742, 251] width 106 height 21
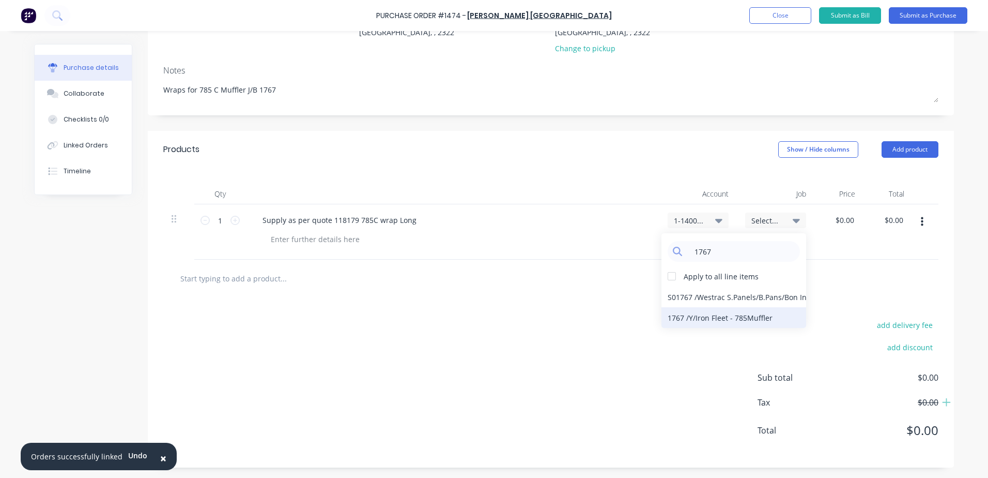
type input "1767"
click at [730, 322] on div "1767 / Y/Iron Fleet - 785Muffler" at bounding box center [734, 317] width 145 height 21
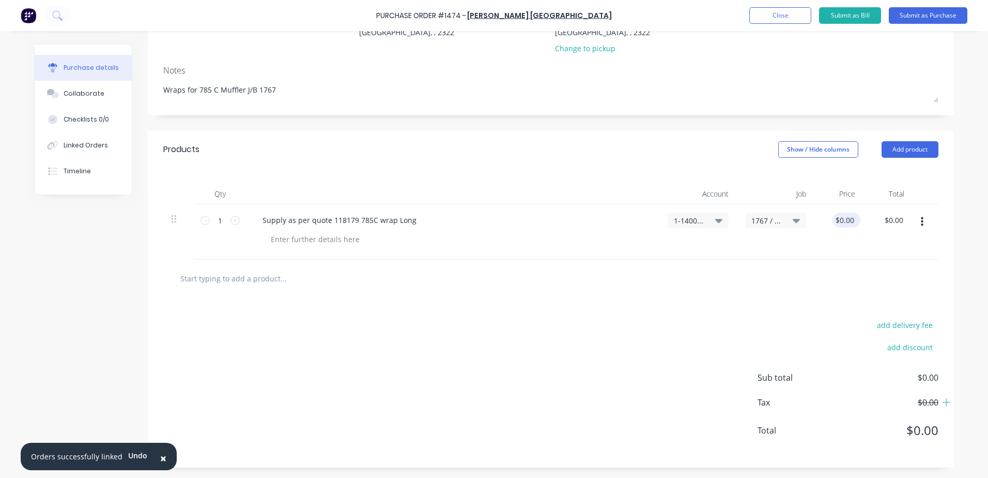
type textarea "x"
type input "0.00"
click at [850, 220] on input "0.00" at bounding box center [847, 219] width 20 height 15
type textarea "x"
type input "$0.00"
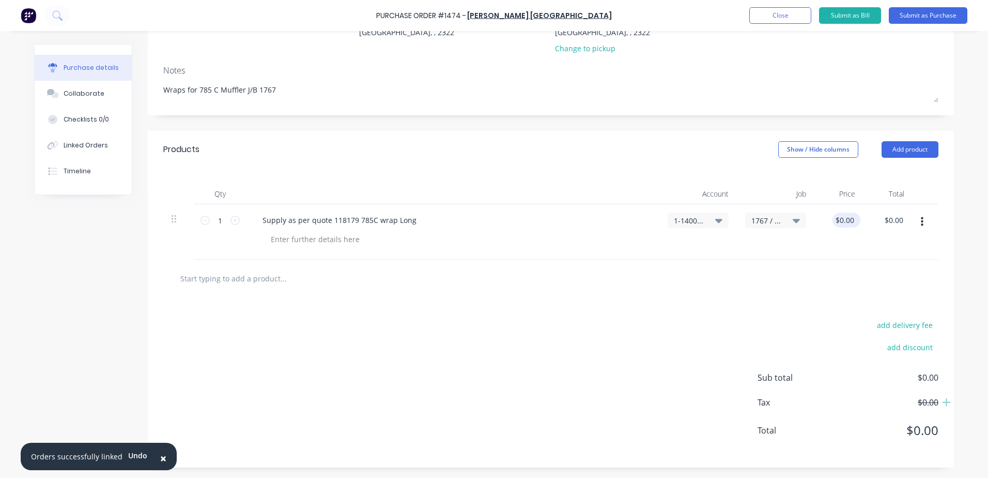
type textarea "x"
type input "$0.00"
click at [856, 218] on div "$0.00 $0.00" at bounding box center [847, 219] width 28 height 15
click at [853, 221] on div "$0.00 $0.00" at bounding box center [847, 219] width 28 height 15
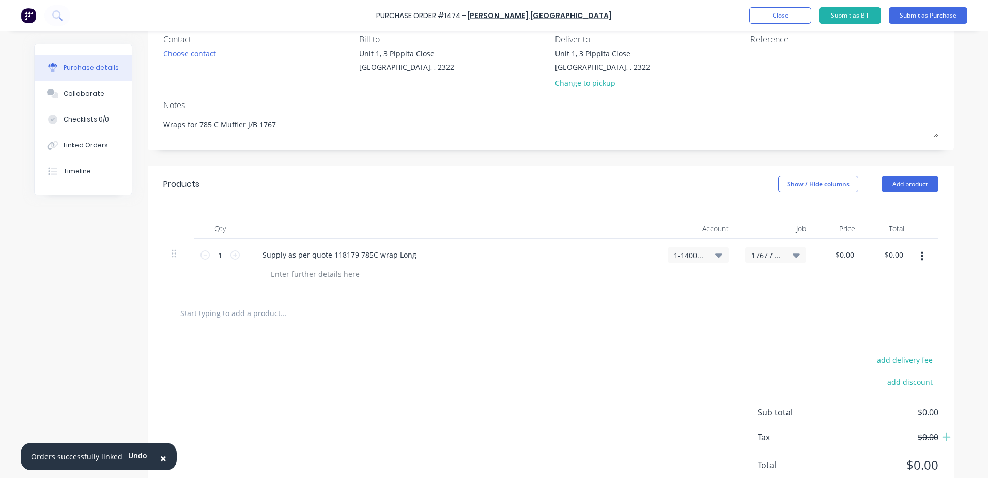
scroll to position [74, 0]
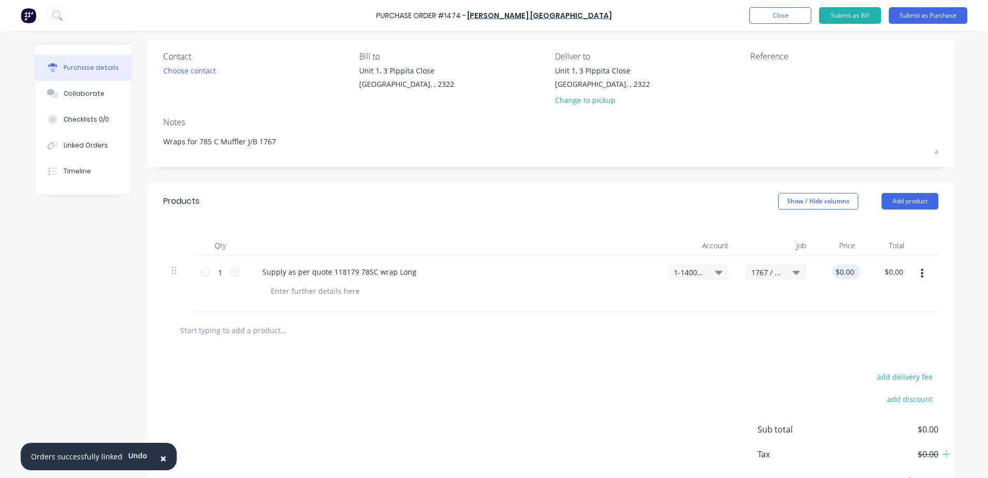
type textarea "x"
type input "0.00"
click at [842, 269] on input "0.00" at bounding box center [845, 271] width 24 height 15
type textarea "x"
click at [851, 274] on input "0.00" at bounding box center [847, 271] width 20 height 15
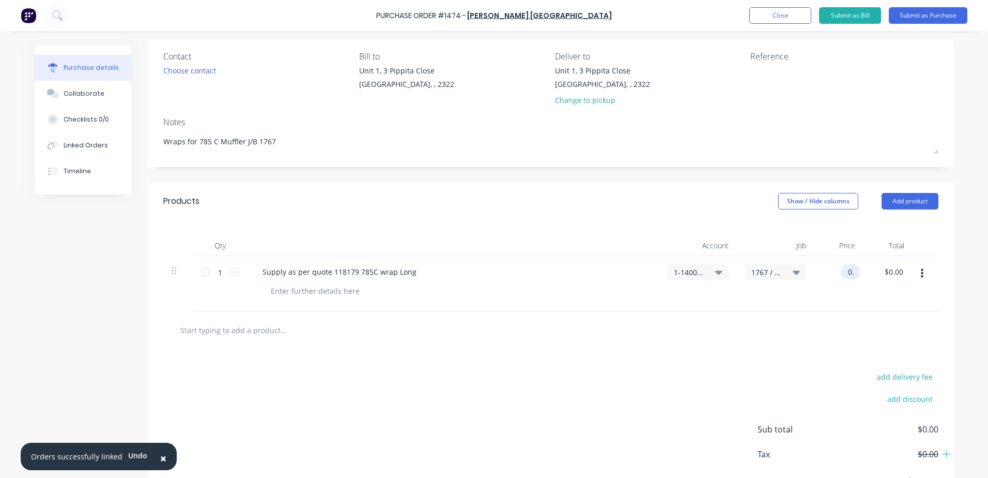
type input "0"
type input "2591.54"
type textarea "x"
type input "$2,591.54"
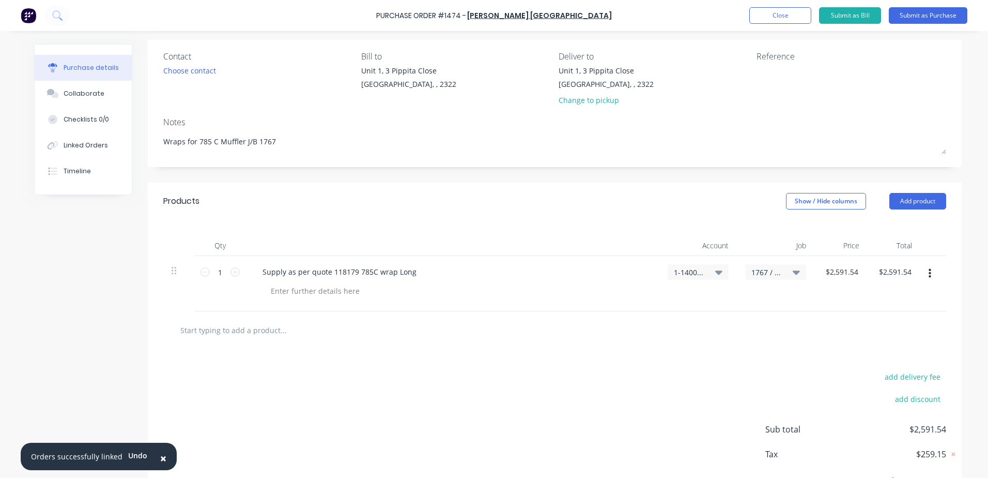
click at [805, 327] on div at bounding box center [555, 329] width 766 height 21
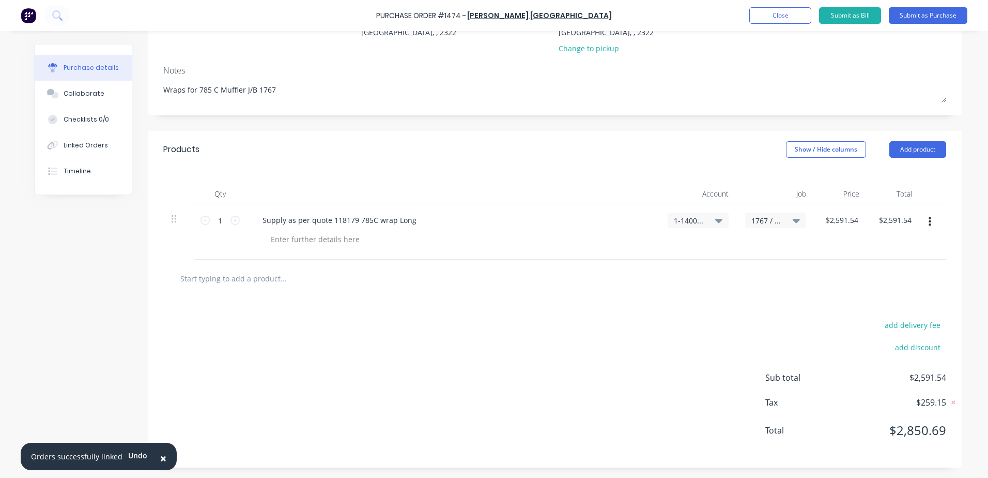
click at [280, 274] on input "text" at bounding box center [283, 278] width 207 height 21
click at [428, 221] on div "Supply as per quote 118179 785C wrap Long" at bounding box center [452, 219] width 397 height 15
click at [417, 220] on div "Supply as per quote 118179 785C wrap Long" at bounding box center [452, 219] width 397 height 15
drag, startPoint x: 407, startPoint y: 220, endPoint x: 257, endPoint y: 223, distance: 150.4
click at [257, 223] on div "Supply as per quote 118179 785C wrap Long" at bounding box center [339, 219] width 171 height 15
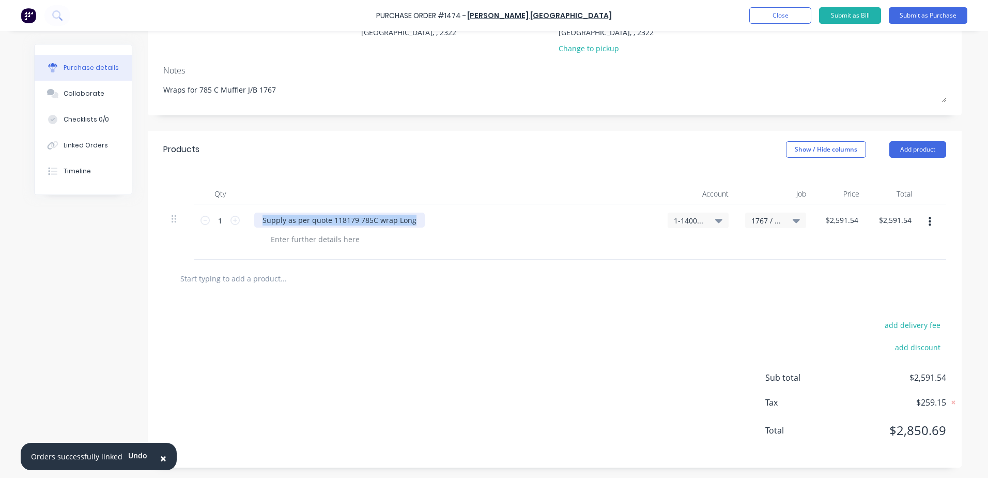
copy div "Supply as per quote 118179 785C wrap Long"
click at [254, 284] on input "text" at bounding box center [283, 278] width 207 height 21
paste input "Supply as per quote 118179 785C wrap Long"
type textarea "x"
type input "Supply as per quote 118179 785C wrap Long"
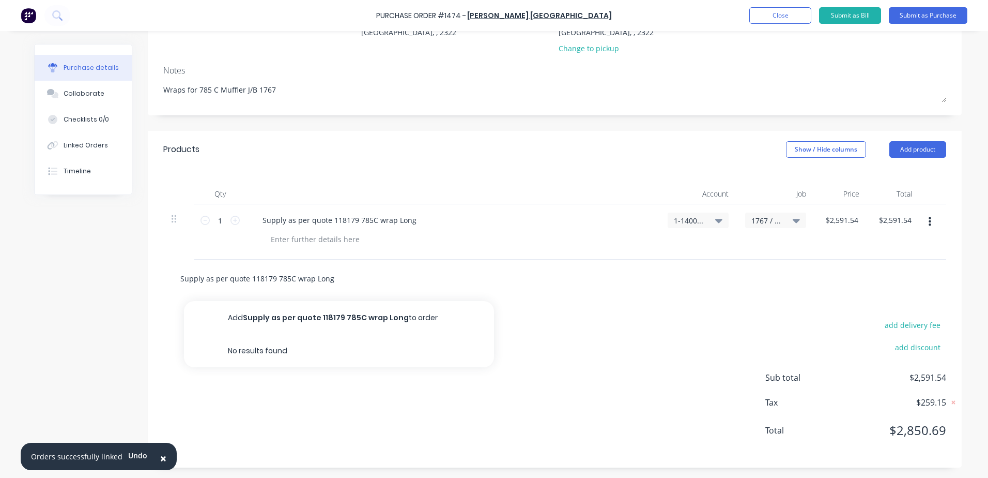
type textarea "x"
type input "Supply as per quote 118179 785C wrap Lon"
type textarea "x"
type input "Supply as per quote 118179 785C wrap Lo"
type textarea "x"
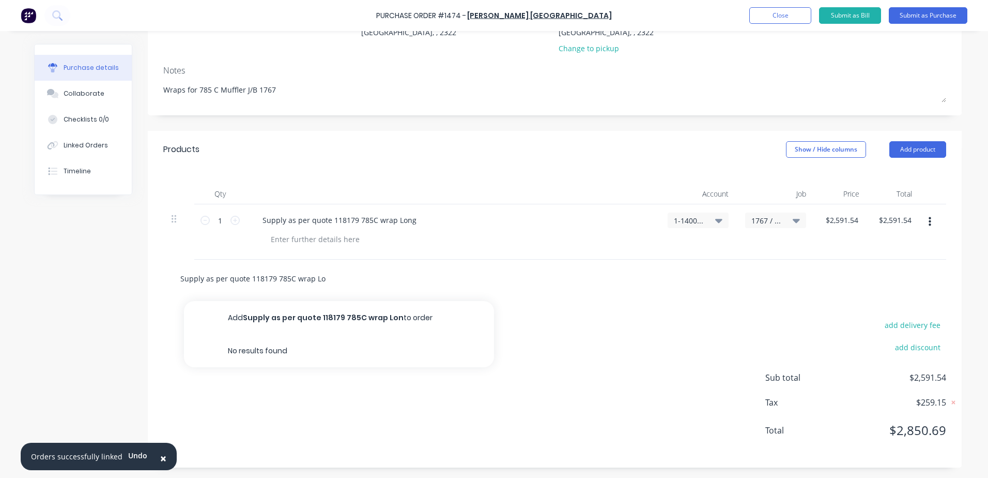
type input "Supply as per quote 118179 785C wrap L"
type textarea "x"
type input "Supply as per quote 118179 785C wrap"
type textarea "x"
type input "Supply as per quote 118179 785C wrap s"
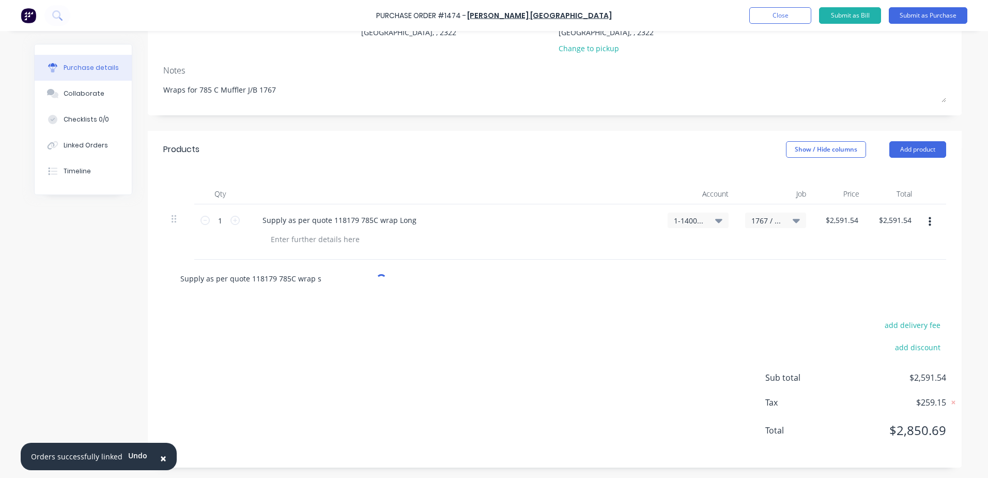
type textarea "x"
type input "Supply as per quote 118179 785C wrap sh"
type textarea "x"
type input "Supply as per quote 118179 785C wrap sho"
type textarea "x"
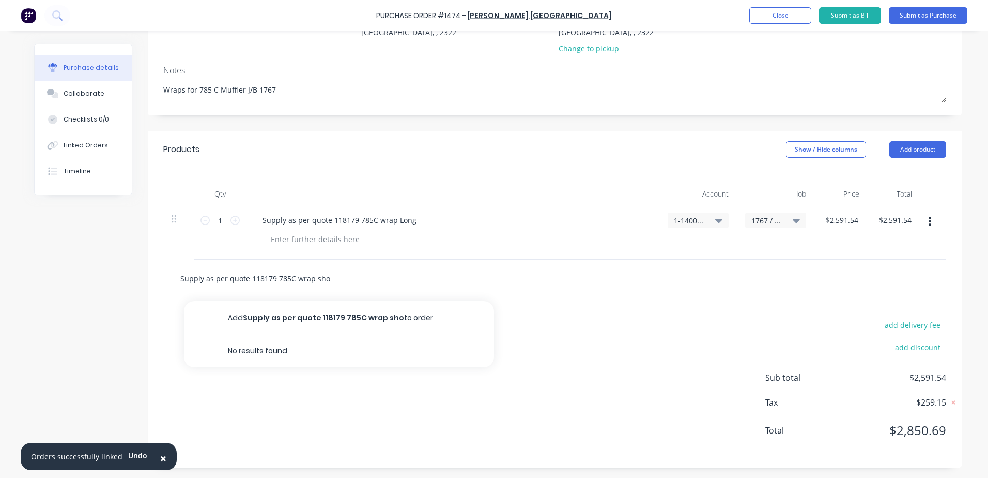
type input "Supply as per quote 118179 785C wrap shor"
type textarea "x"
type input "Supply as per quote 118179 785C wrap short"
type textarea "x"
type input "Supply as per quote 118179 785C wrap short"
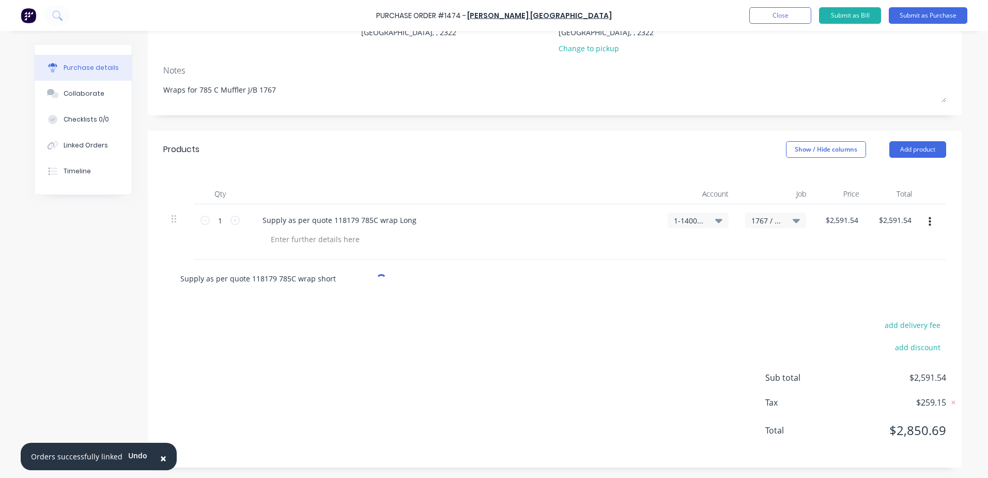
type textarea "x"
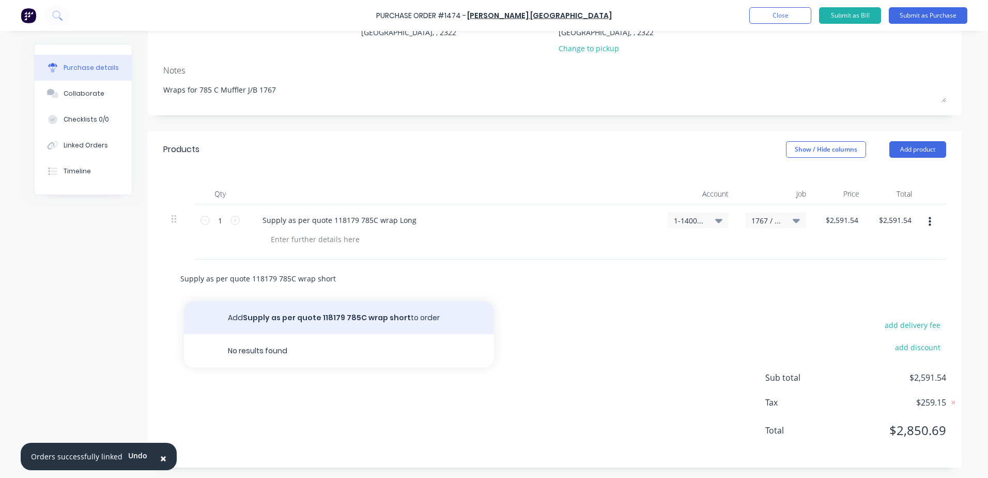
type input "Supply as per quote 118179 785C wrap short"
click at [351, 321] on button "Add Supply as per quote 118179 785C wrap short to order" at bounding box center [339, 317] width 310 height 33
type textarea "x"
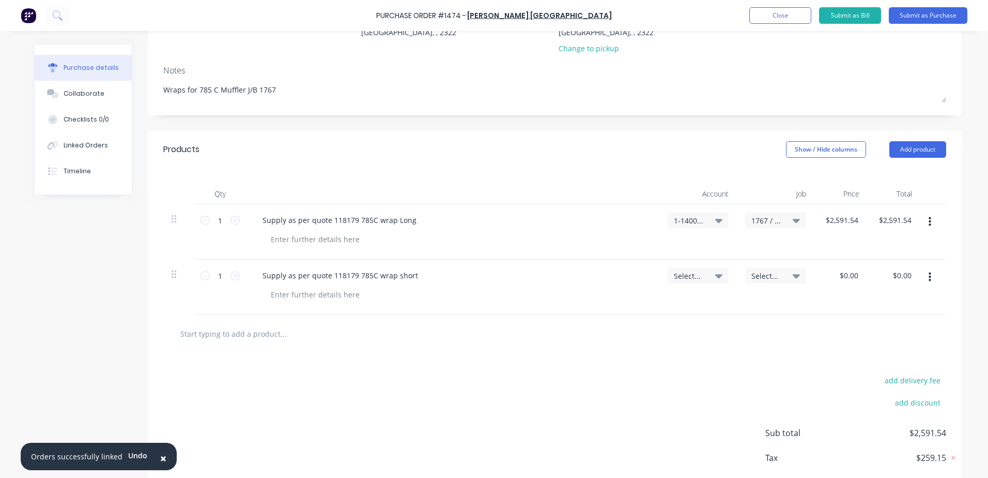
click at [701, 276] on span "Select..." at bounding box center [689, 275] width 31 height 11
type textarea "x"
click at [646, 306] on input at bounding box center [664, 306] width 106 height 21
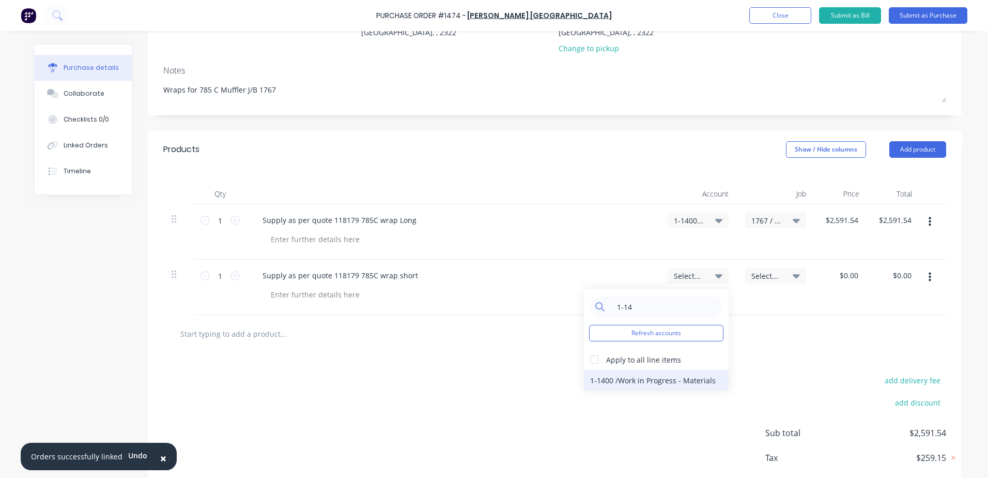
type input "1-14"
click at [654, 378] on div "1-1400 / Work in Progress - Materials" at bounding box center [656, 380] width 145 height 21
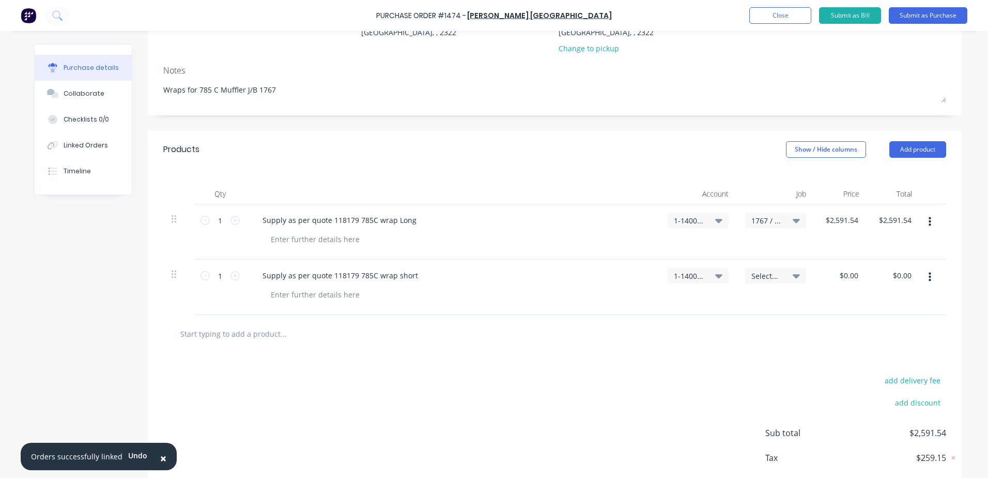
click at [762, 273] on span "Select..." at bounding box center [766, 275] width 31 height 11
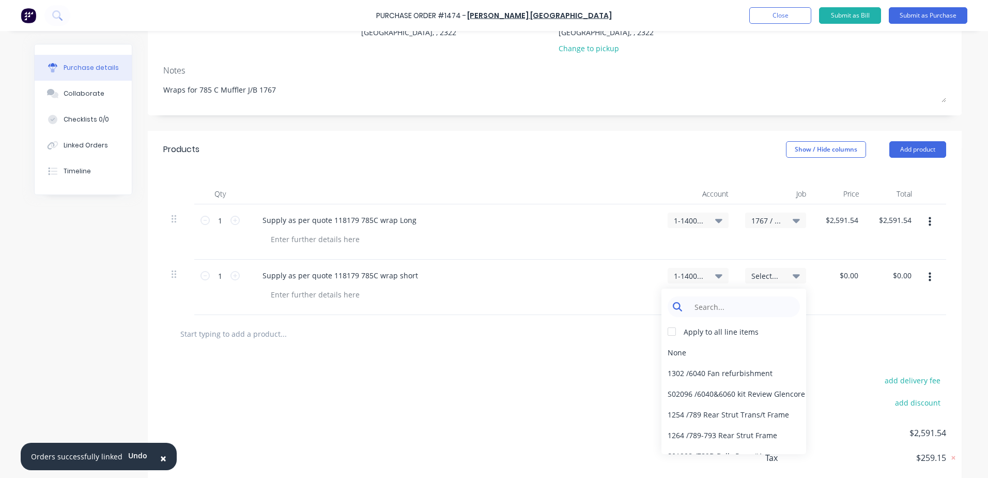
type textarea "x"
click at [728, 310] on input at bounding box center [742, 306] width 106 height 21
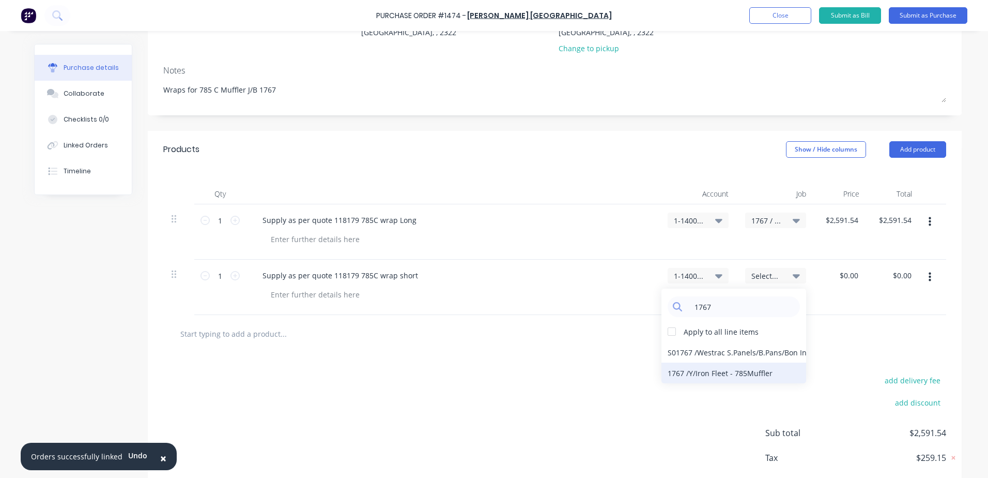
type input "1767"
click at [705, 374] on div "1767 / Y/Iron Fleet - 785Muffler" at bounding box center [734, 372] width 145 height 21
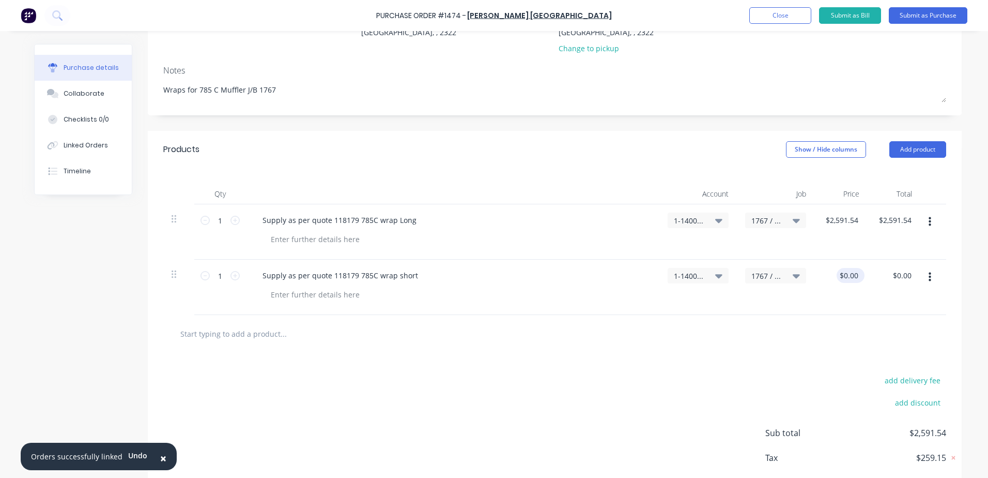
type textarea "x"
click at [856, 276] on input "0.00" at bounding box center [851, 275] width 20 height 15
type input "0"
type input "1708"
type textarea "x"
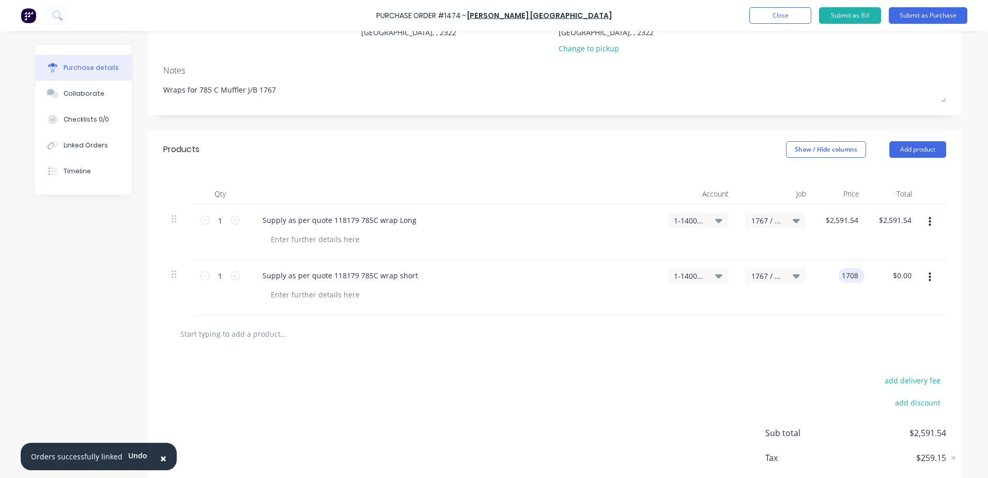
type input "$1,708.00"
type input "1708.00"
type textarea "x"
type input "$1,708.00"
type textarea "x"
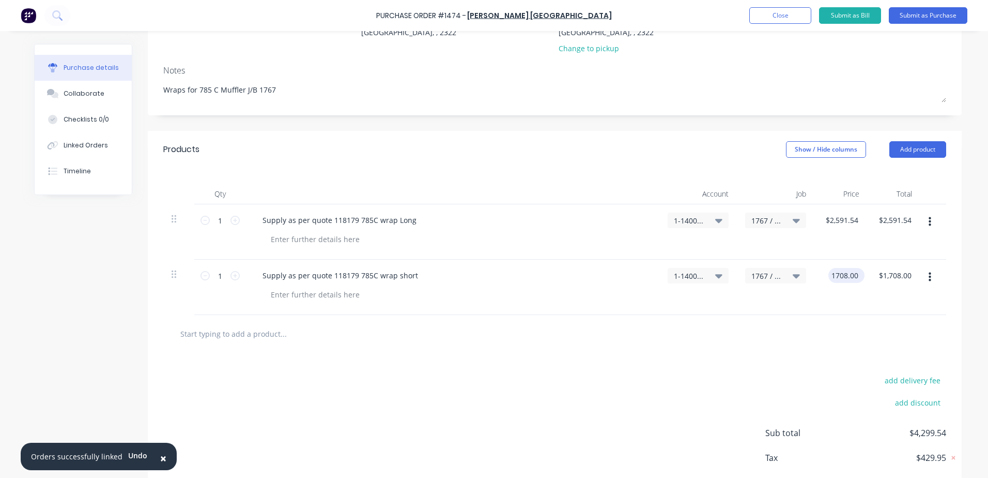
click at [853, 275] on input "1708.00" at bounding box center [844, 275] width 32 height 15
type input "1708.24"
type textarea "x"
type input "$1,708.24"
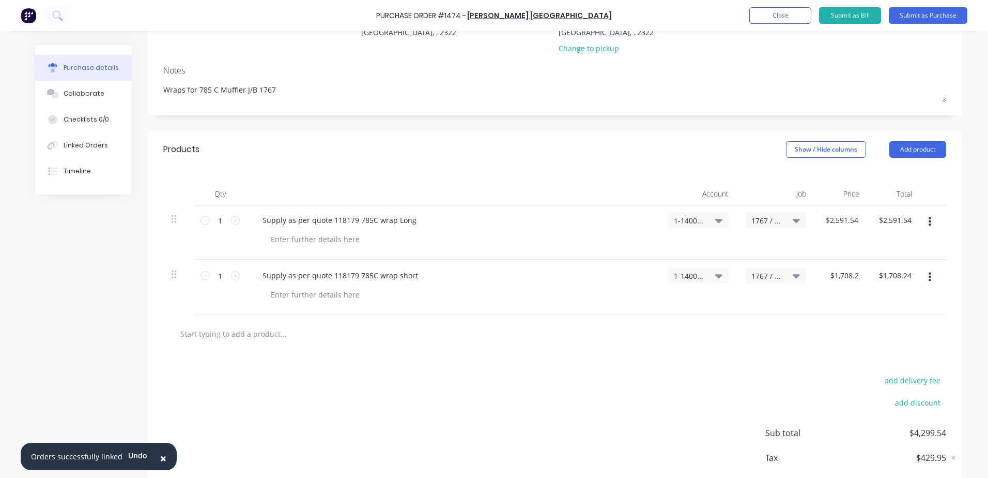
click at [598, 341] on div at bounding box center [555, 333] width 766 height 21
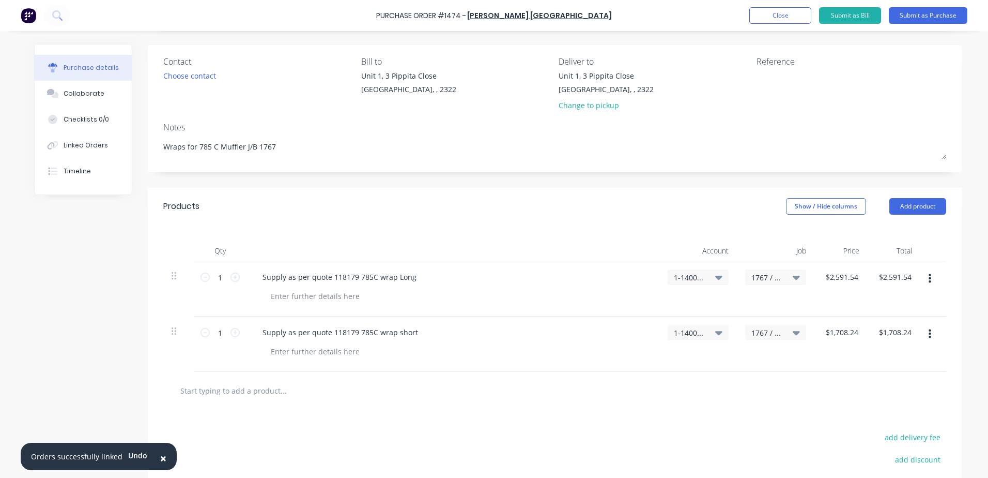
scroll to position [0, 0]
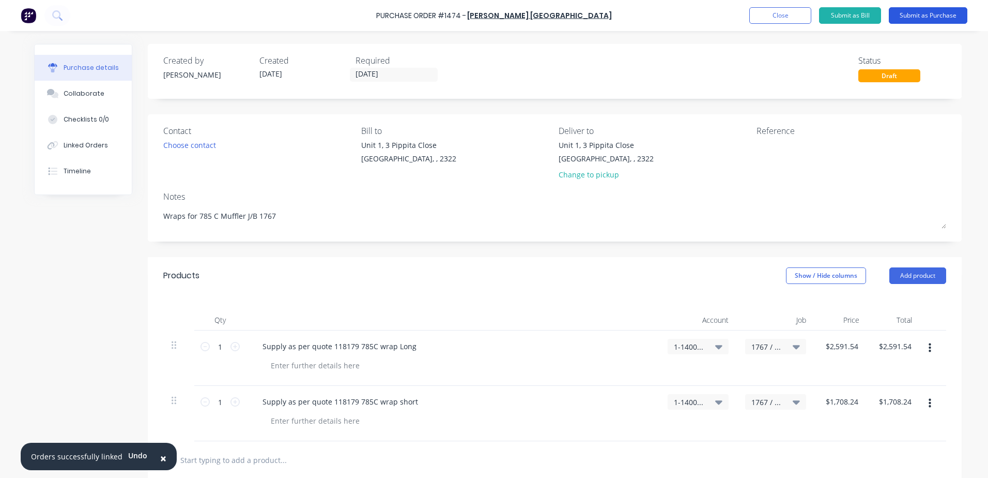
click at [914, 17] on button "Submit as Purchase" at bounding box center [928, 15] width 79 height 17
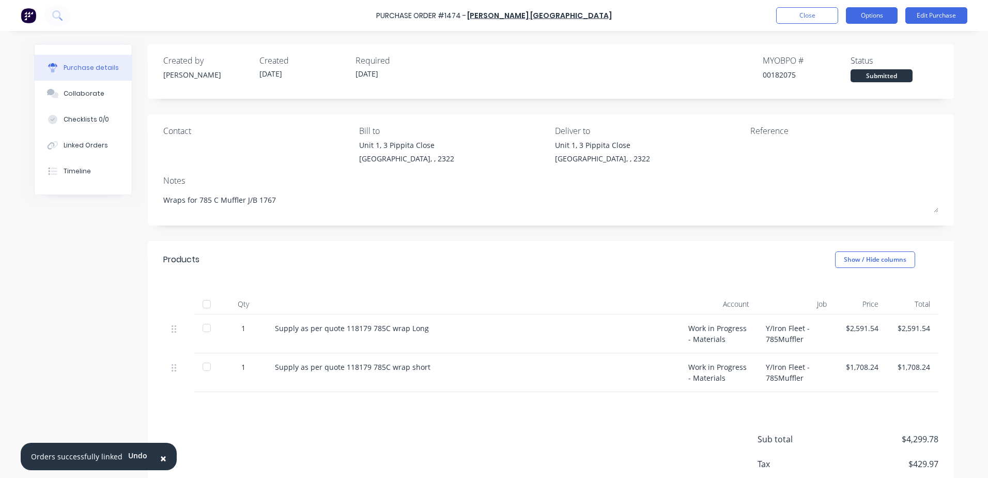
click at [885, 18] on button "Options" at bounding box center [872, 15] width 52 height 17
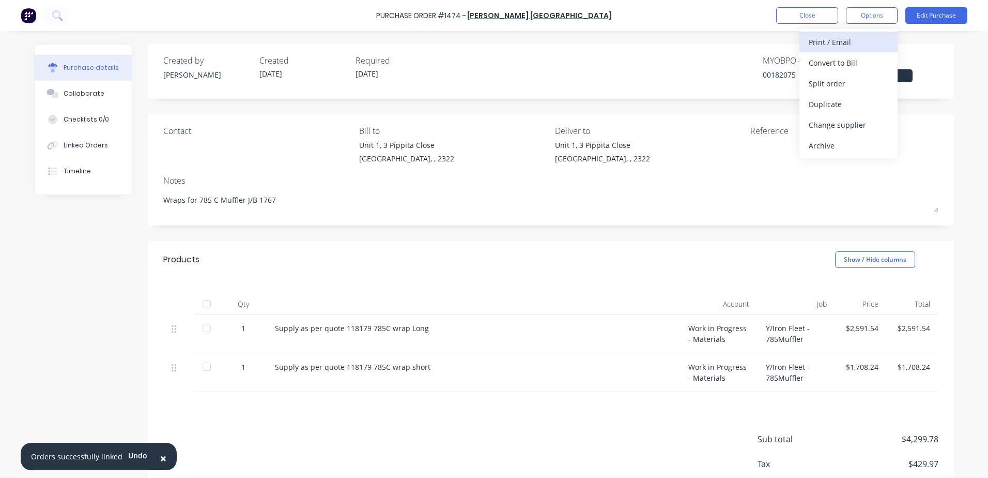
click at [840, 44] on div "Print / Email" at bounding box center [849, 42] width 80 height 15
click at [842, 63] on div "With pricing" at bounding box center [849, 62] width 80 height 15
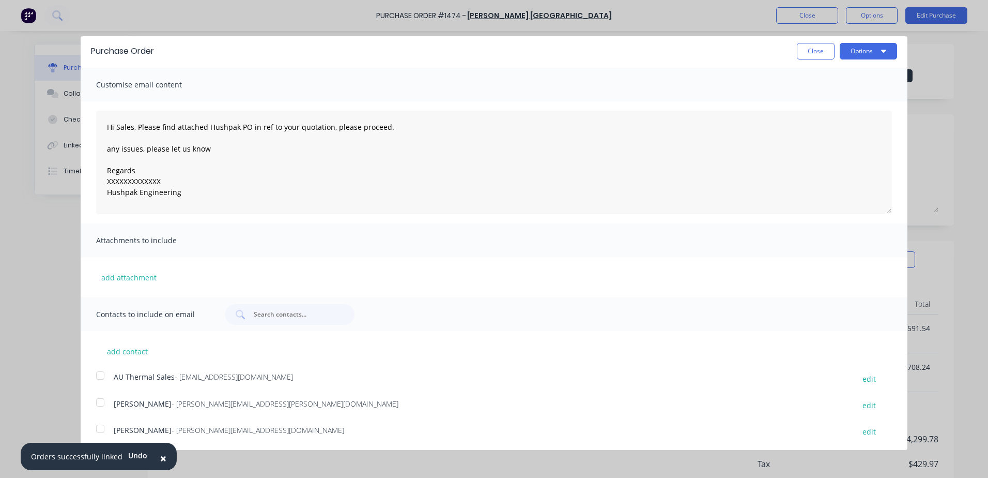
scroll to position [3, 0]
click at [99, 376] on div at bounding box center [100, 374] width 21 height 21
click at [101, 430] on div at bounding box center [100, 427] width 21 height 21
click at [853, 50] on button "Options" at bounding box center [868, 50] width 57 height 17
click at [820, 98] on div "Email" at bounding box center [848, 96] width 80 height 15
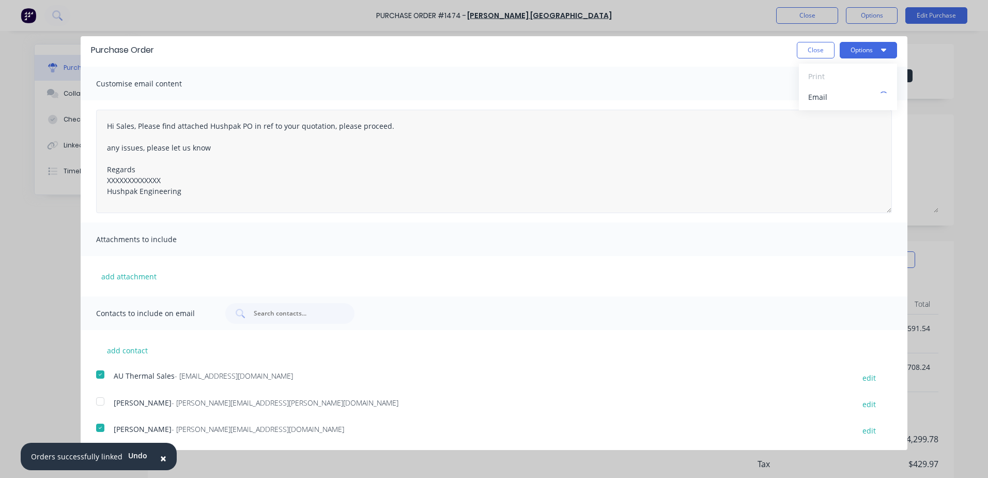
type textarea "x"
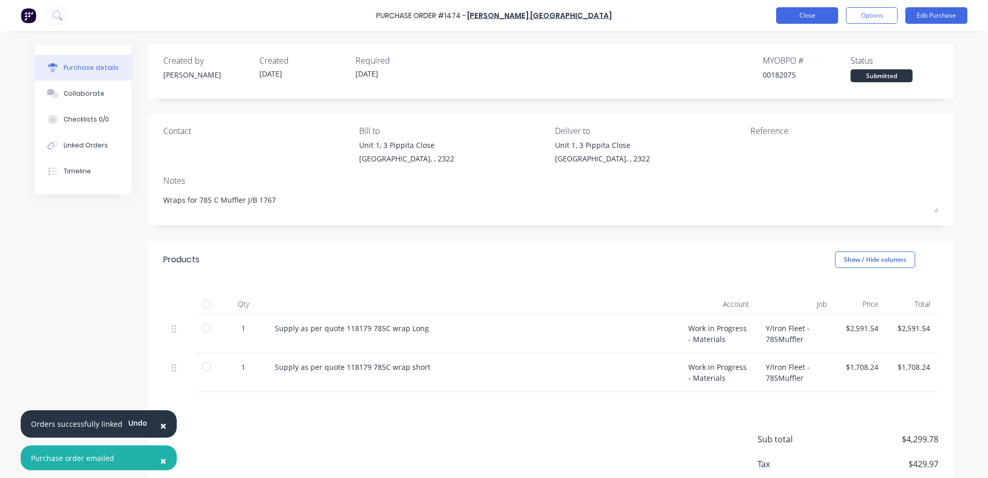
click at [810, 20] on button "Close" at bounding box center [807, 15] width 62 height 17
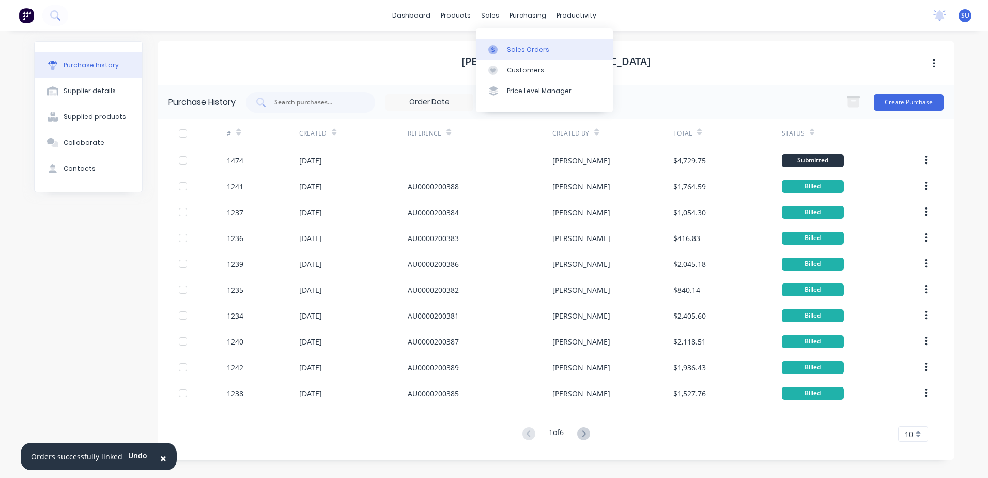
click at [514, 49] on div "Sales Orders" at bounding box center [528, 49] width 42 height 9
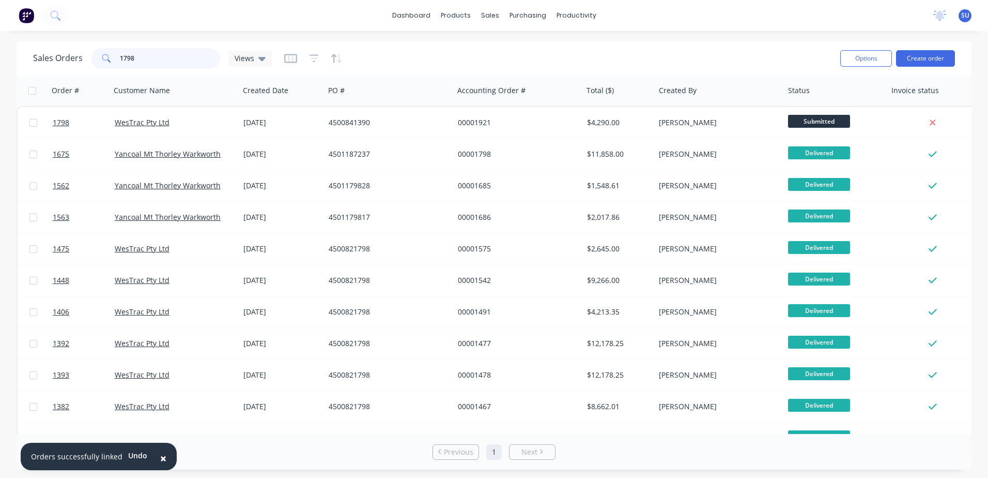
click at [144, 60] on input "1798" at bounding box center [170, 58] width 101 height 21
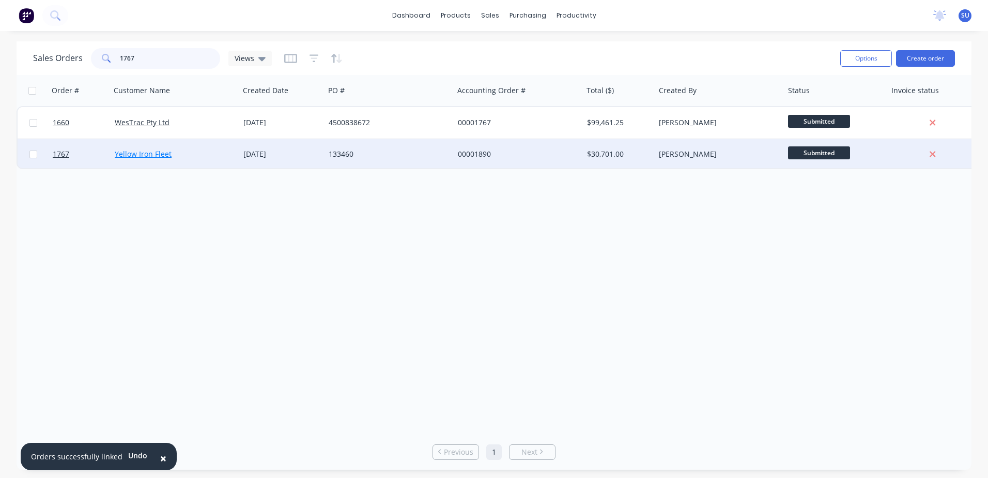
type input "1767"
click at [143, 156] on link "Yellow Iron Fleet" at bounding box center [143, 154] width 57 height 10
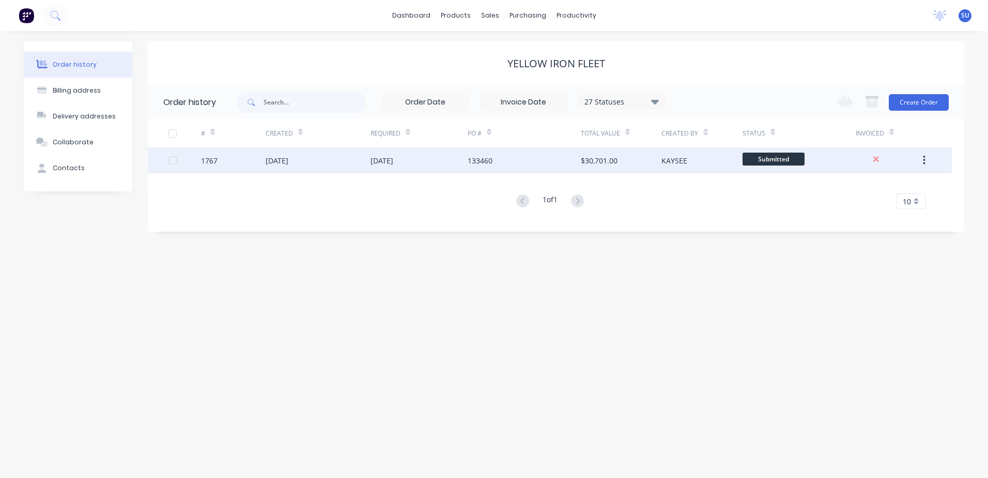
click at [268, 162] on div "[DATE]" at bounding box center [277, 160] width 23 height 11
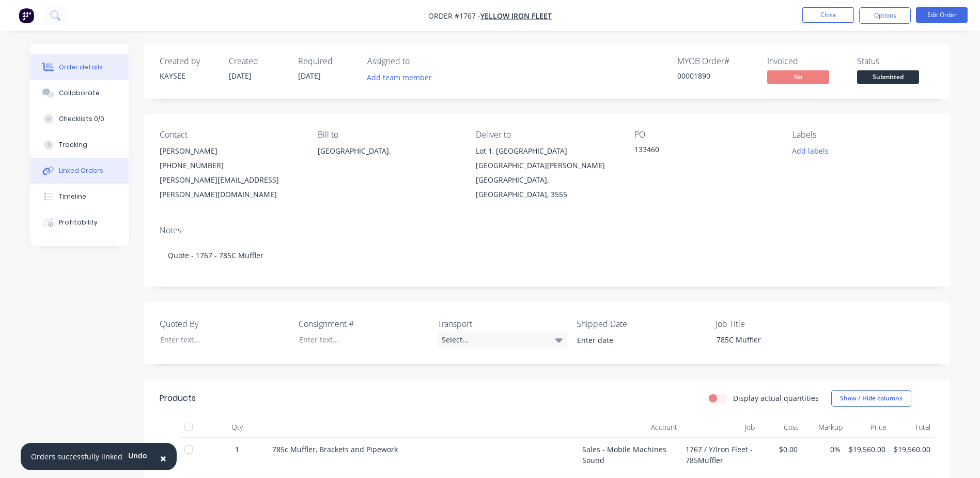
click at [86, 171] on div "Linked Orders" at bounding box center [81, 170] width 44 height 9
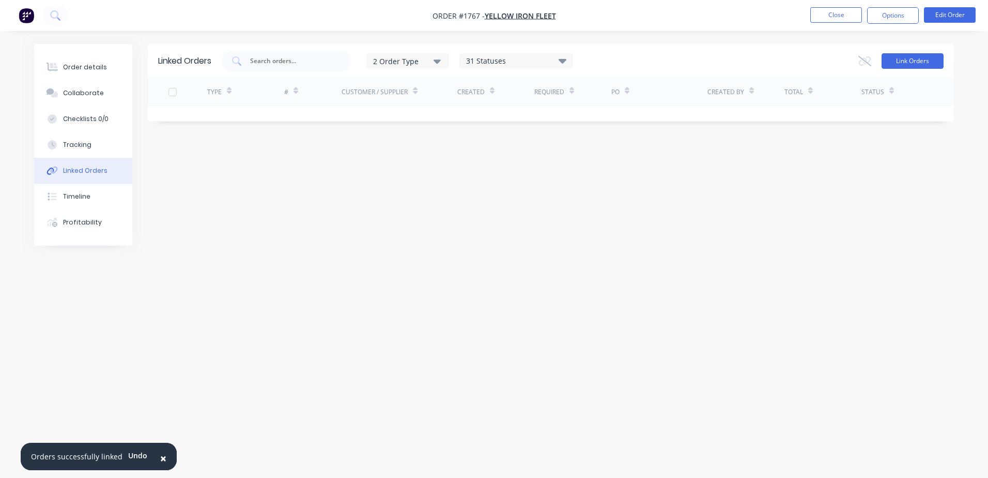
click at [917, 62] on button "Link Orders" at bounding box center [913, 61] width 62 height 16
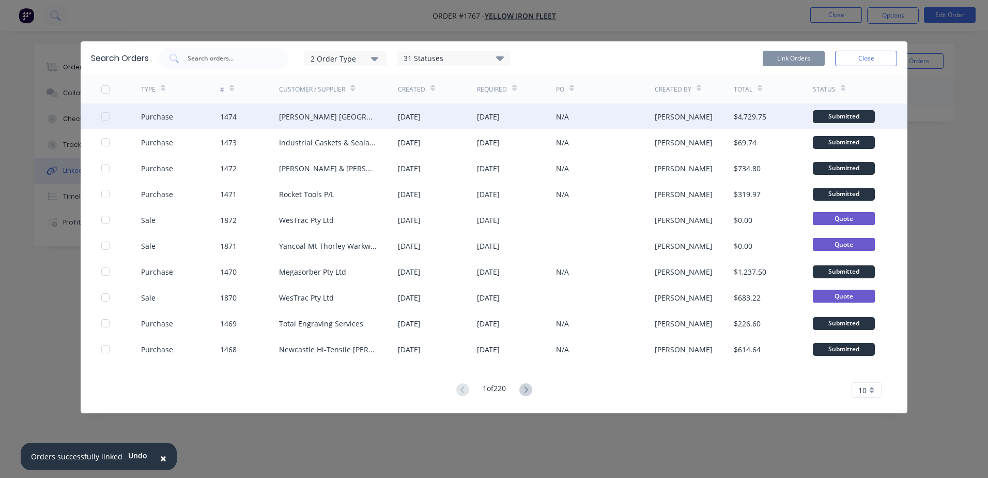
click at [106, 117] on div at bounding box center [105, 116] width 21 height 21
click at [800, 59] on button "Link Orders" at bounding box center [794, 59] width 62 height 16
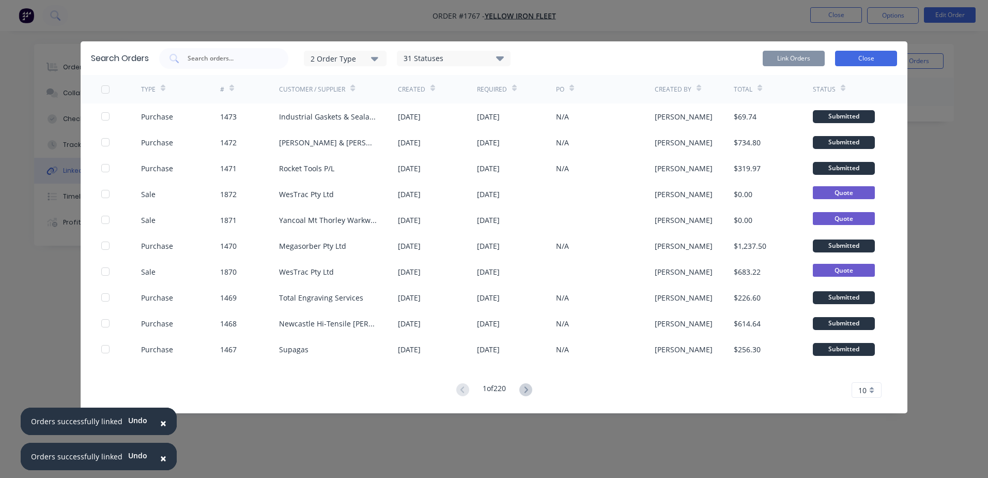
click at [871, 61] on button "Close" at bounding box center [866, 59] width 62 height 16
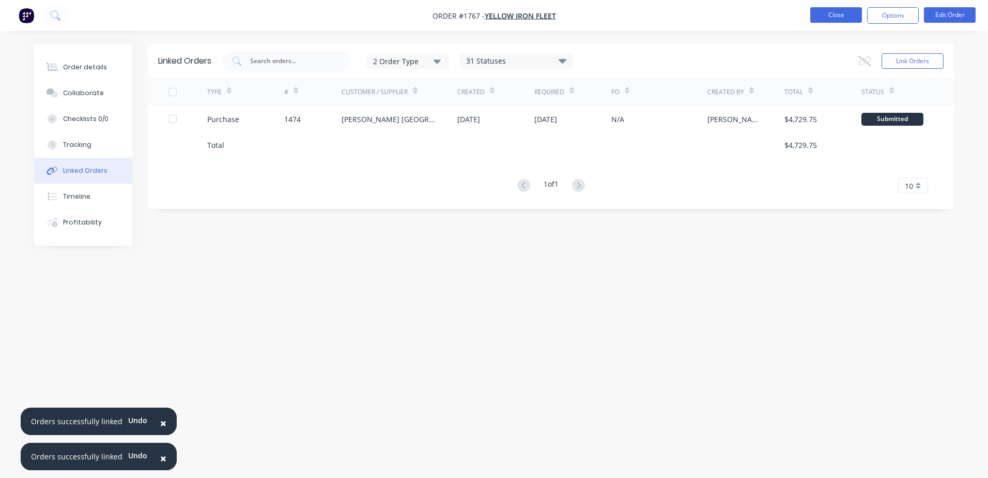
click at [833, 19] on button "Close" at bounding box center [836, 15] width 52 height 16
